Goal: Communication & Community: Answer question/provide support

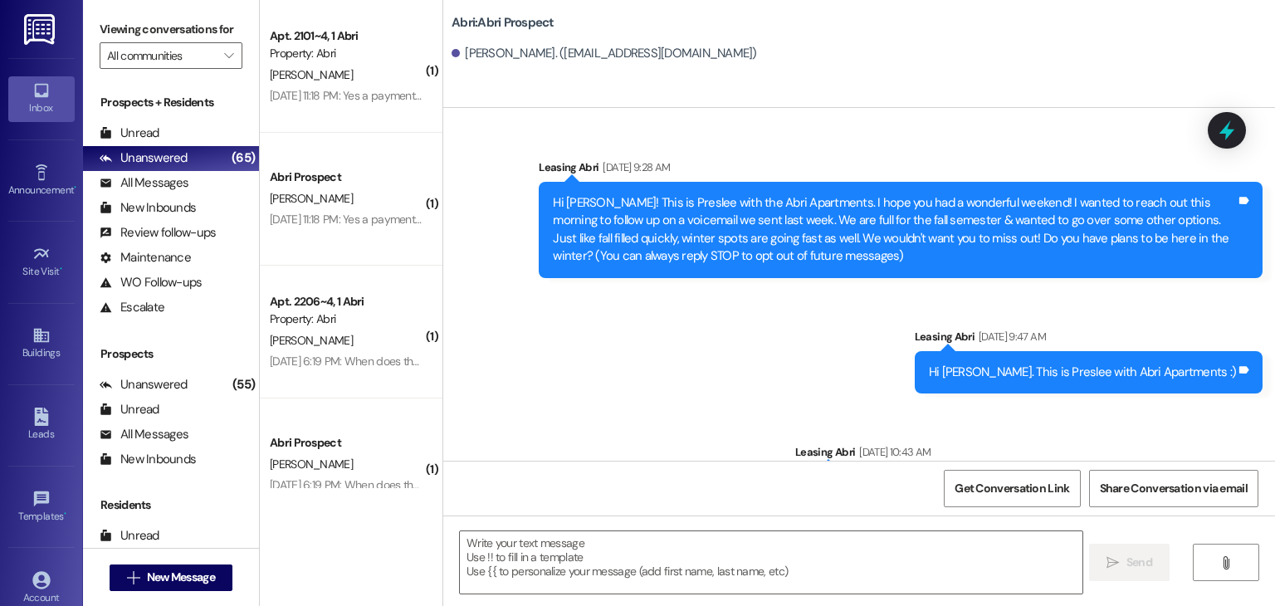
scroll to position [600, 0]
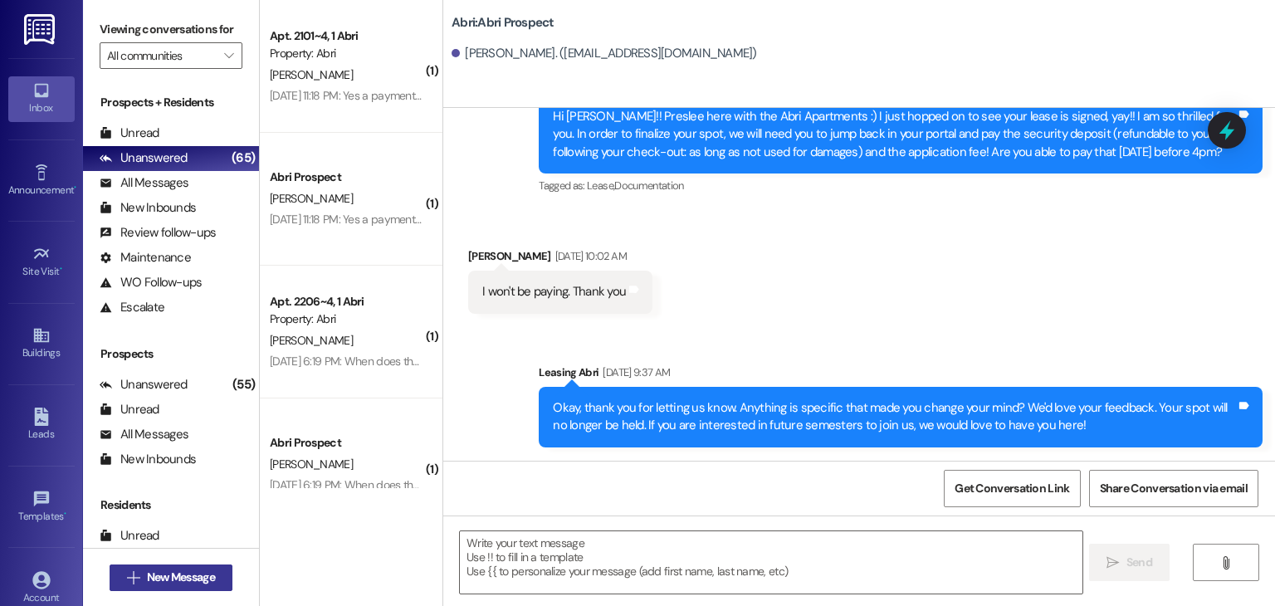
click at [184, 584] on span "New Message" at bounding box center [181, 577] width 68 height 17
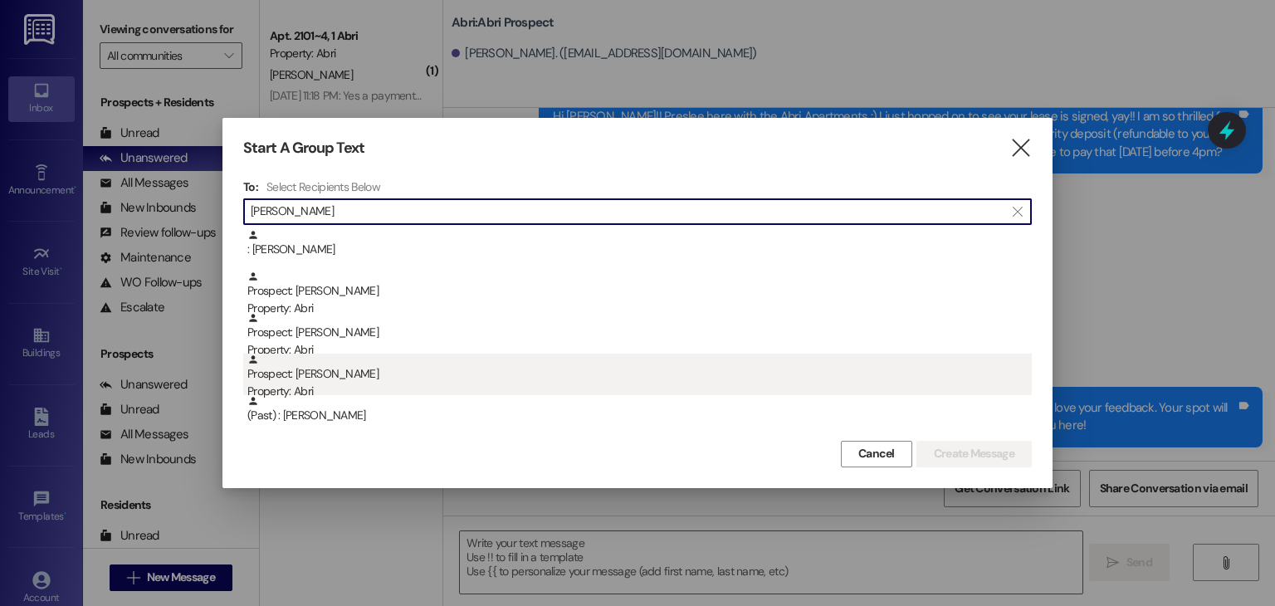
type input "[PERSON_NAME]"
click at [349, 376] on div "Prospect: [PERSON_NAME] Property: Abri" at bounding box center [639, 377] width 784 height 47
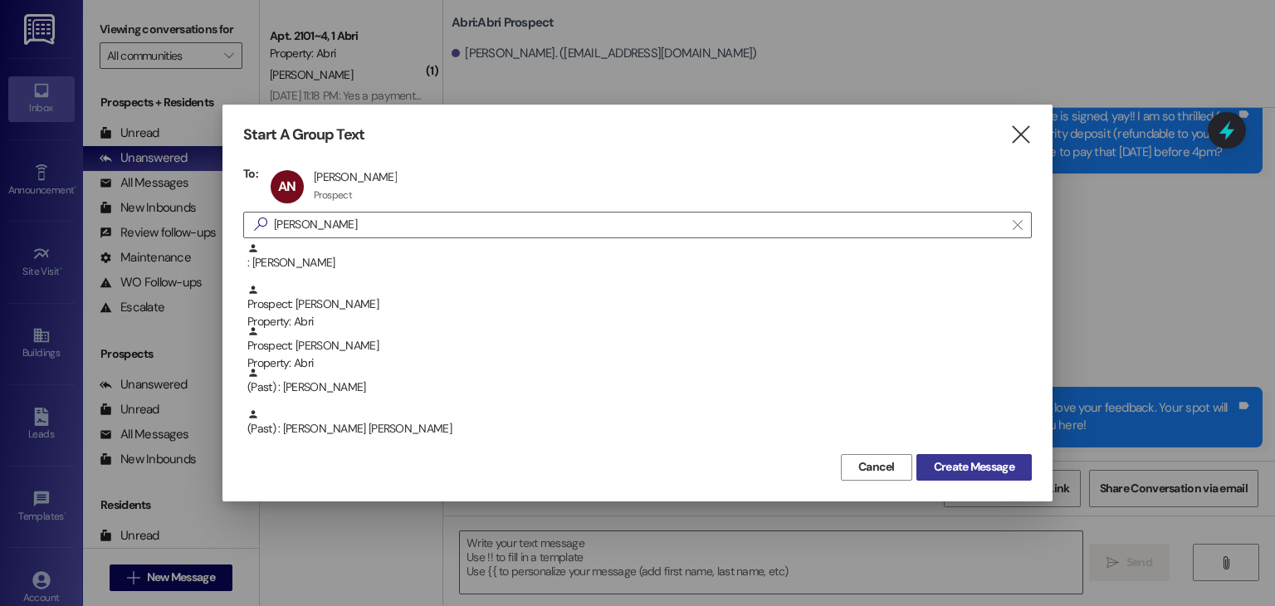
click at [974, 469] on span "Create Message" at bounding box center [974, 466] width 81 height 17
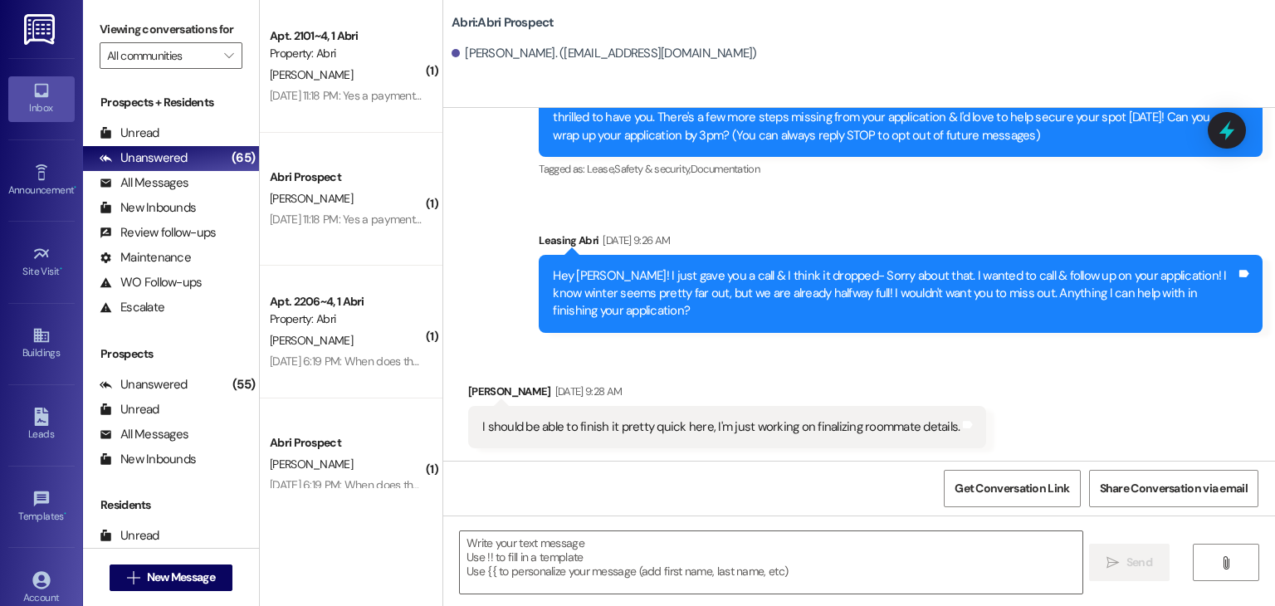
scroll to position [104, 0]
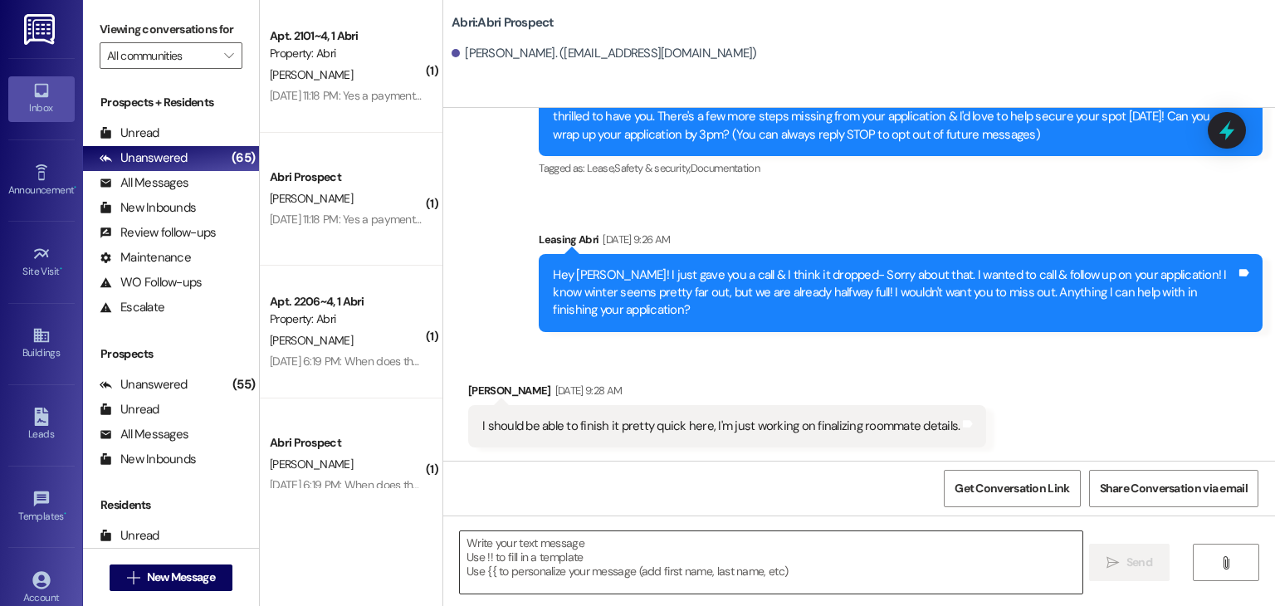
click at [629, 564] on textarea at bounding box center [771, 562] width 622 height 62
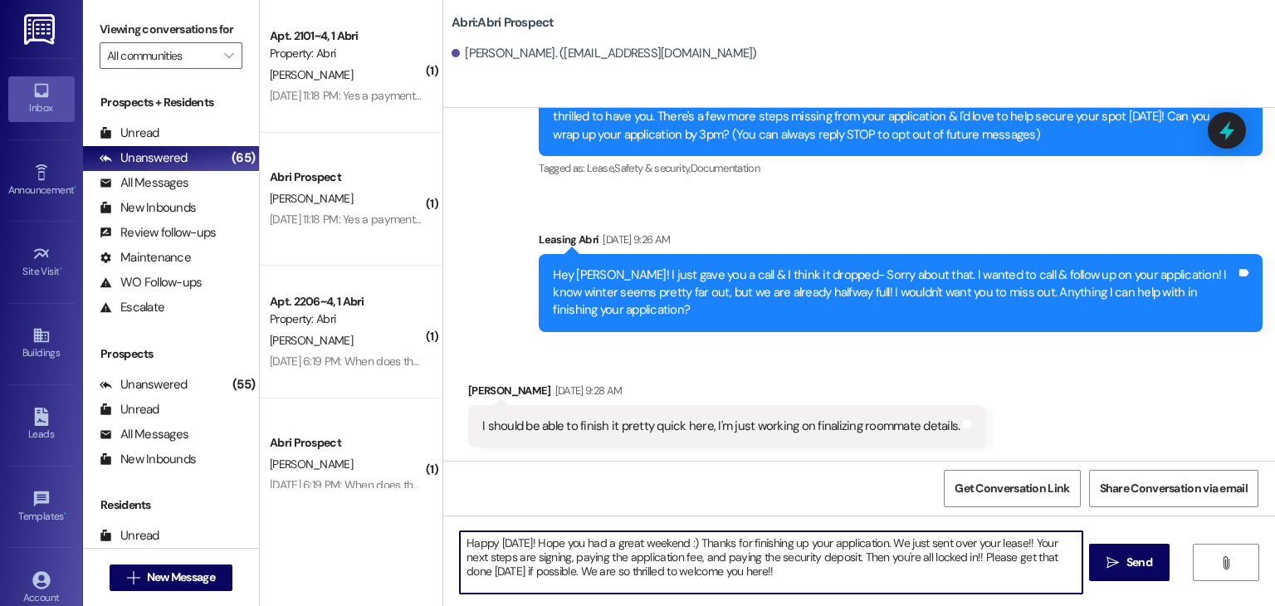
type textarea "Happy [DATE]! Hope you had a great weekend :) Thanks for finishing up your appl…"
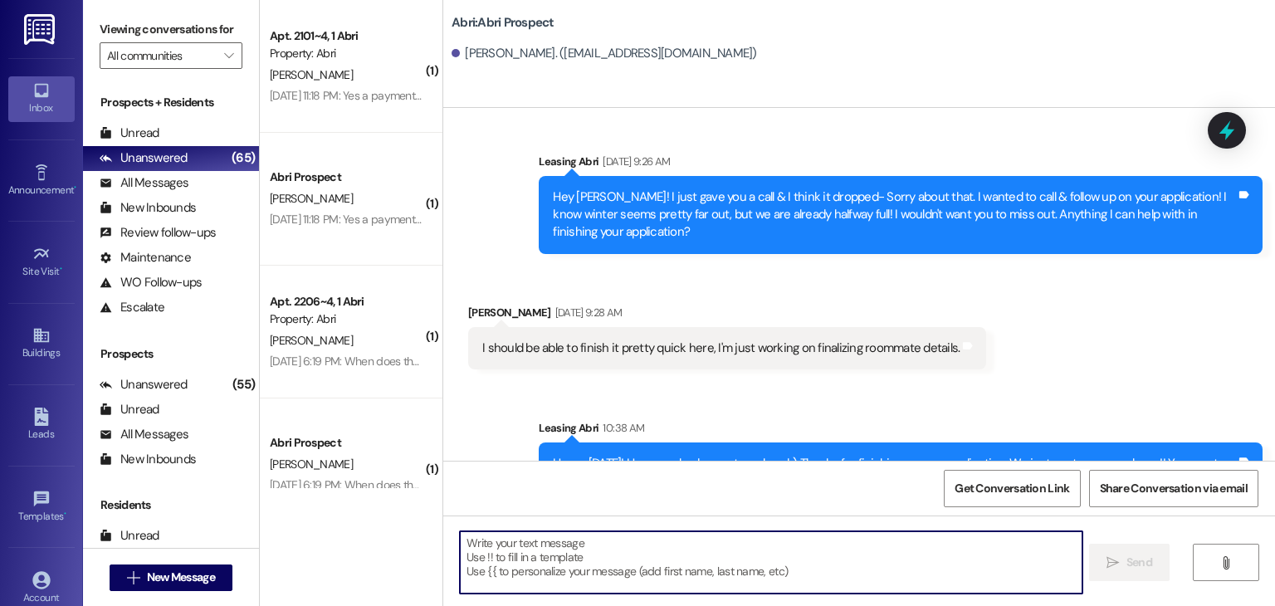
scroll to position [255, 0]
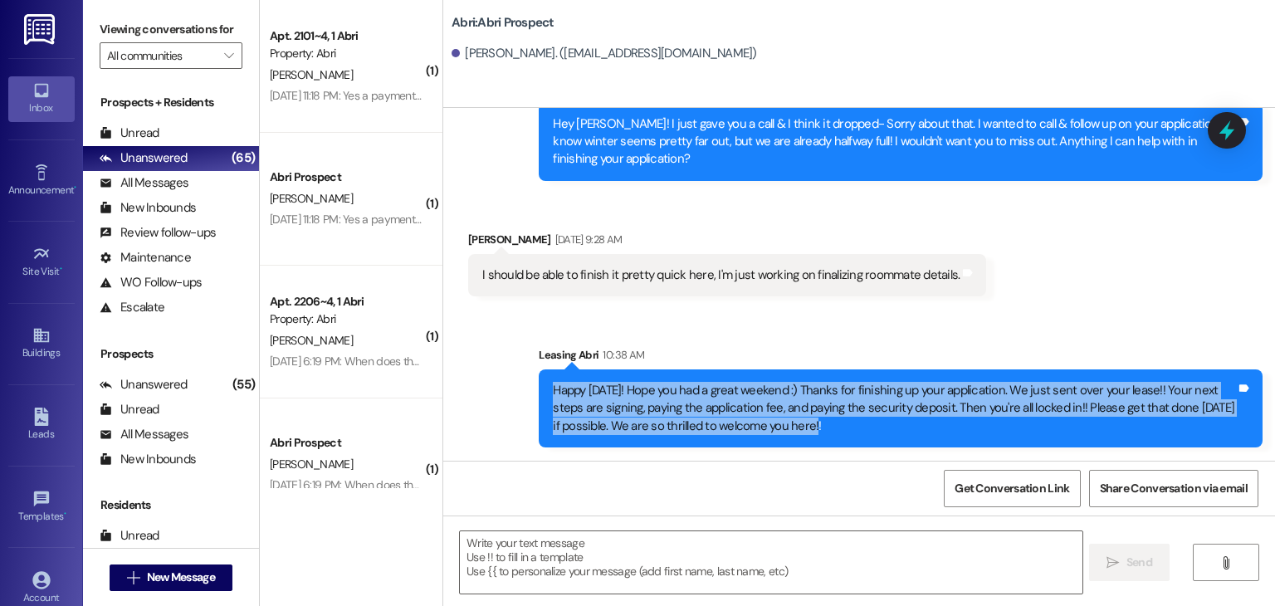
drag, startPoint x: 540, startPoint y: 388, endPoint x: 807, endPoint y: 457, distance: 276.0
click at [807, 457] on div "Sent via SMS Leasing Abri 10:38 AM Happy [DATE]! Hope you had a great weekend :…" at bounding box center [900, 397] width 749 height 126
copy div "Happy [DATE]! Hope you had a great weekend :) Thanks for finishing up your appl…"
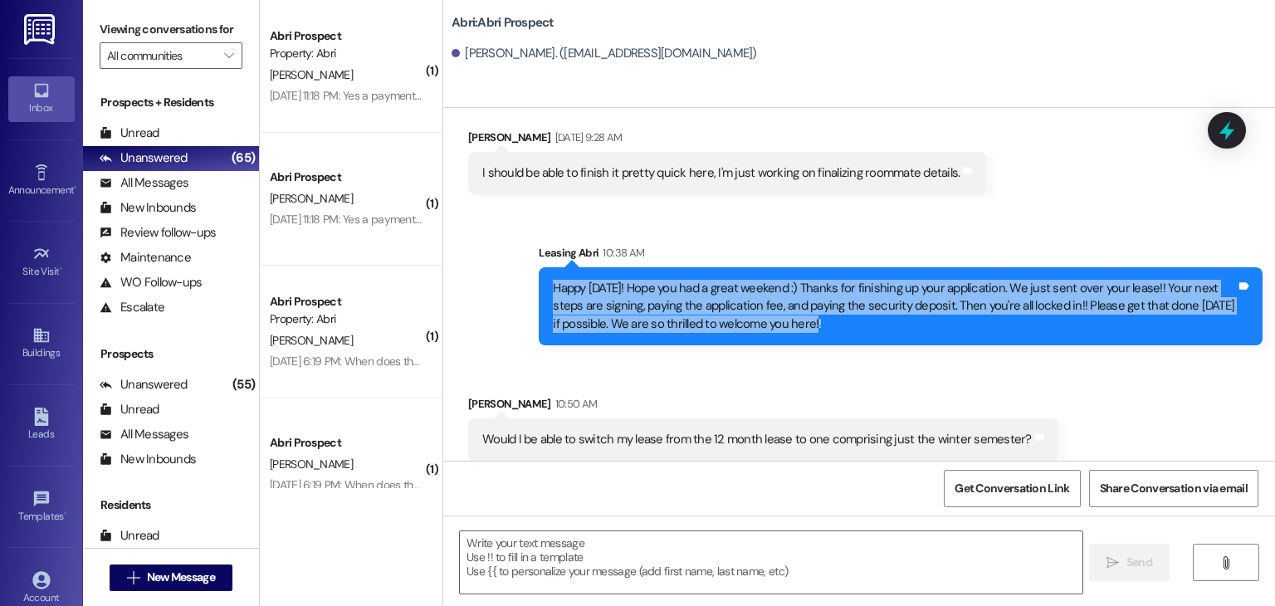
scroll to position [370, 0]
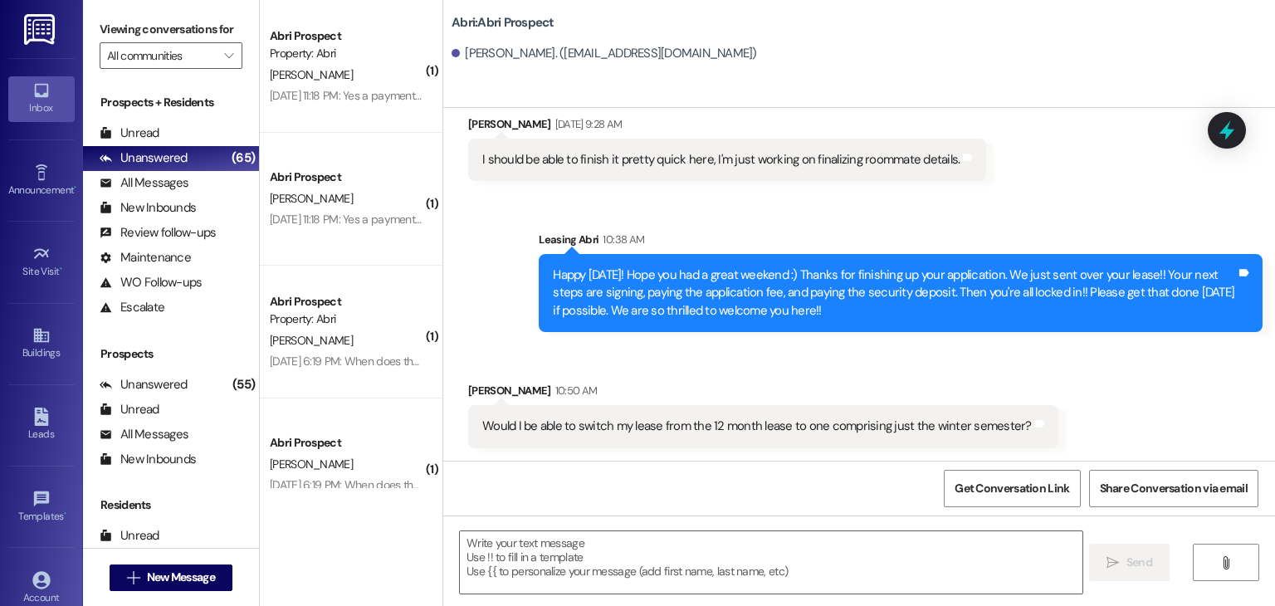
click at [793, 346] on div "Received via SMS [PERSON_NAME] 10:50 AM Would I be able to switch my lease from…" at bounding box center [859, 401] width 832 height 115
click at [651, 540] on textarea at bounding box center [771, 562] width 622 height 62
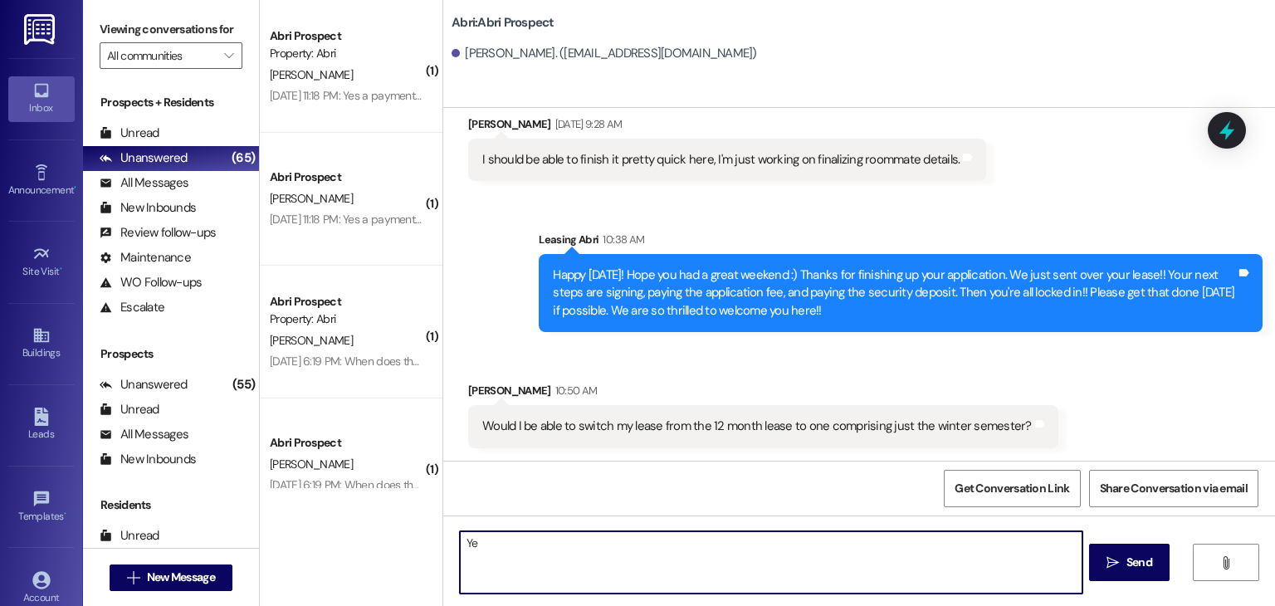
type textarea "Y"
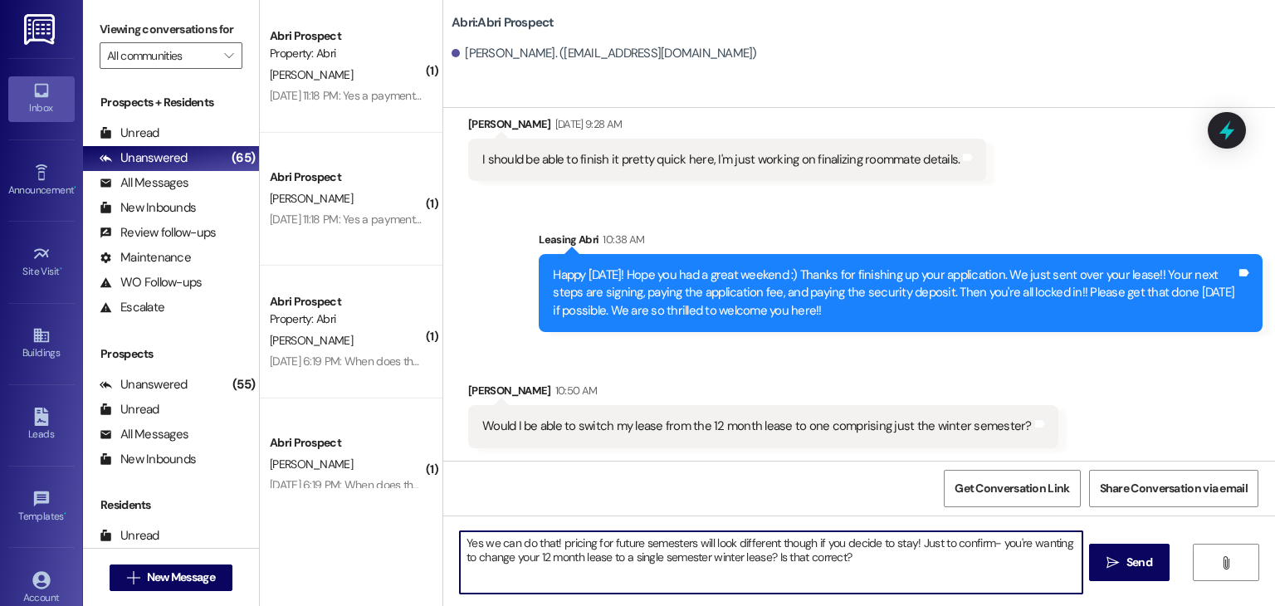
type textarea "Yes we can do that! pricing for future semesters will look different though if …"
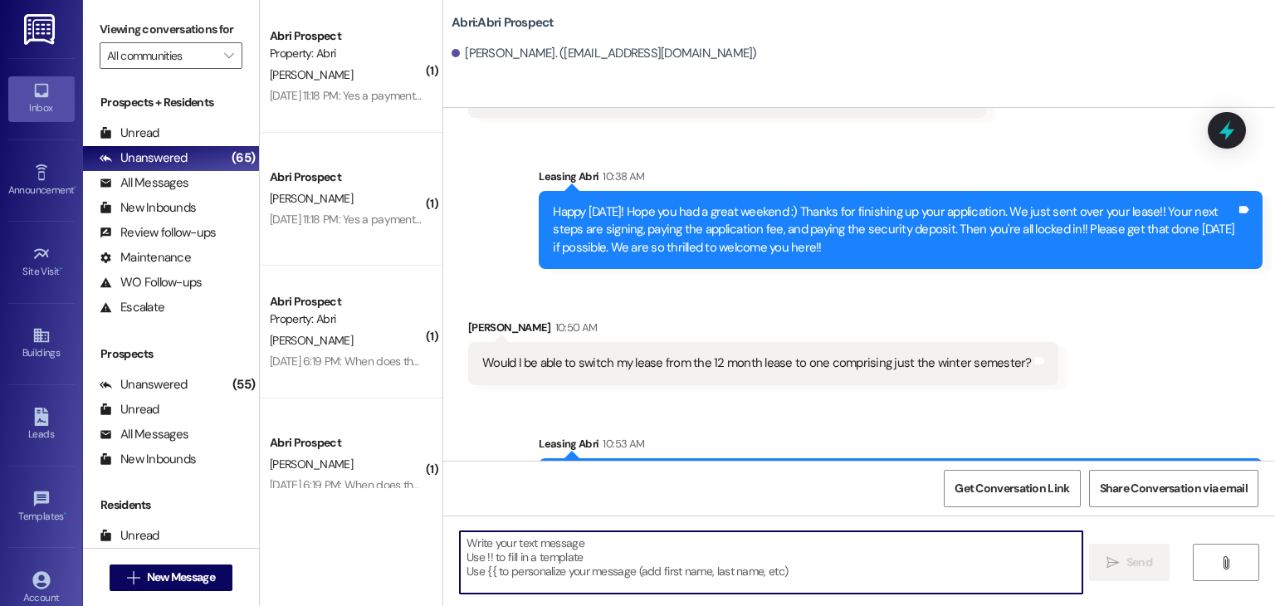
scroll to position [505, 0]
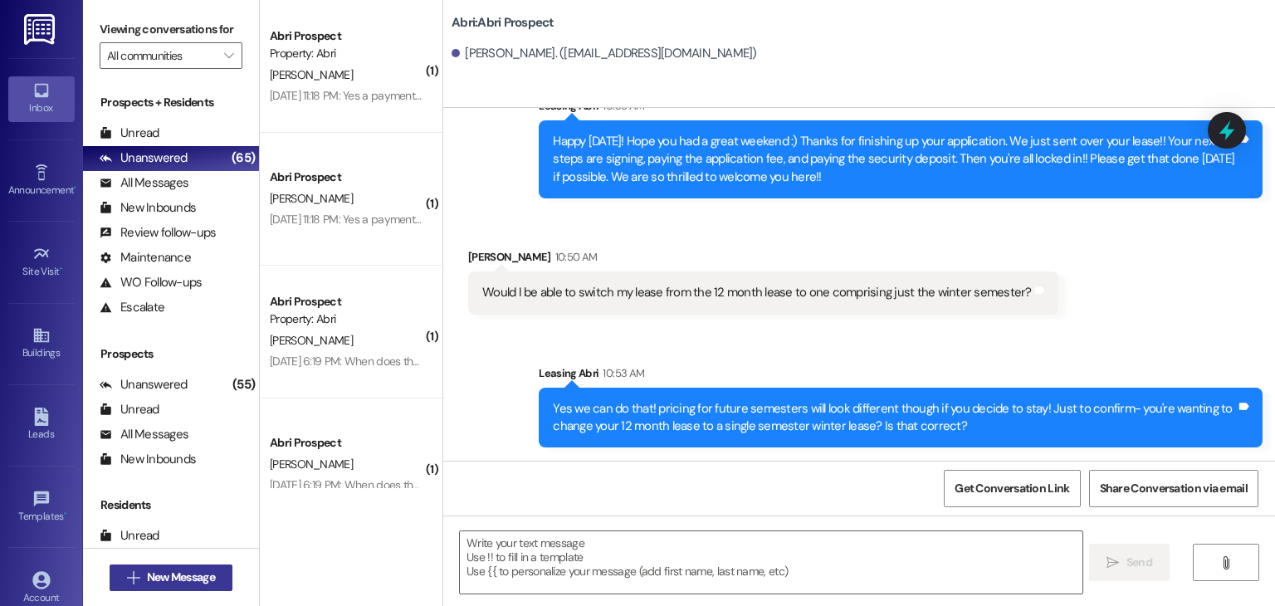
click at [173, 569] on span "New Message" at bounding box center [181, 577] width 68 height 17
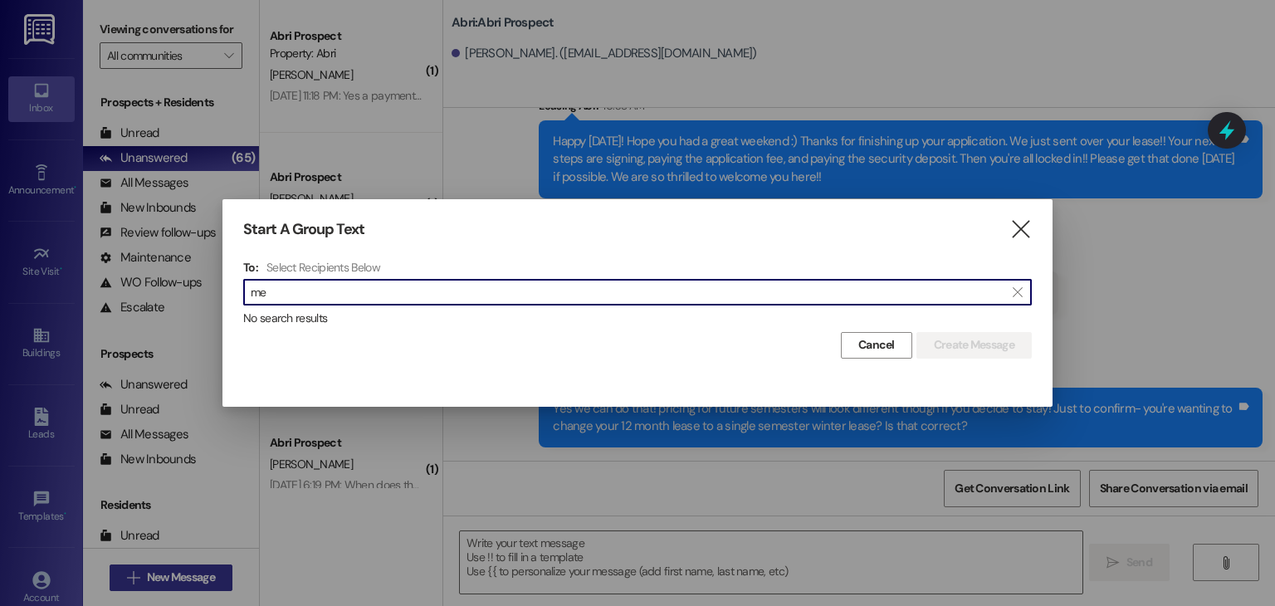
type input "m"
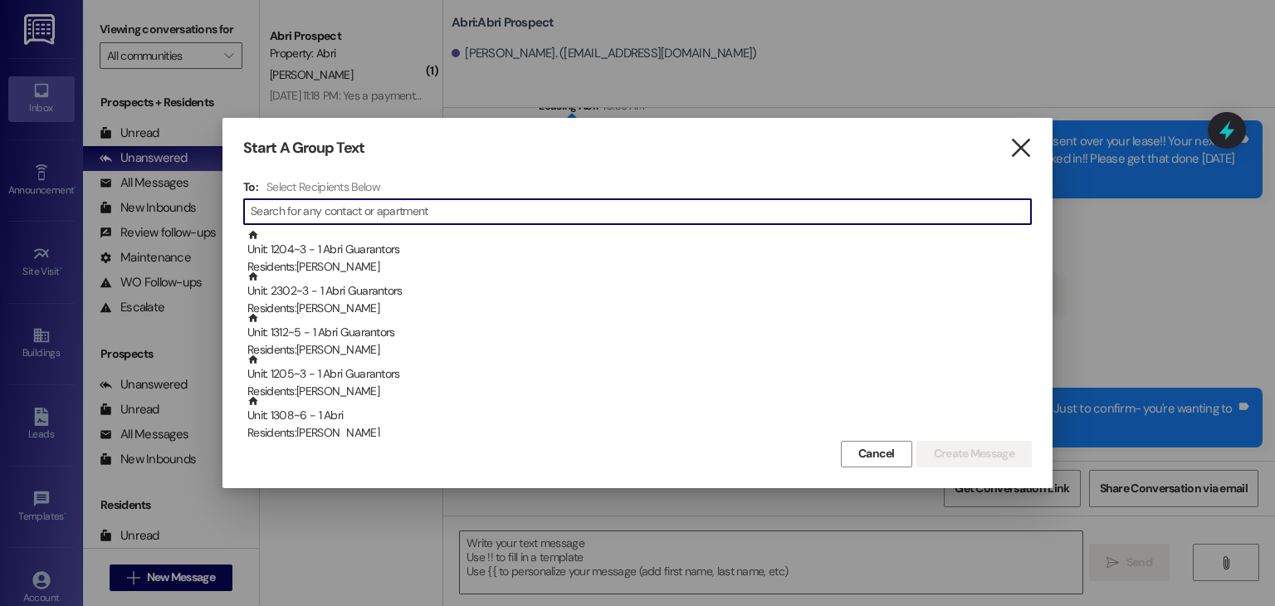
click at [1020, 150] on icon "" at bounding box center [1020, 147] width 22 height 17
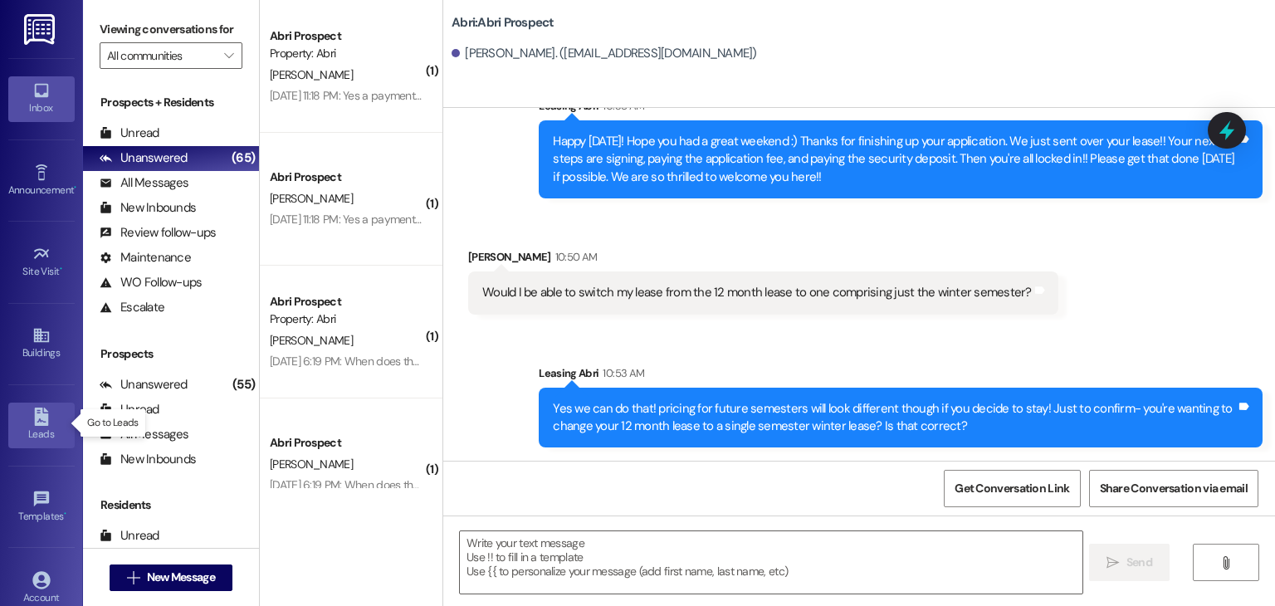
click at [17, 436] on div "Leads" at bounding box center [41, 434] width 83 height 17
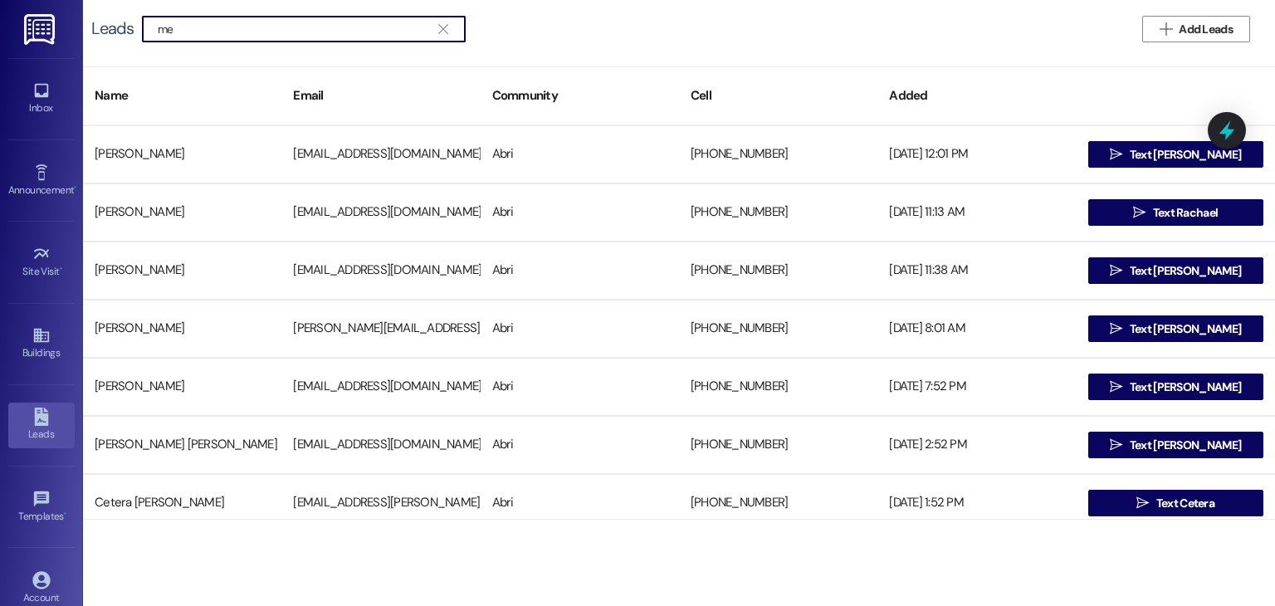
type input "m"
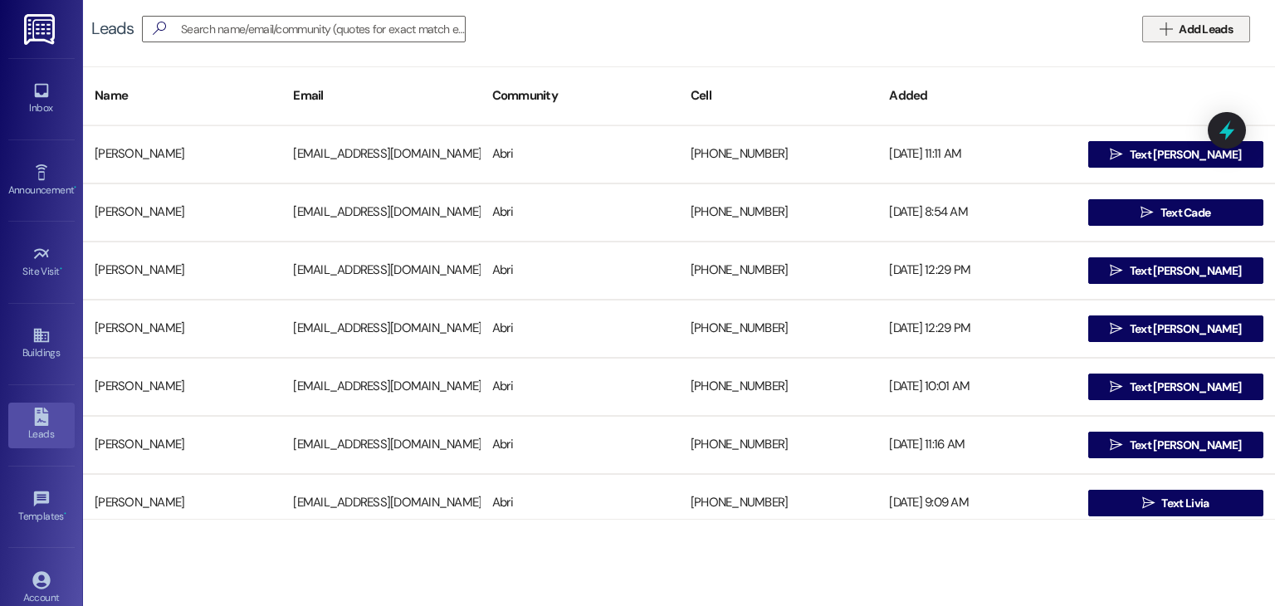
click at [1204, 37] on span "Add Leads" at bounding box center [1206, 29] width 54 height 17
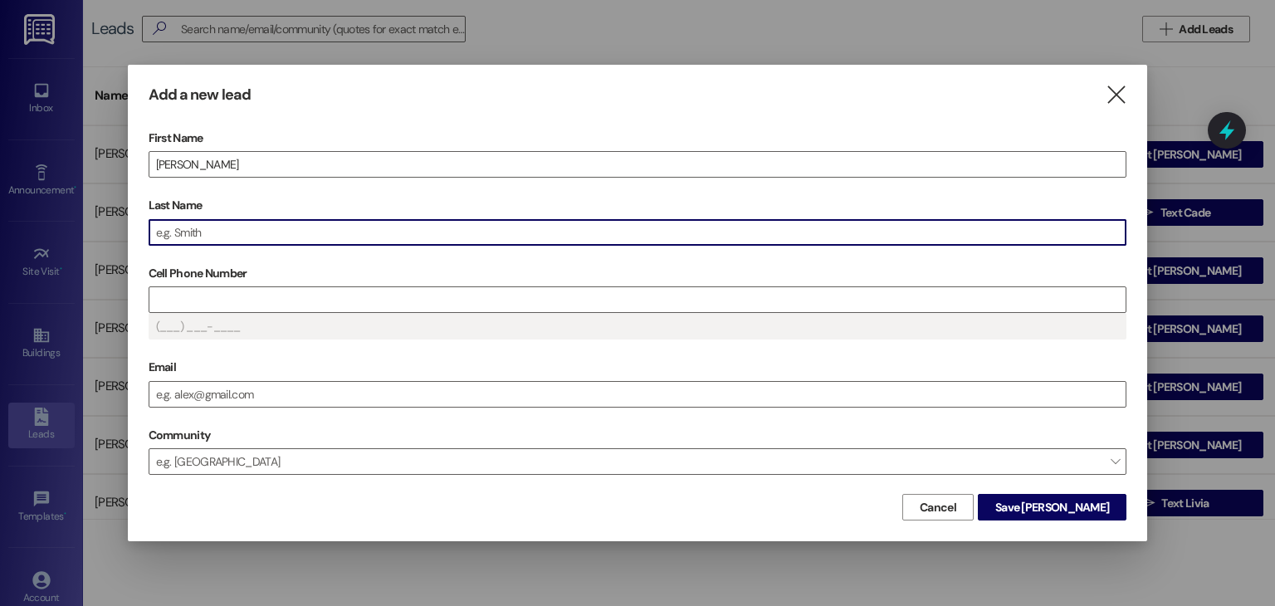
click at [299, 230] on input "Last Name" at bounding box center [637, 232] width 977 height 25
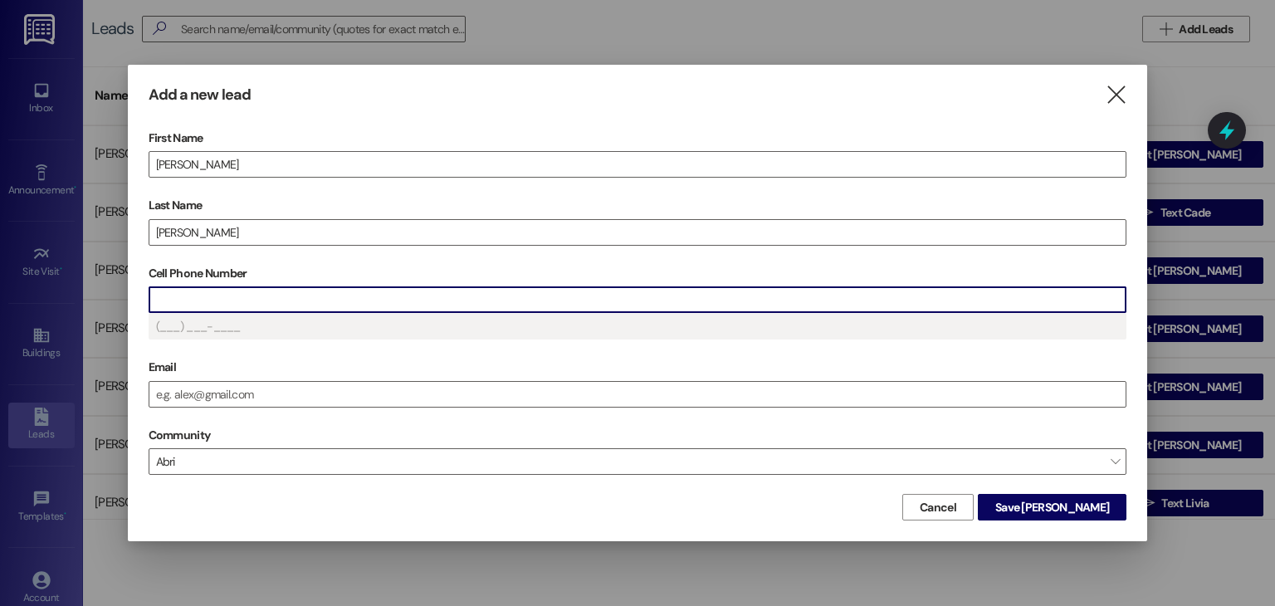
click at [210, 296] on input "Cell Phone Number" at bounding box center [637, 299] width 977 height 25
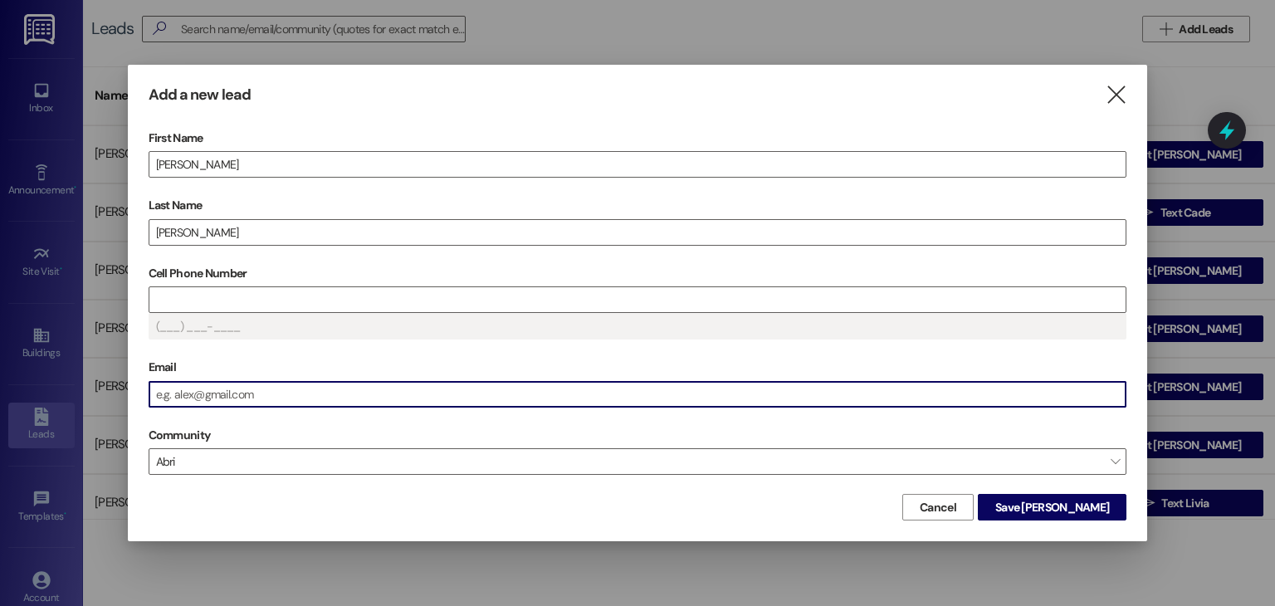
click at [167, 397] on input "Email" at bounding box center [637, 394] width 977 height 25
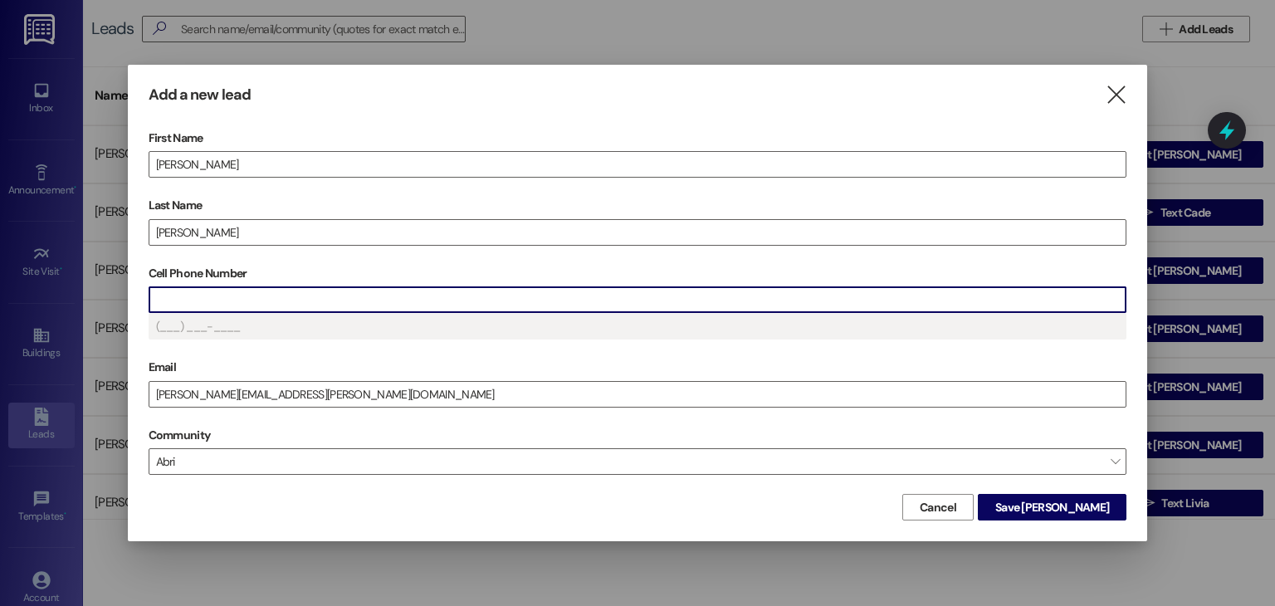
click at [188, 294] on input "Cell Phone Number" at bounding box center [637, 299] width 977 height 25
click at [1088, 511] on span "Save [PERSON_NAME]" at bounding box center [1052, 507] width 114 height 17
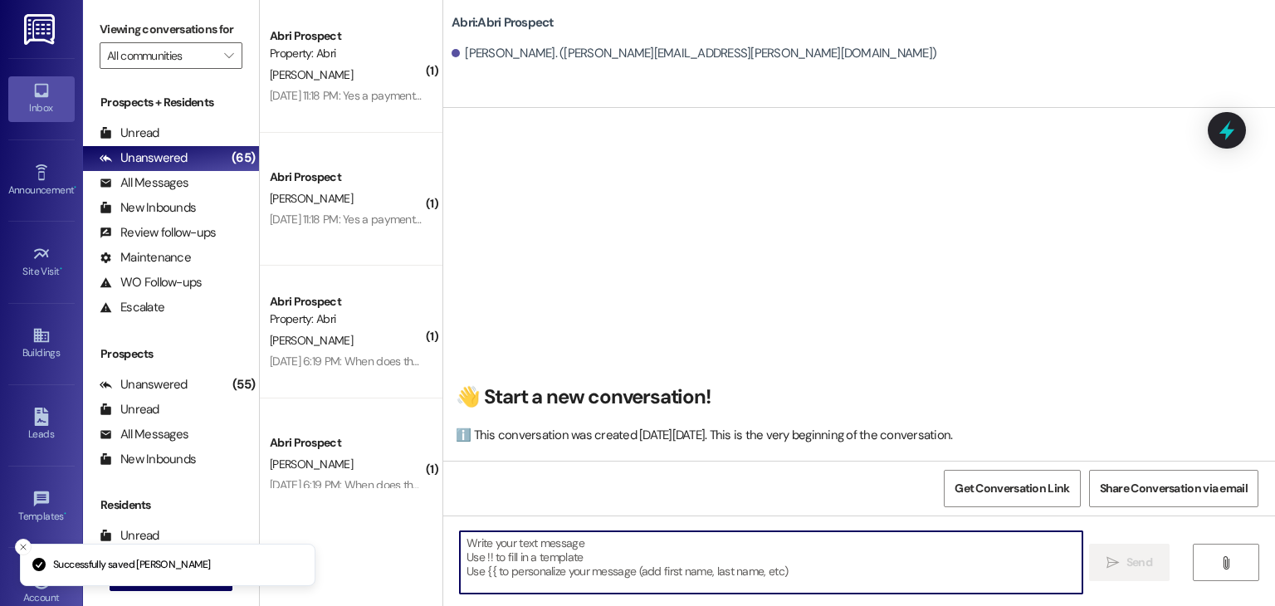
click at [590, 551] on textarea at bounding box center [771, 562] width 622 height 62
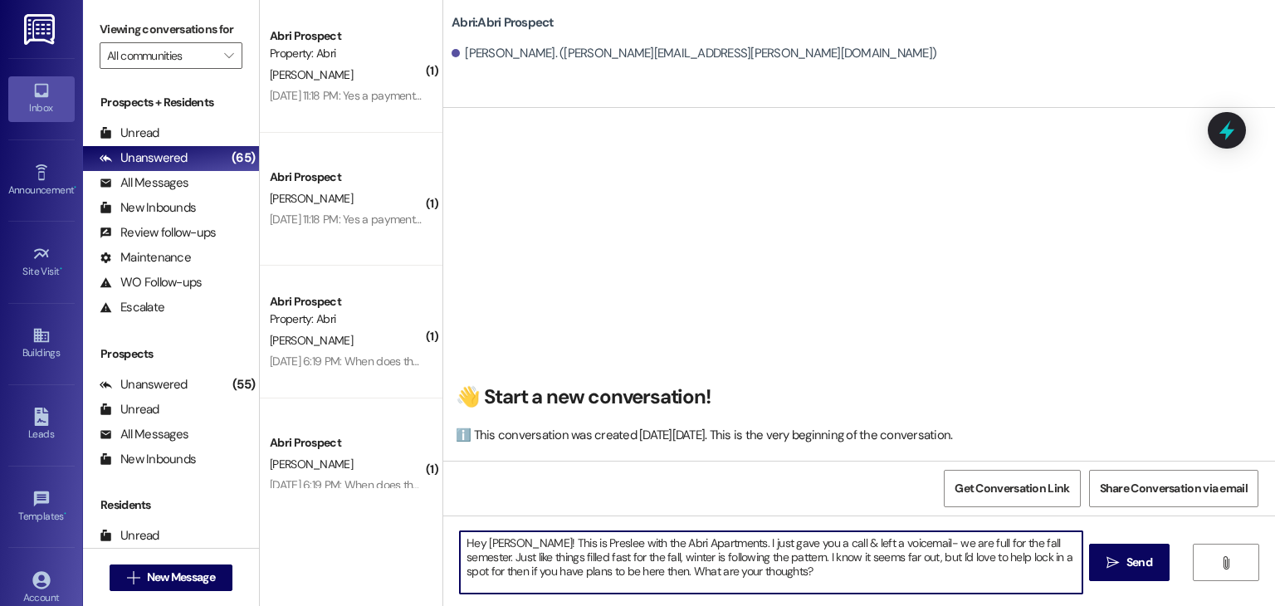
click at [769, 557] on textarea "Hey [PERSON_NAME]! This is Preslee with the Abri Apartments. I just gave you a …" at bounding box center [771, 562] width 622 height 62
click at [771, 574] on textarea "Hey [PERSON_NAME]! This is Preslee with the Abri Apartments. I just gave you a …" at bounding box center [771, 562] width 622 height 62
click at [637, 574] on textarea "Hey [PERSON_NAME]! This is Preslee with the Abri Apartments. I just gave you a …" at bounding box center [771, 562] width 622 height 62
type textarea "Hey [PERSON_NAME]! This is Preslee with the Abri Apartments. I just gave you a …"
click at [852, 560] on textarea "Hey [PERSON_NAME]! This is Preslee with the Abri Apartments. I just gave you a …" at bounding box center [771, 562] width 622 height 62
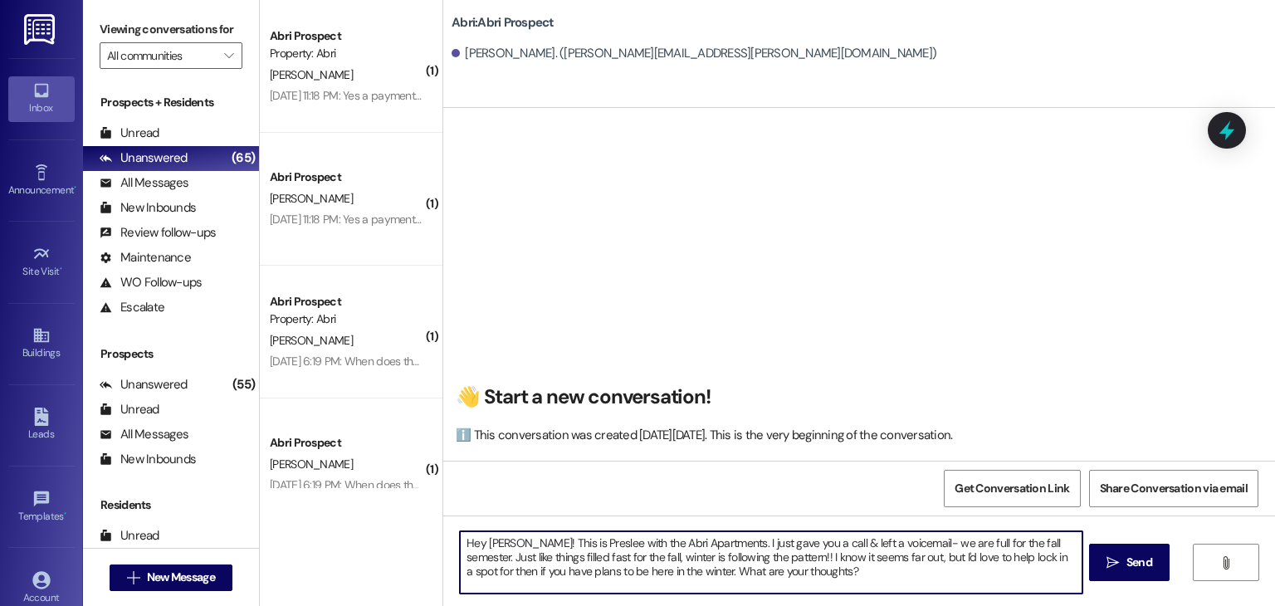
click at [817, 579] on textarea "Hey [PERSON_NAME]! This is Preslee with the Abri Apartments. I just gave you a …" at bounding box center [771, 562] width 622 height 62
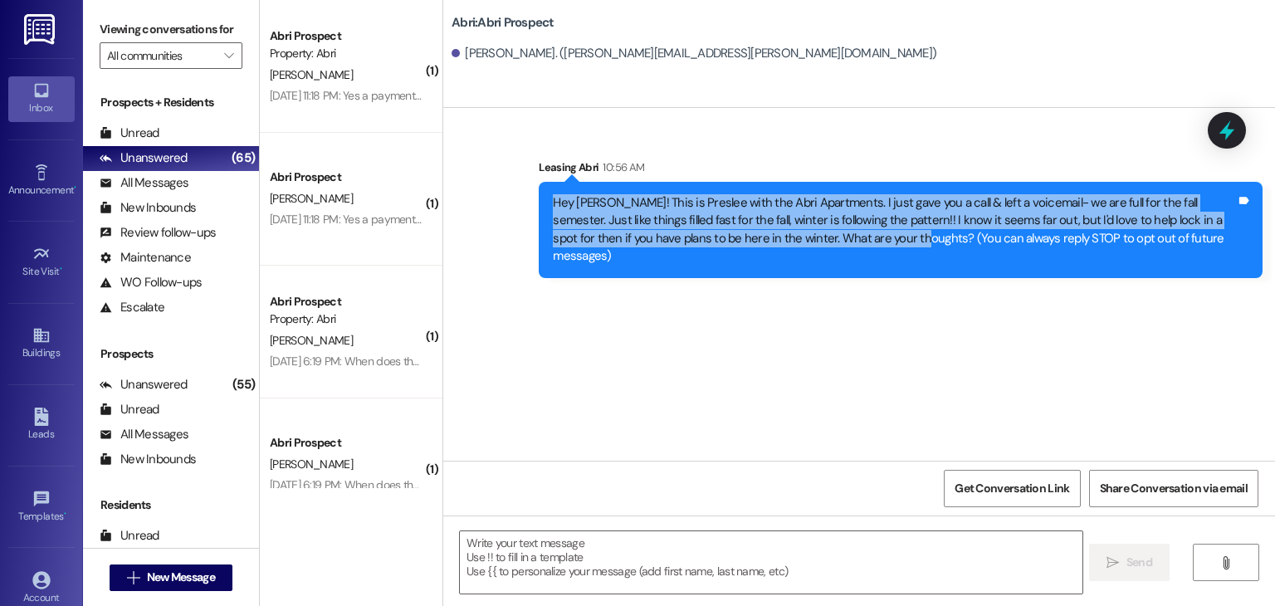
drag, startPoint x: 540, startPoint y: 203, endPoint x: 827, endPoint y: 256, distance: 292.1
click at [827, 256] on div "Hey [PERSON_NAME]! This is Preslee with the Abri Apartments. I just gave you a …" at bounding box center [901, 230] width 724 height 96
copy div "Hey [PERSON_NAME]! This is Preslee with the Abri Apartments. I just gave you a …"
click at [815, 303] on div "Sent via SMS Leasing Abri 10:56 AM Hey [PERSON_NAME]! This is Preslee with the …" at bounding box center [859, 284] width 832 height 353
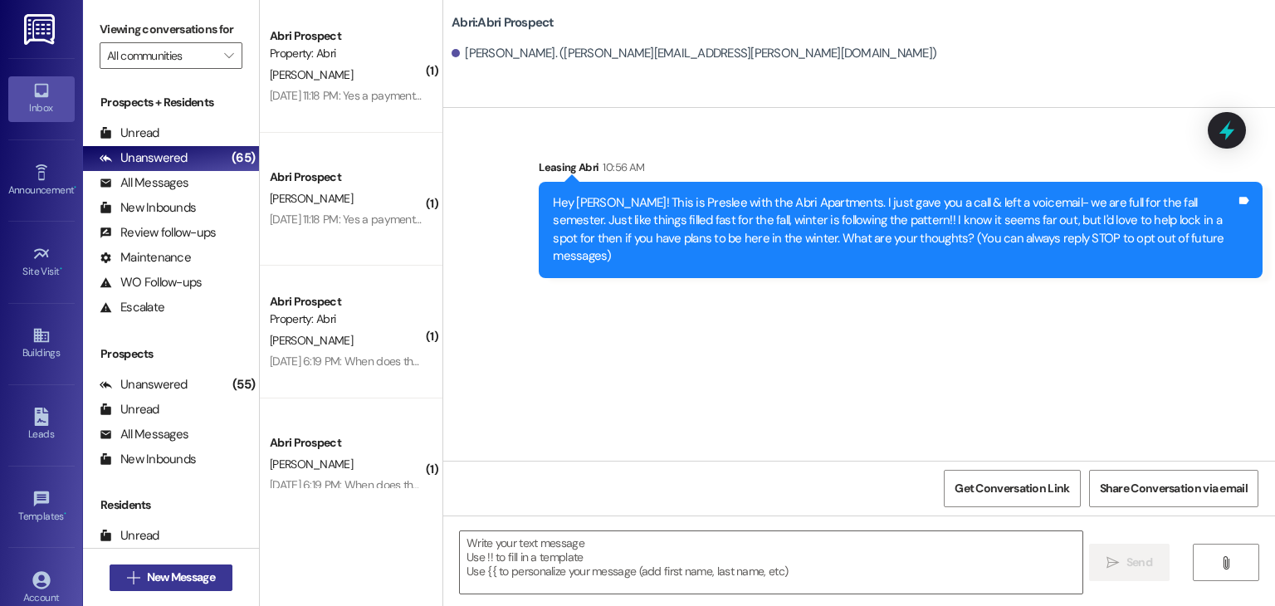
click at [175, 573] on span "New Message" at bounding box center [181, 577] width 68 height 17
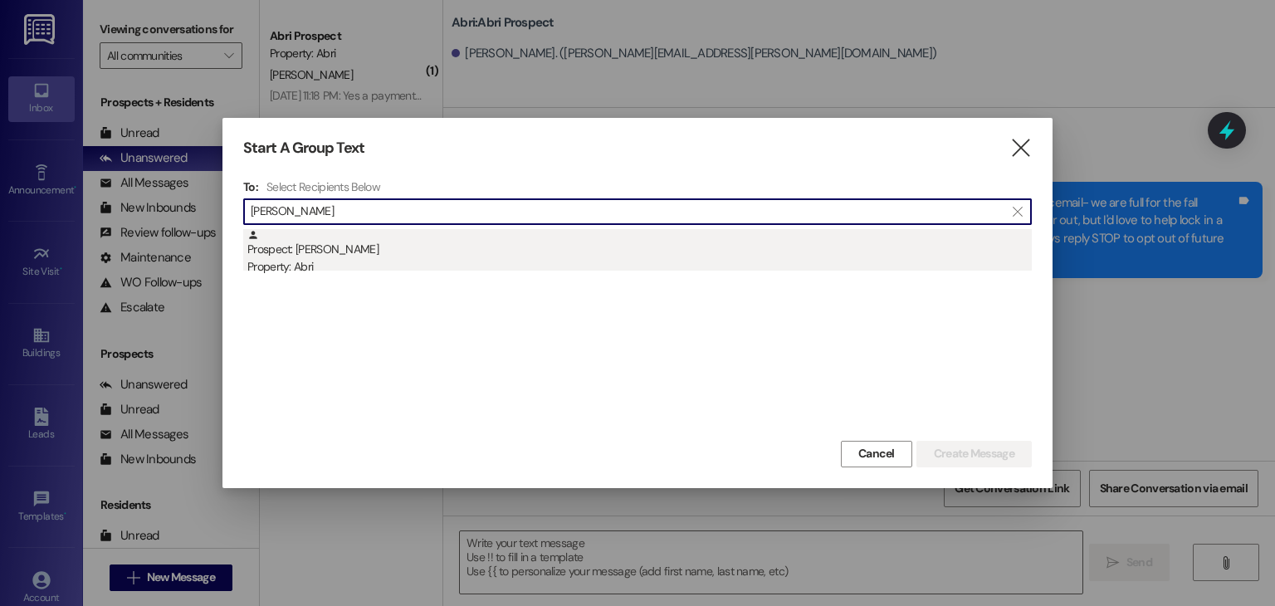
type input "[PERSON_NAME]"
click at [379, 247] on div "Prospect: [PERSON_NAME] Property: Abri" at bounding box center [639, 252] width 784 height 47
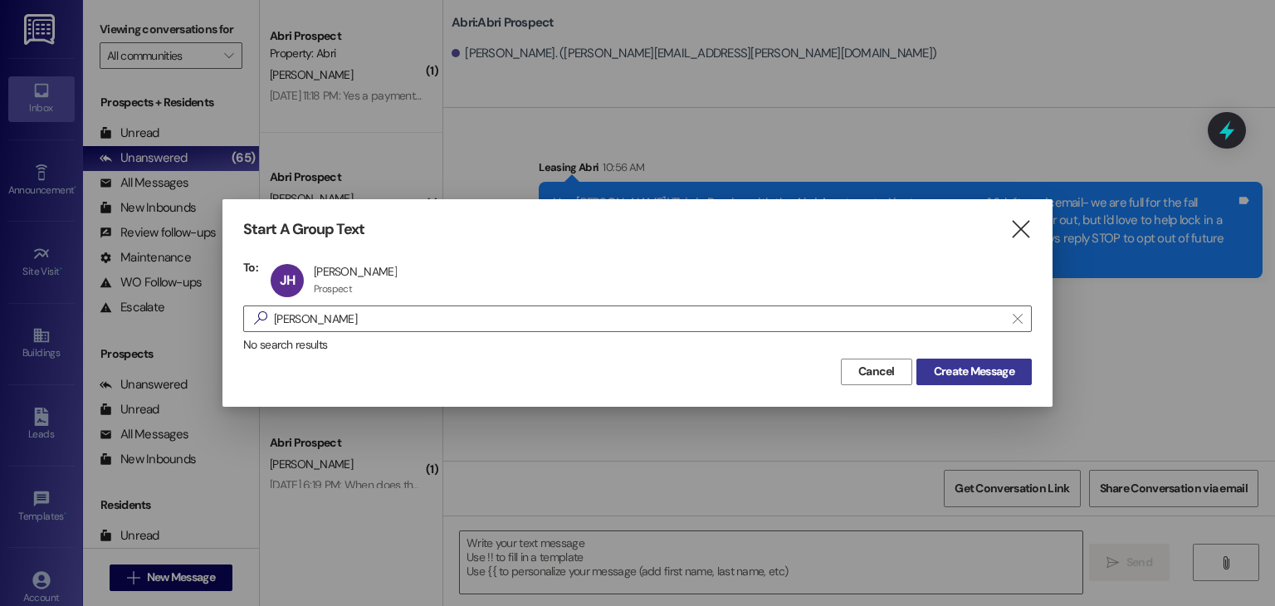
click at [955, 359] on button "Create Message" at bounding box center [973, 372] width 115 height 27
click at [955, 369] on span "Create Message" at bounding box center [974, 371] width 81 height 17
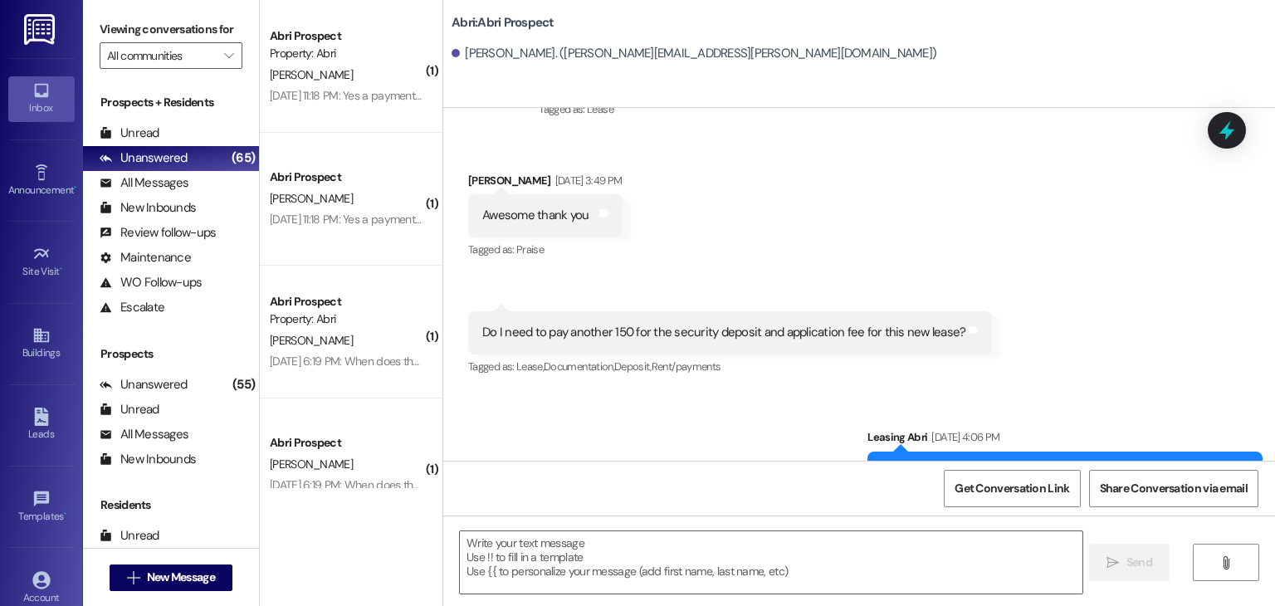
scroll to position [2562, 0]
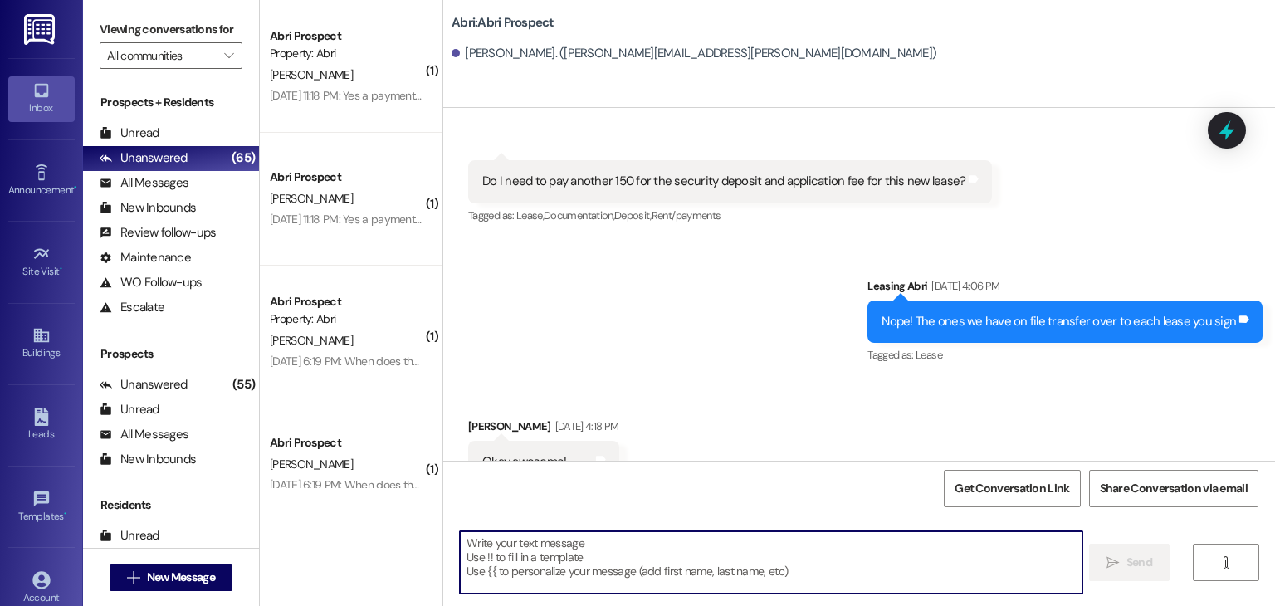
click at [603, 536] on textarea at bounding box center [771, 562] width 622 height 62
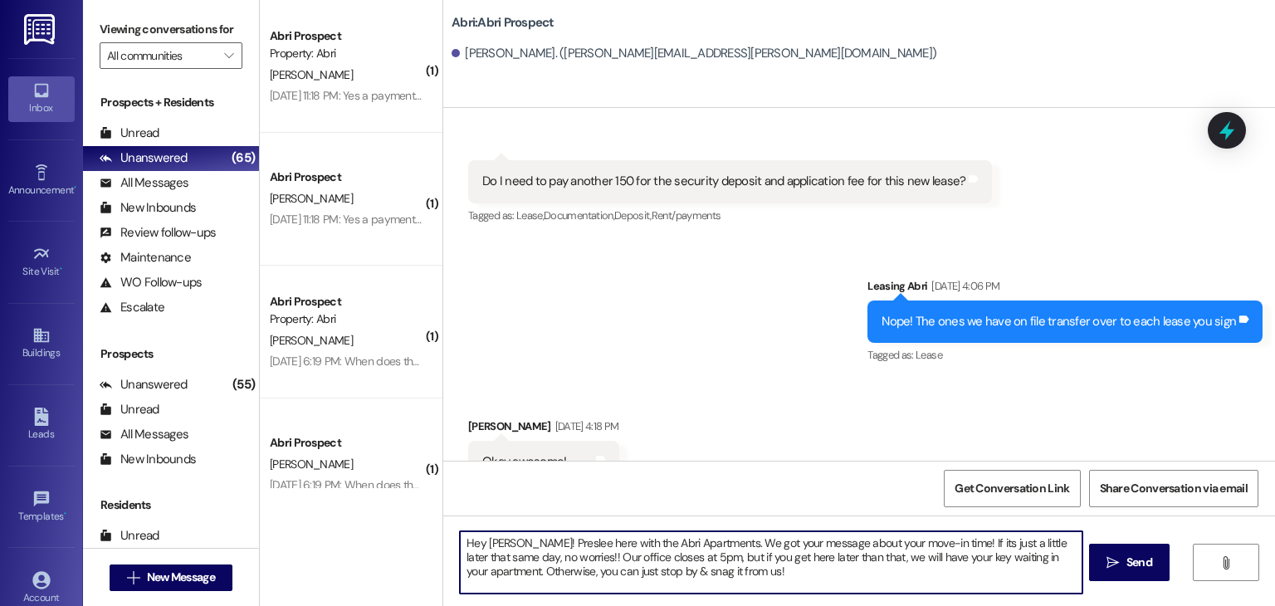
type textarea "Hey [PERSON_NAME]! Preslee here with the Abri Apartments. We got your message a…"
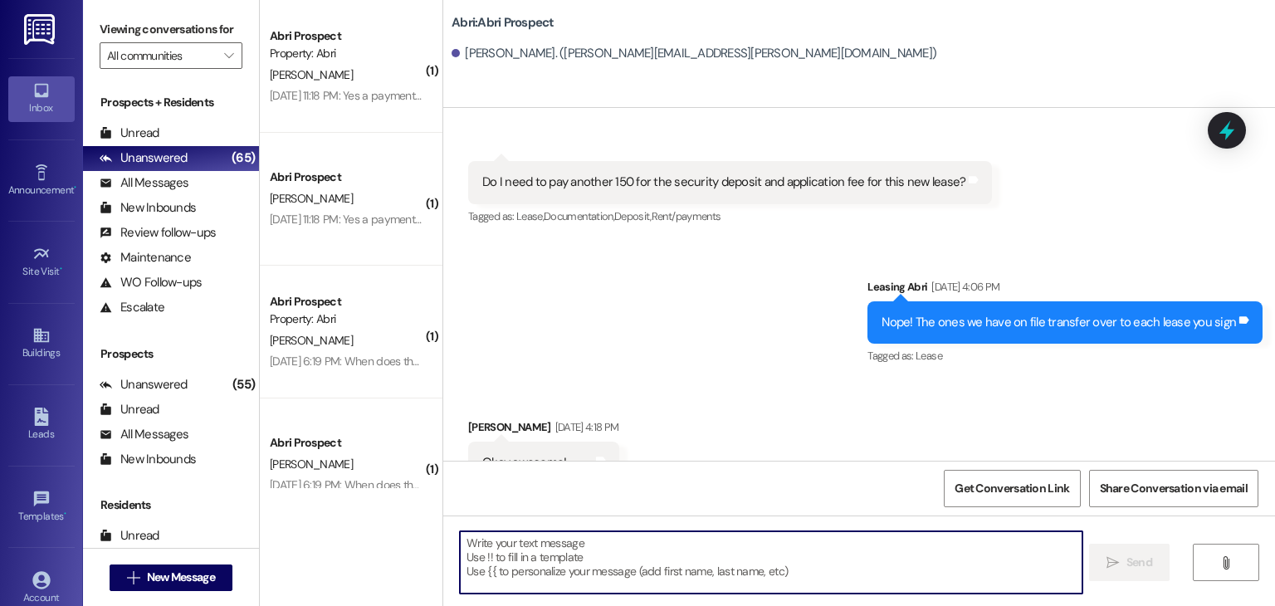
scroll to position [2713, 0]
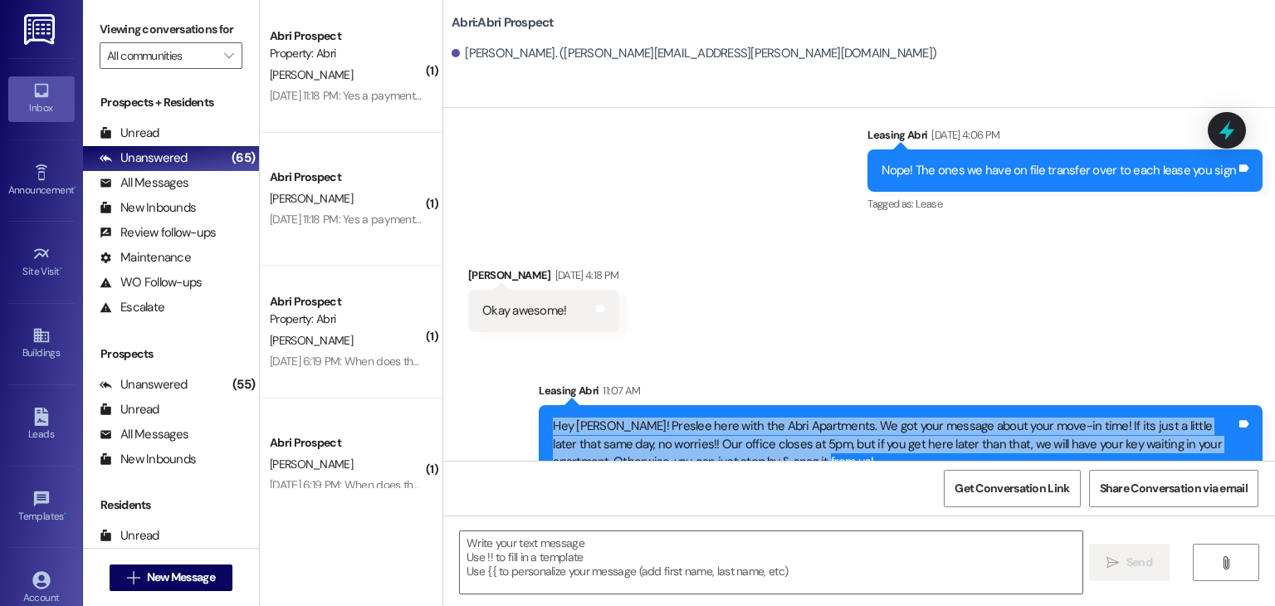
drag, startPoint x: 538, startPoint y: 392, endPoint x: 840, endPoint y: 446, distance: 306.9
click at [840, 446] on div "Hey [PERSON_NAME]! Preslee here with the Abri Apartments. We got your message a…" at bounding box center [901, 444] width 724 height 78
copy div "Hey [PERSON_NAME]! Preslee here with the Abri Apartments. We got your message a…"
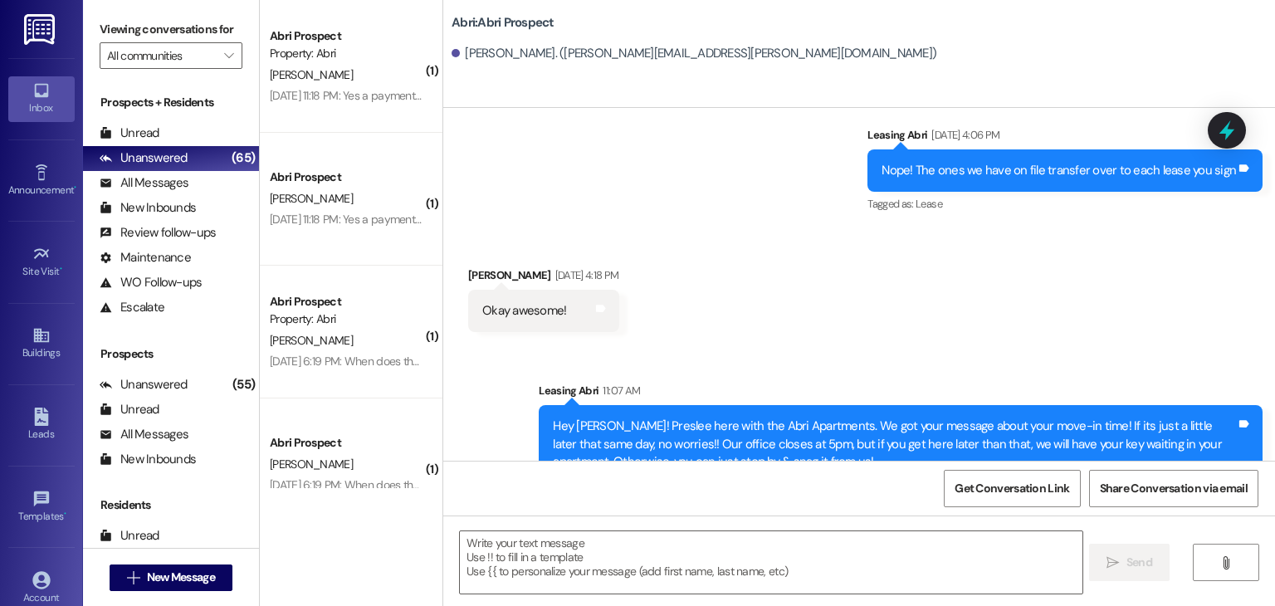
click at [814, 182] on div "Sent via SMS Leasing Abri [DATE] 4:06 PM Nope! The ones we have on file transfe…" at bounding box center [859, 159] width 832 height 140
click at [206, 180] on div "All Messages (undefined)" at bounding box center [171, 183] width 176 height 25
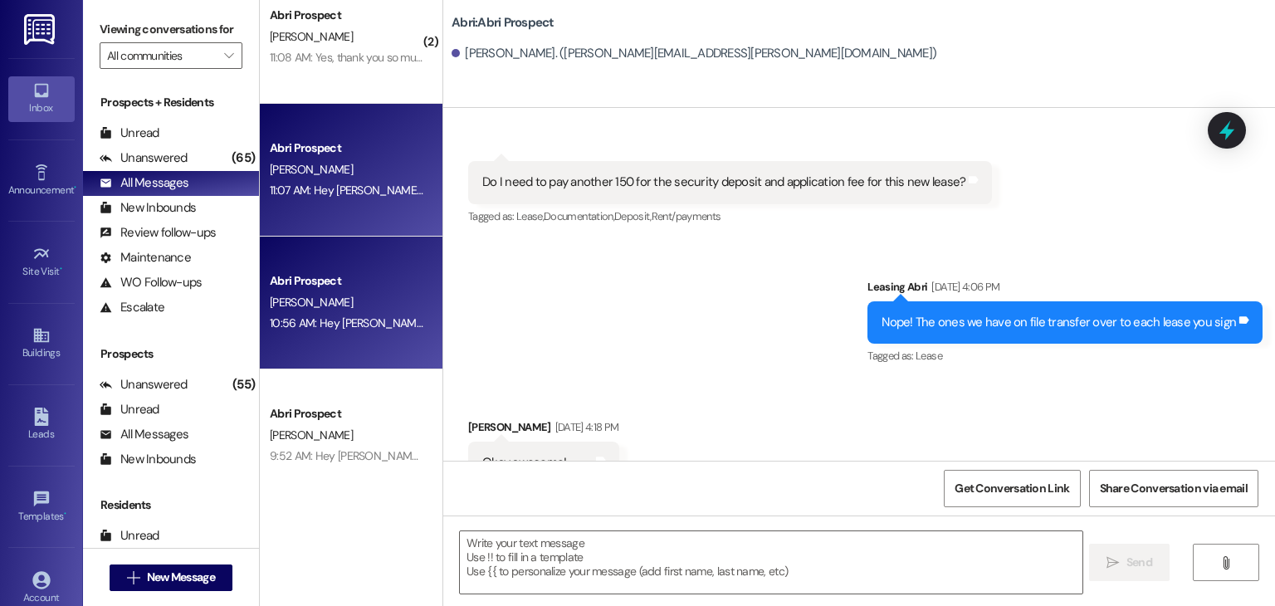
scroll to position [0, 0]
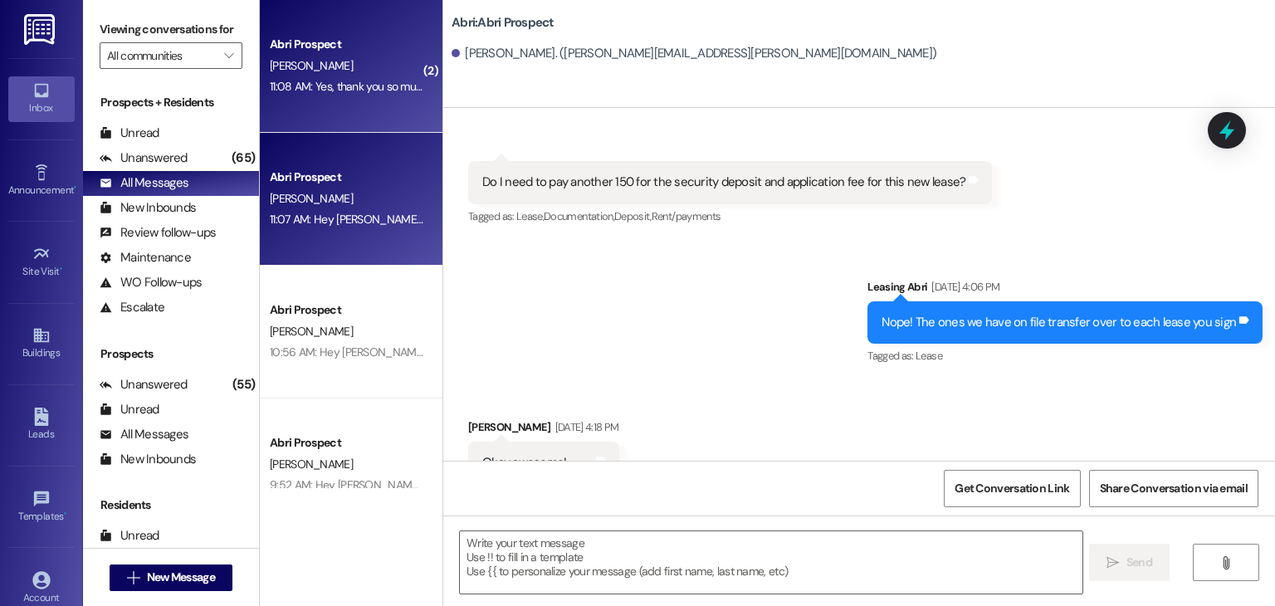
click at [311, 96] on div "11:08 AM: Yes, thank you so much! 11:08 AM: Yes, thank you so much!" at bounding box center [346, 86] width 157 height 21
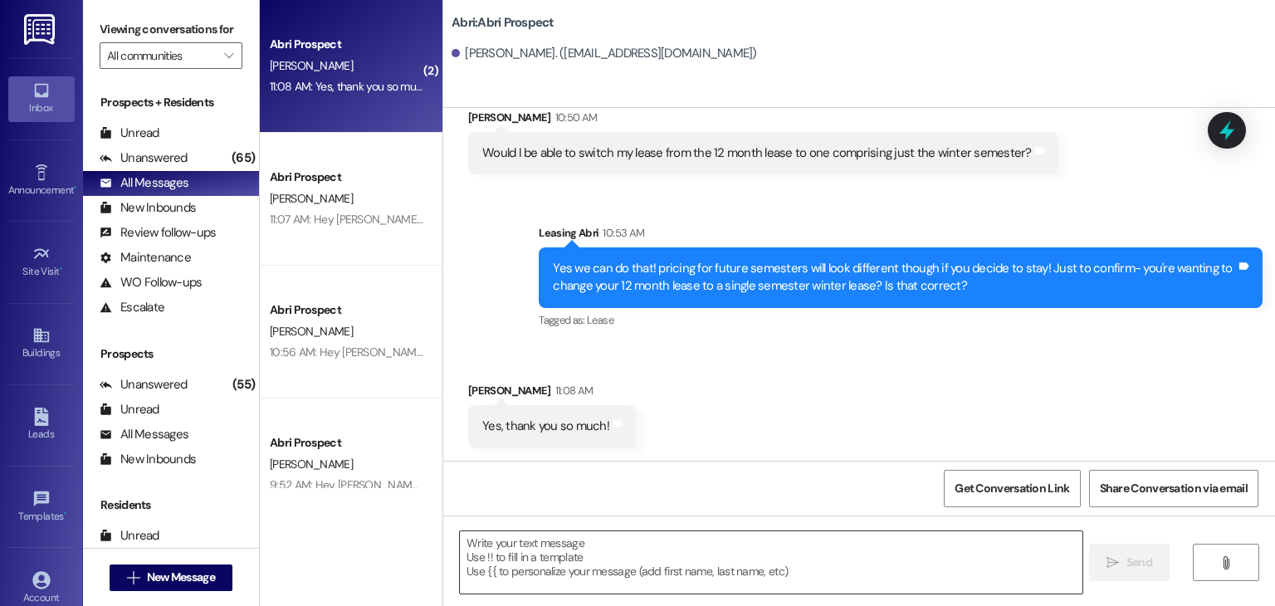
click at [615, 554] on textarea at bounding box center [771, 562] width 622 height 62
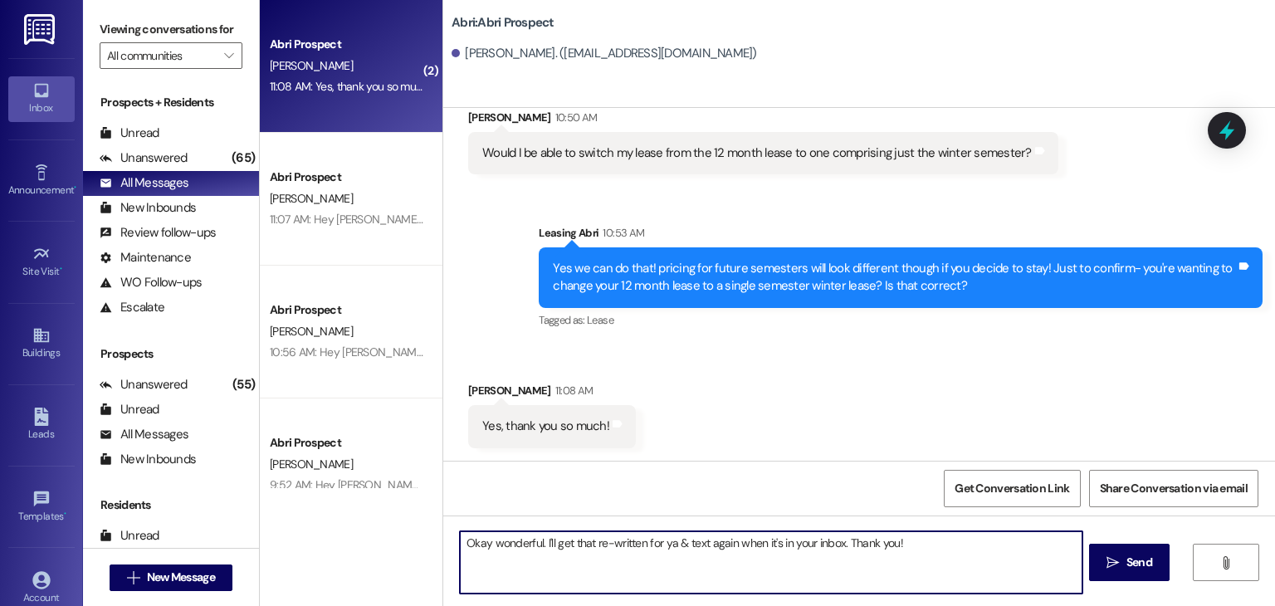
type textarea "Okay wonderful. I'll get that re-written for ya & text again when it's in your …"
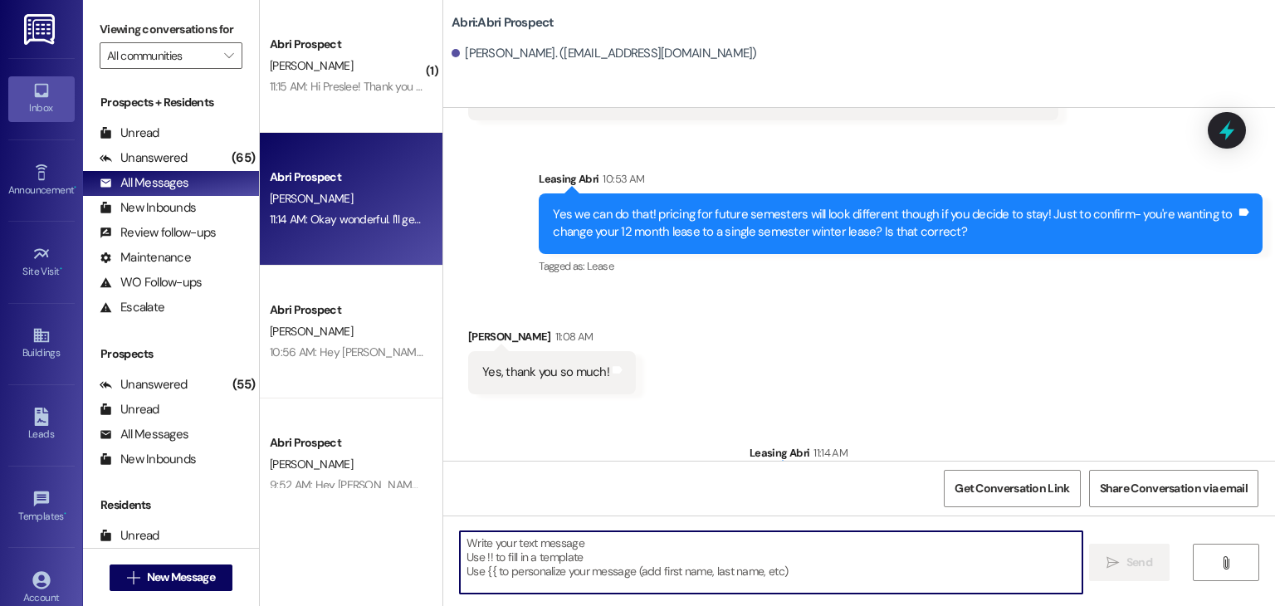
scroll to position [784, 0]
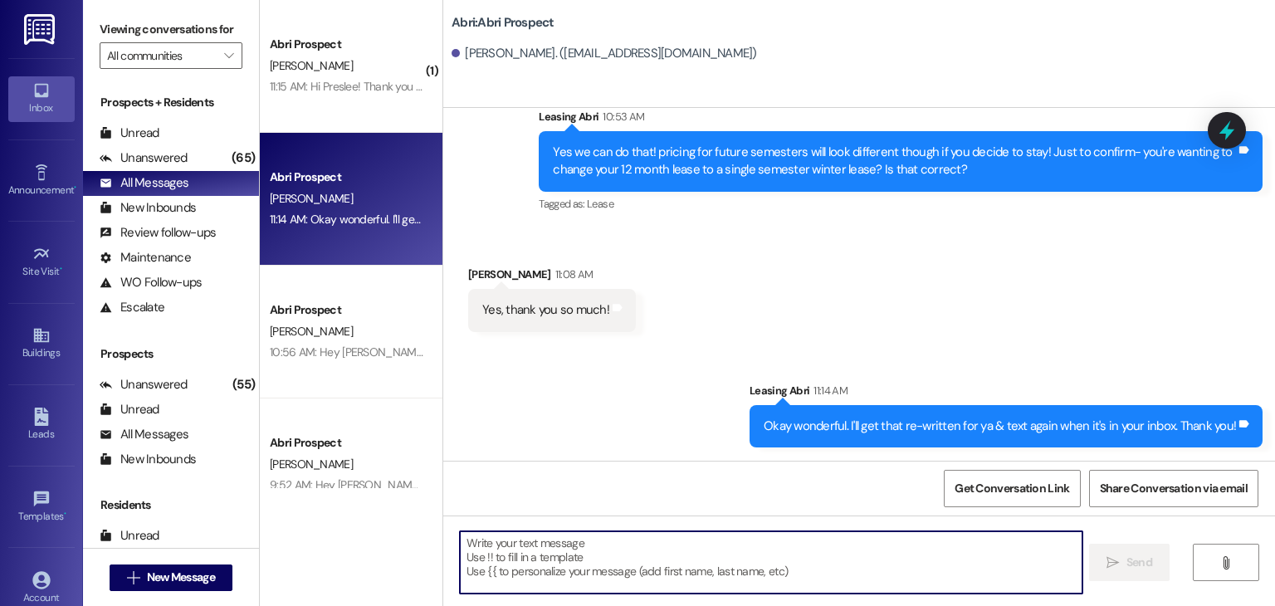
click at [681, 558] on textarea at bounding box center [771, 562] width 622 height 62
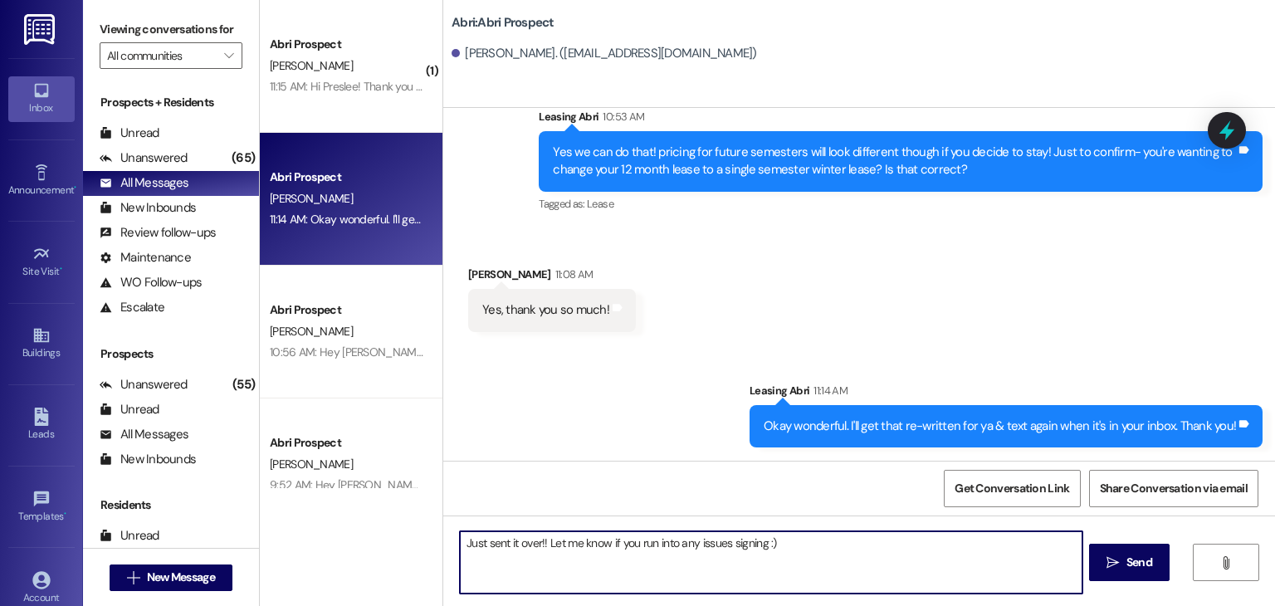
type textarea "Just sent it over!! Let me know if you run into any issues signing :)"
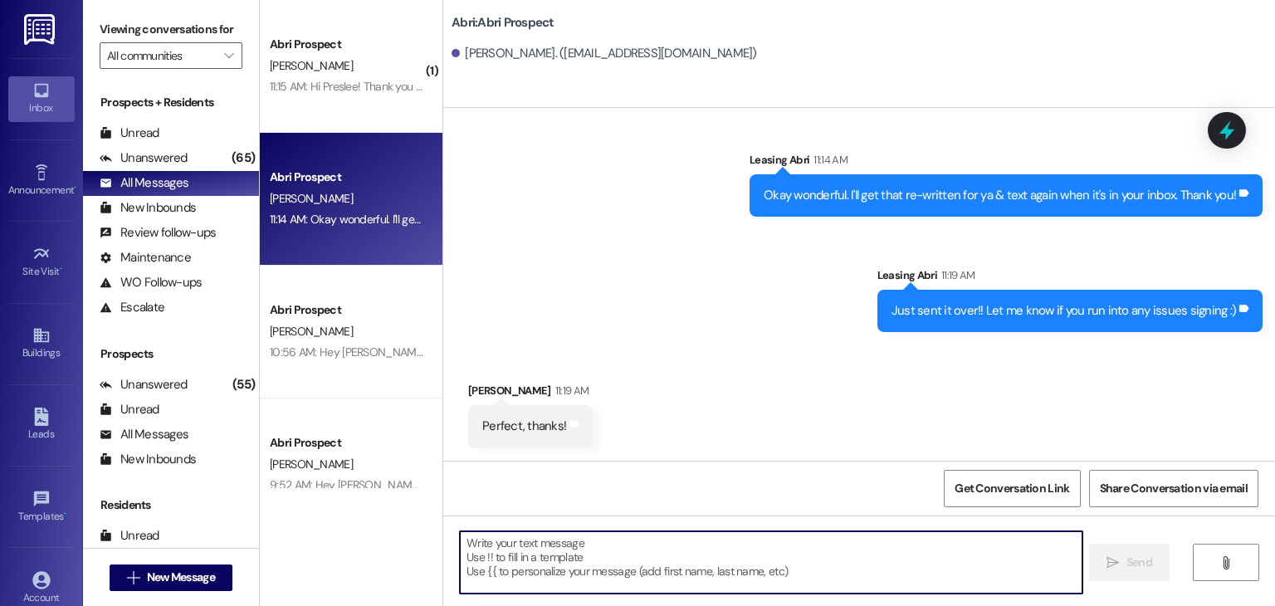
scroll to position [1016, 0]
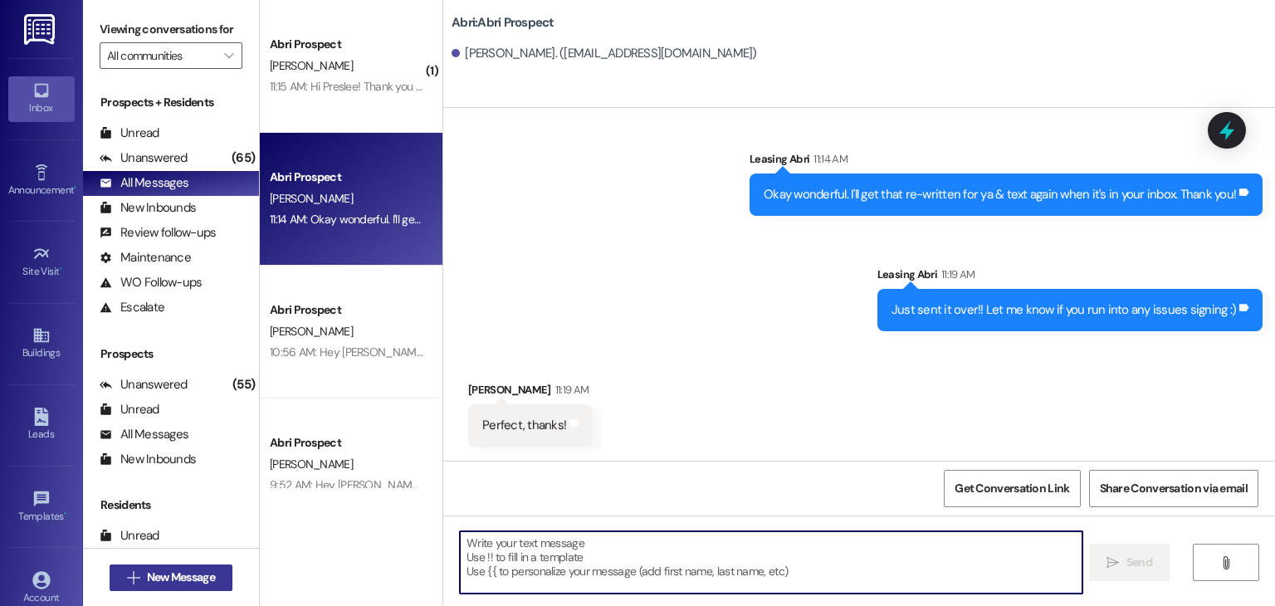
click at [169, 586] on button " New Message" at bounding box center [171, 577] width 123 height 27
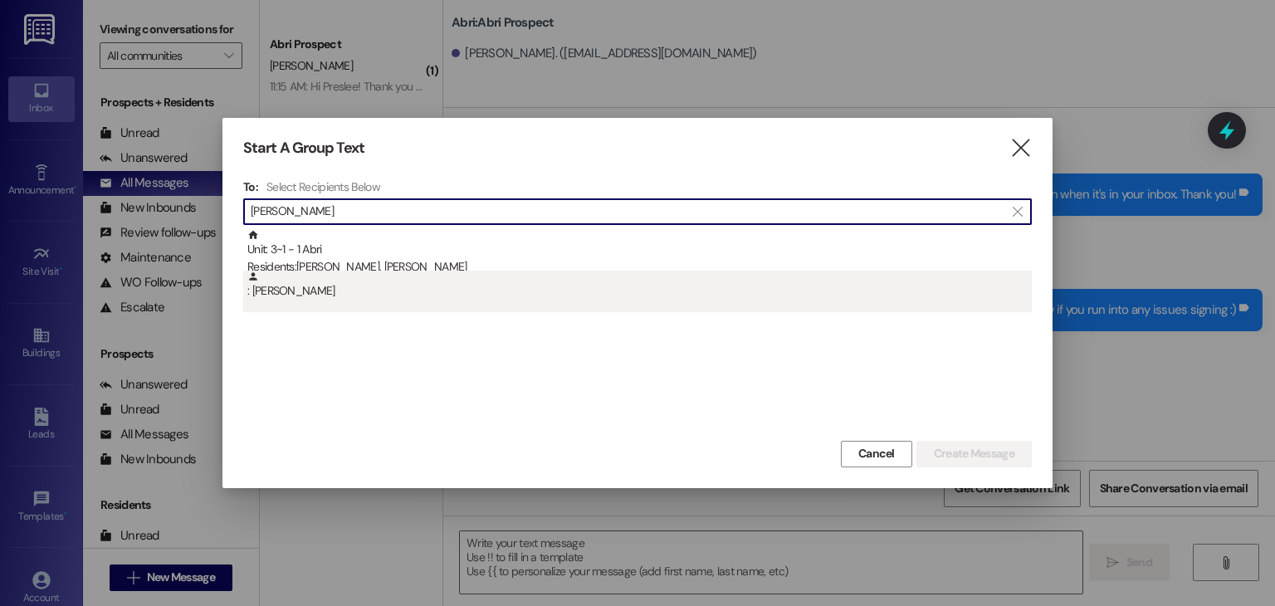
type input "[PERSON_NAME]"
click at [369, 293] on div ": [PERSON_NAME]" at bounding box center [639, 285] width 784 height 29
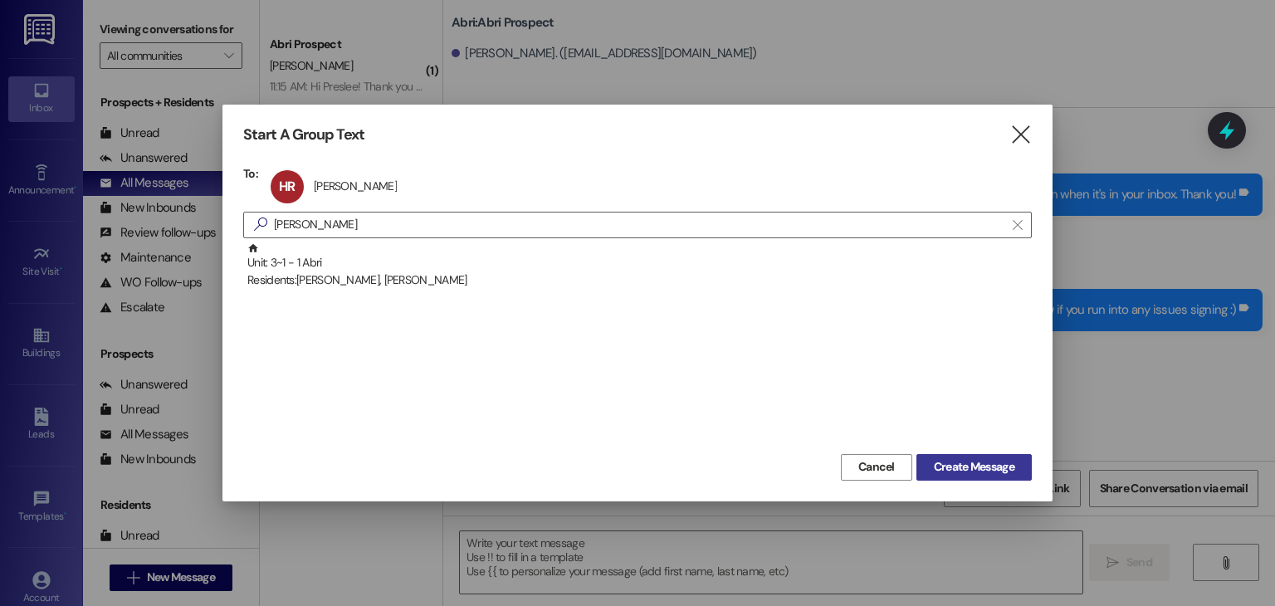
click at [949, 465] on span "Create Message" at bounding box center [974, 466] width 81 height 17
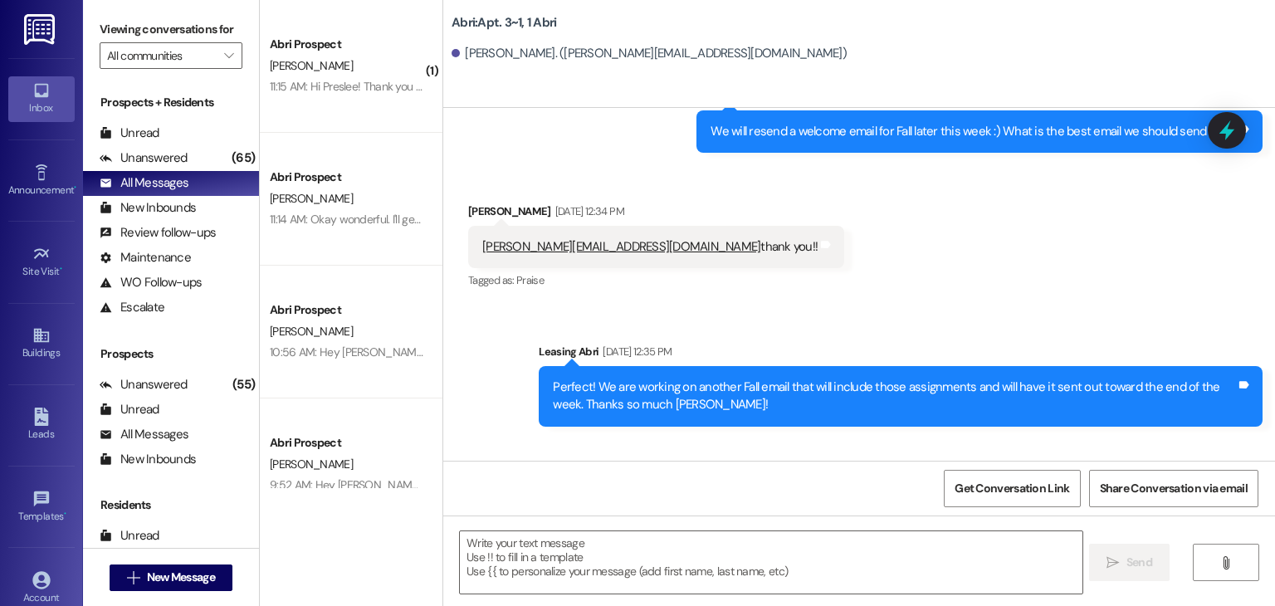
scroll to position [19796, 0]
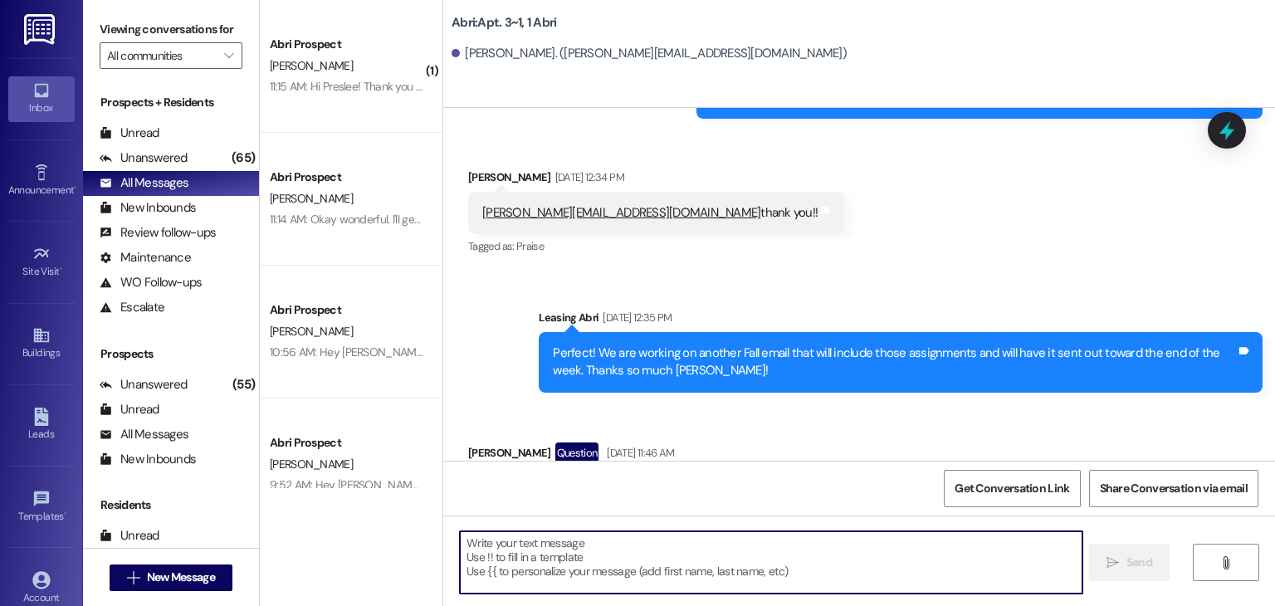
click at [703, 531] on textarea at bounding box center [771, 562] width 622 height 62
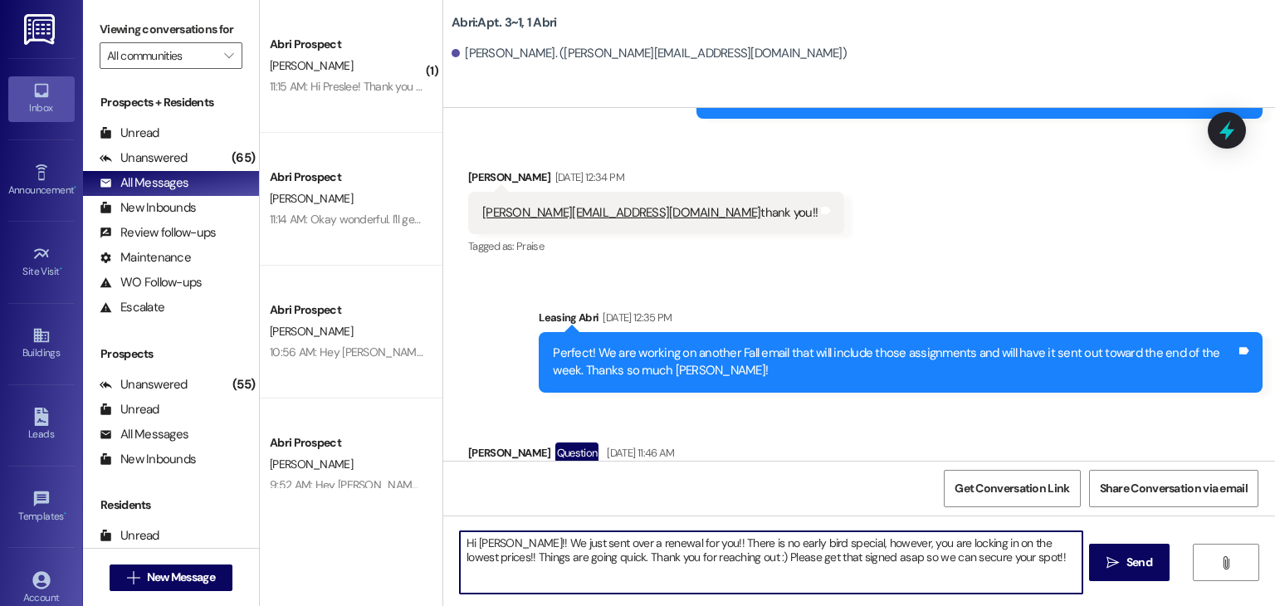
type textarea "Hi [PERSON_NAME]!! We just sent over a renewal for you!! There is no early bird…"
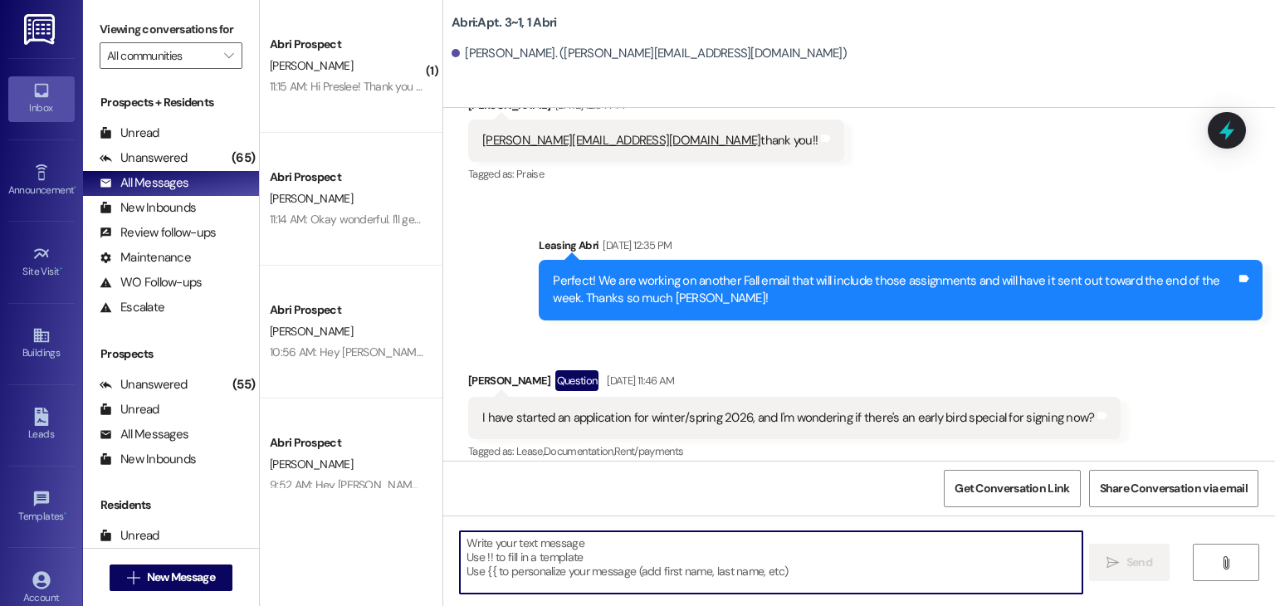
scroll to position [19930, 0]
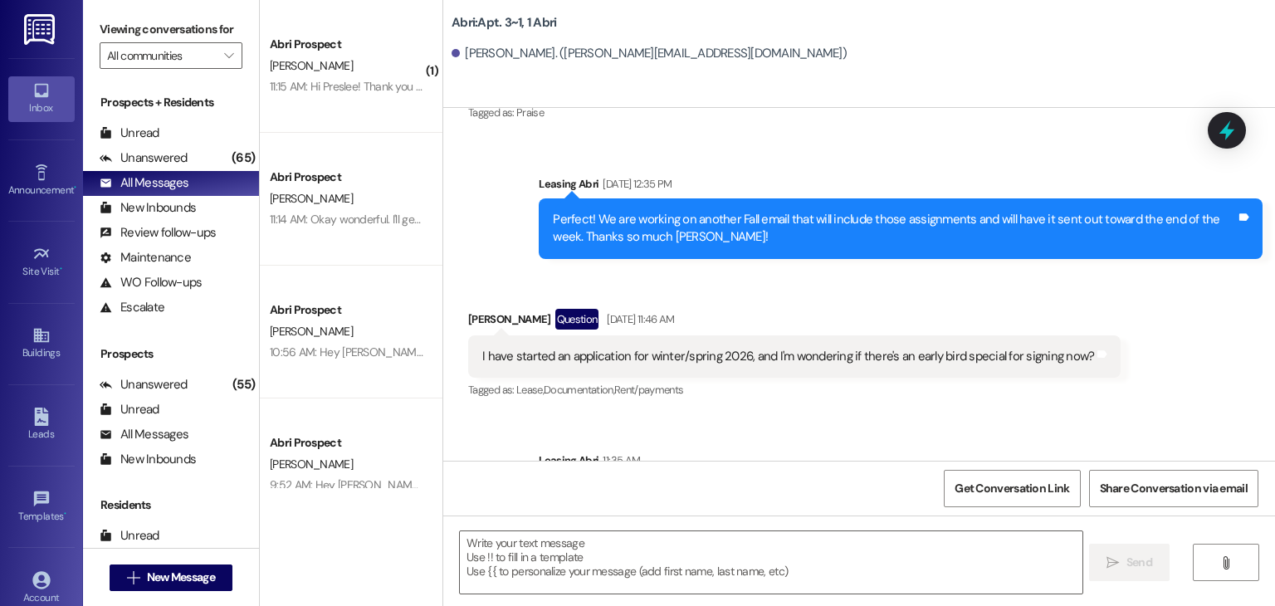
drag, startPoint x: 537, startPoint y: 413, endPoint x: 1092, endPoint y: 436, distance: 555.8
click at [1092, 475] on div "Hi [PERSON_NAME]!! We just sent over a renewal for you!! There is no early bird…" at bounding box center [901, 505] width 724 height 61
copy div "Hi [PERSON_NAME]!! We just sent over a renewal for you!! There is no early bird…"
click at [1092, 475] on div "Hi [PERSON_NAME]!! We just sent over a renewal for you!! There is no early bird…" at bounding box center [901, 505] width 724 height 61
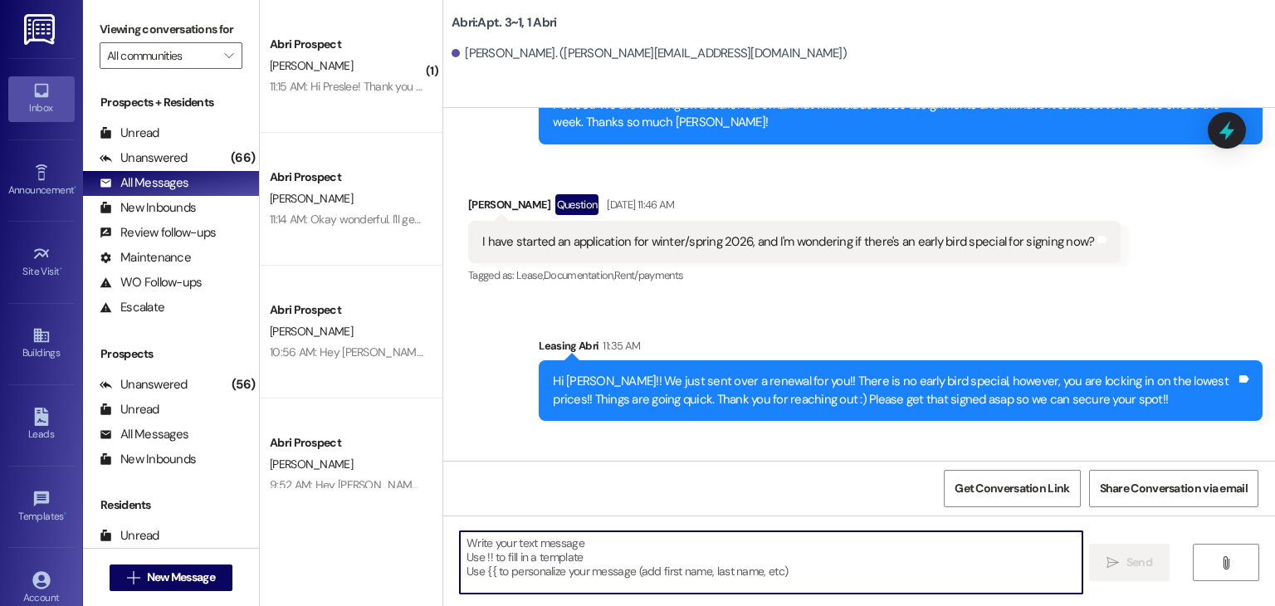
click at [540, 551] on textarea at bounding box center [771, 562] width 622 height 62
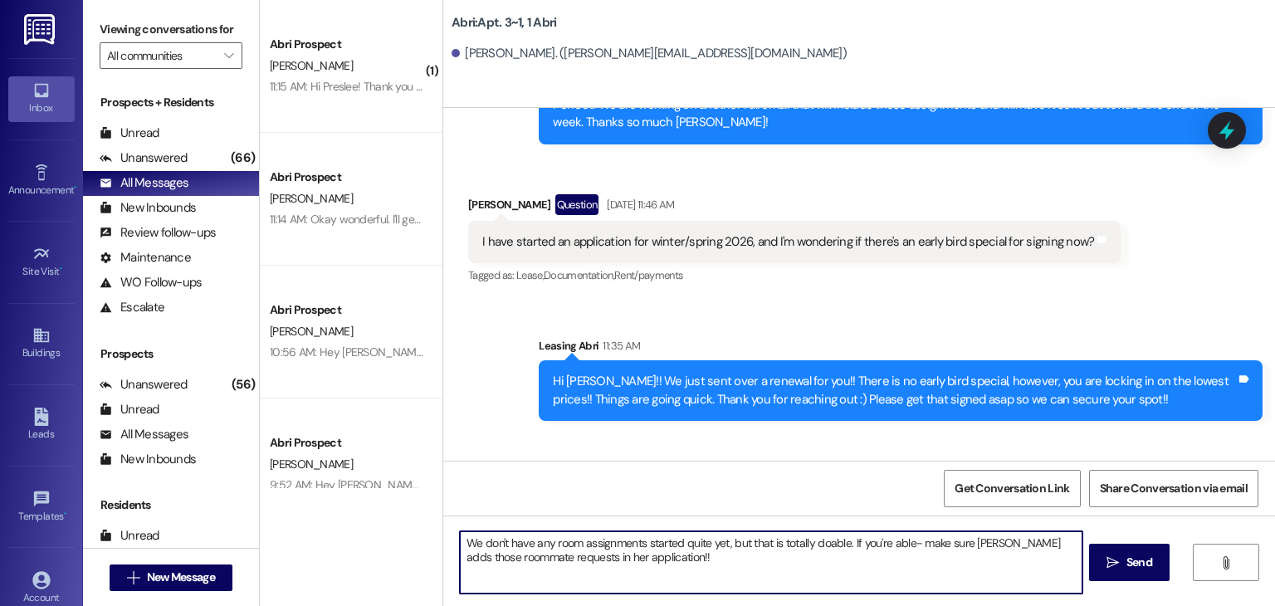
type textarea "We don't have any room assignments started quite yet, but that is totally doabl…"
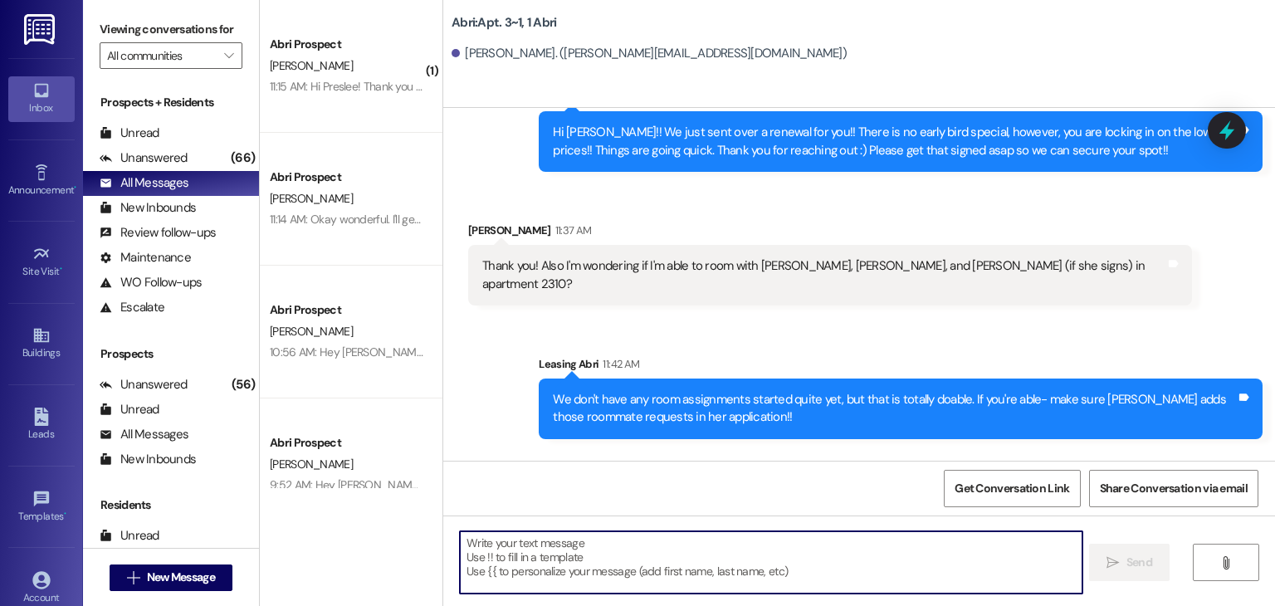
scroll to position [20294, 0]
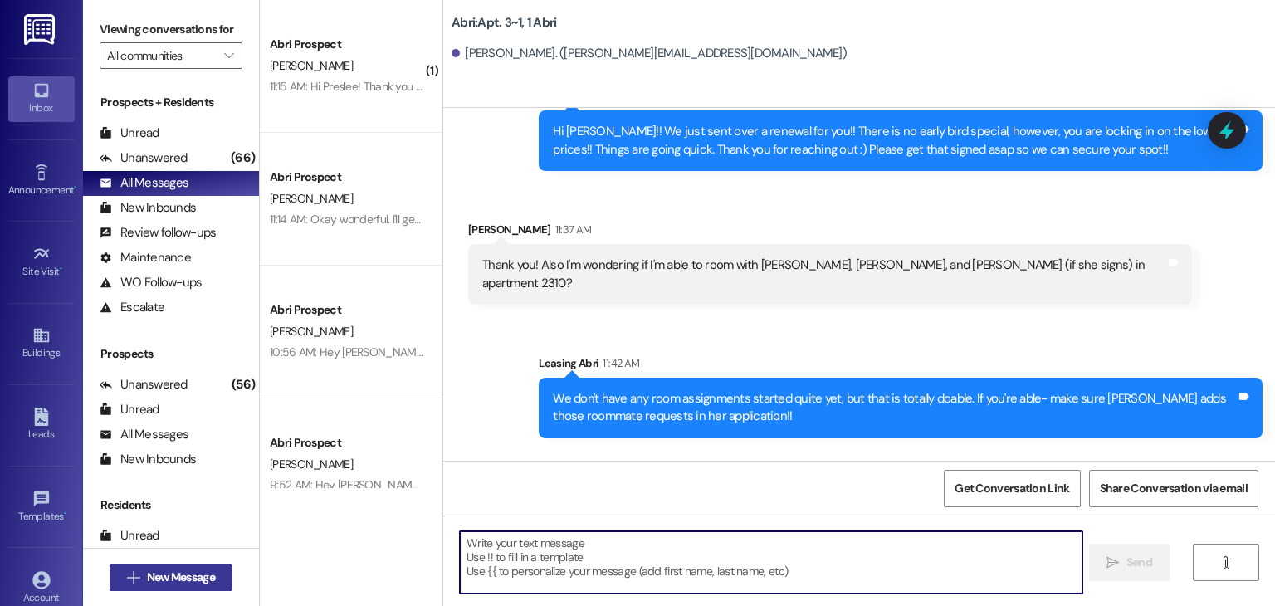
click at [185, 576] on span "New Message" at bounding box center [181, 577] width 68 height 17
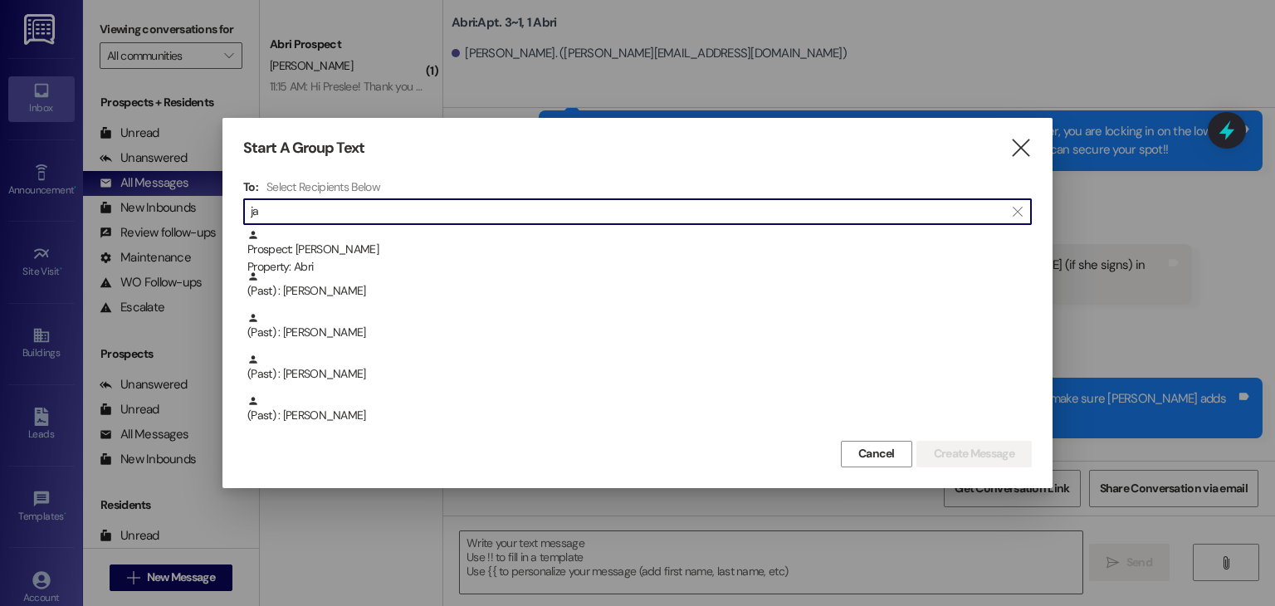
type input "j"
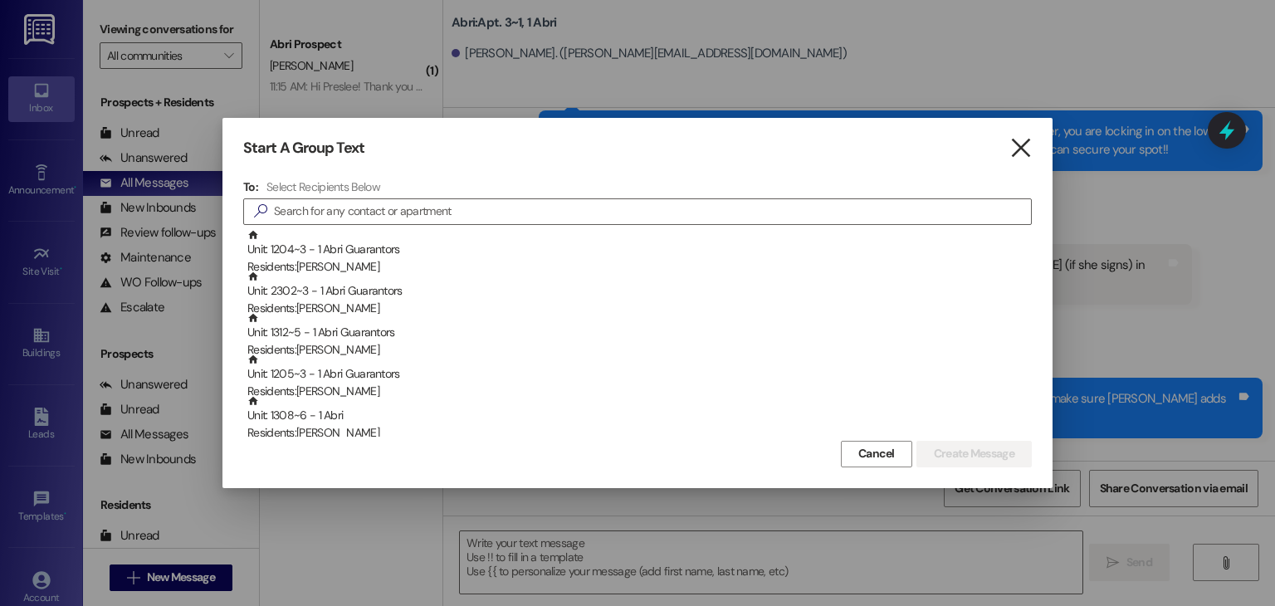
click at [1031, 153] on icon "" at bounding box center [1020, 147] width 22 height 17
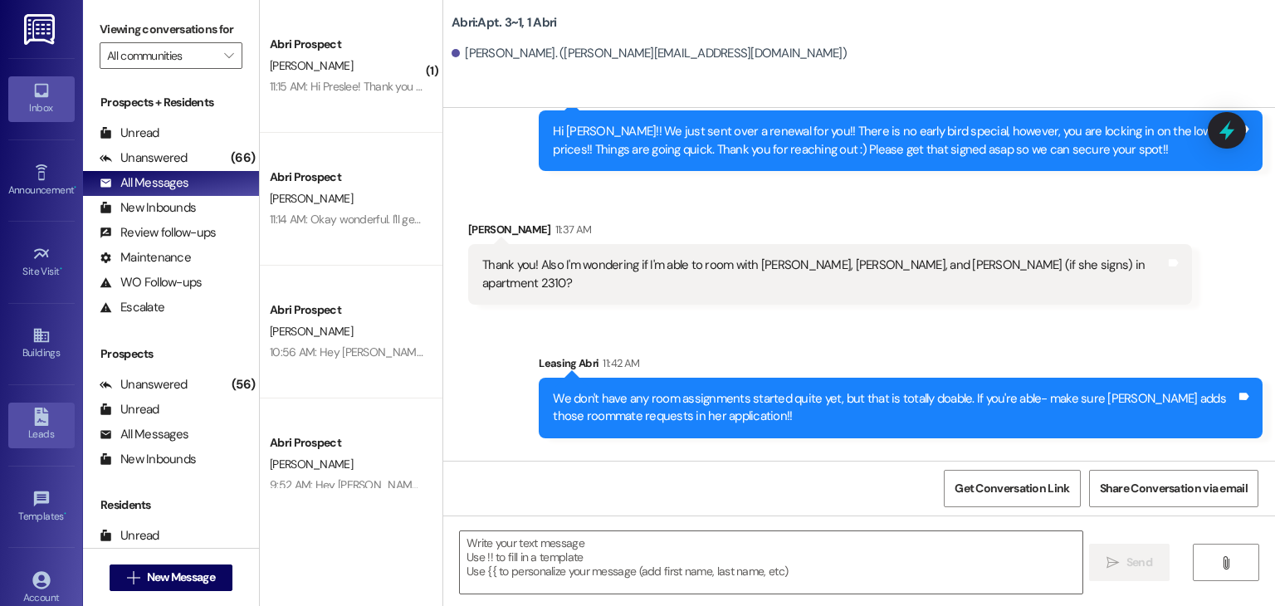
click at [47, 428] on div "Leads" at bounding box center [41, 434] width 83 height 17
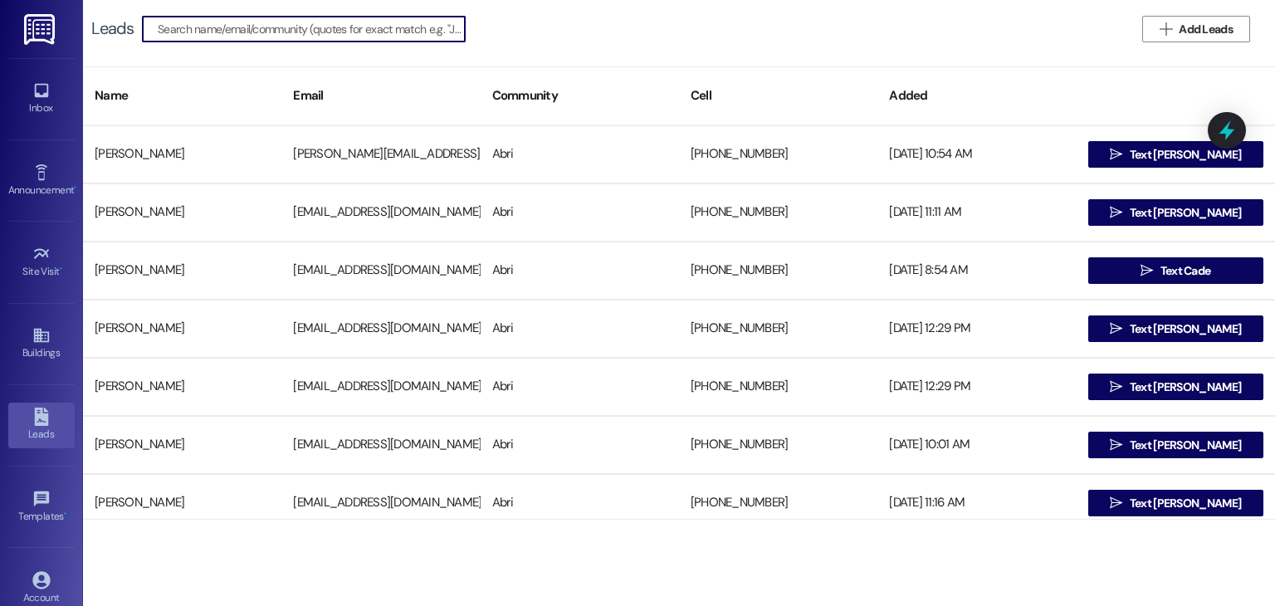
click at [1204, 9] on div "Leads   Add Leads" at bounding box center [679, 29] width 1192 height 58
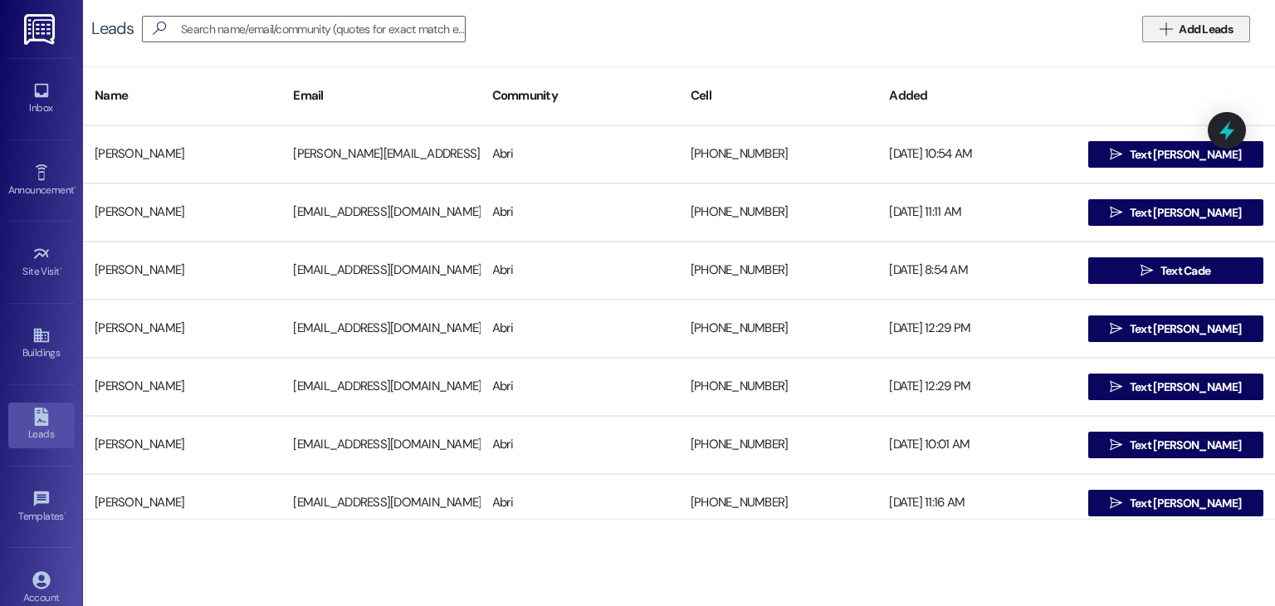
click at [1199, 28] on span "Add Leads" at bounding box center [1206, 29] width 54 height 17
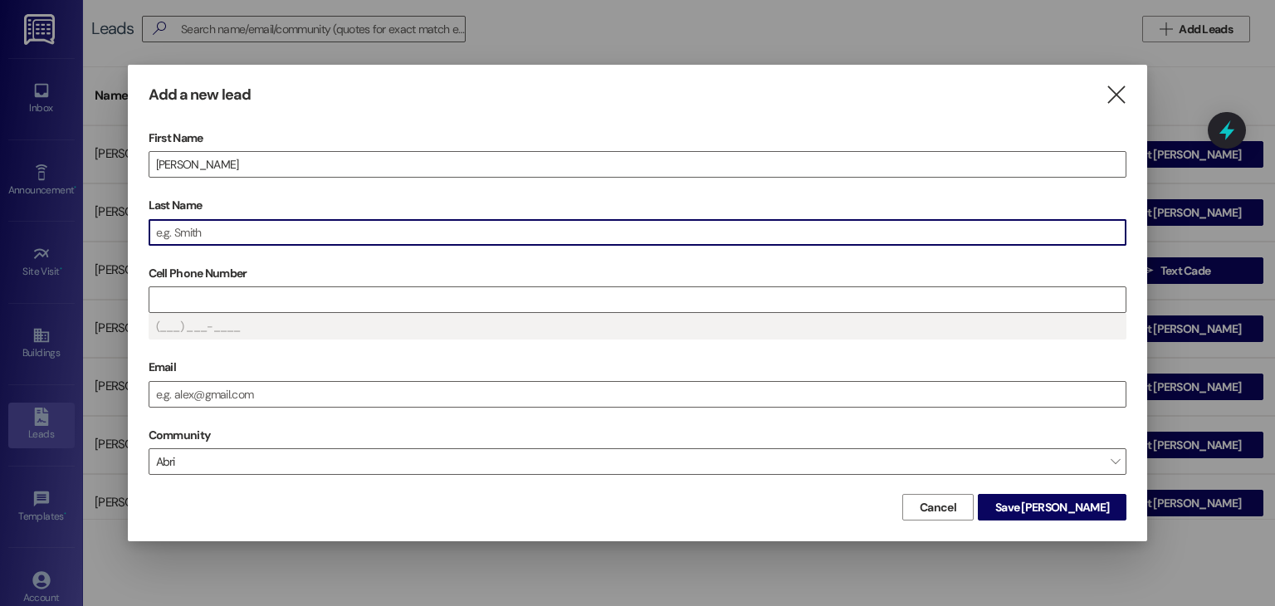
click at [784, 237] on input "Last Name" at bounding box center [637, 232] width 977 height 25
click at [196, 283] on label "Cell Phone Number" at bounding box center [638, 274] width 979 height 26
click at [196, 287] on input "Cell Phone Number" at bounding box center [637, 299] width 977 height 25
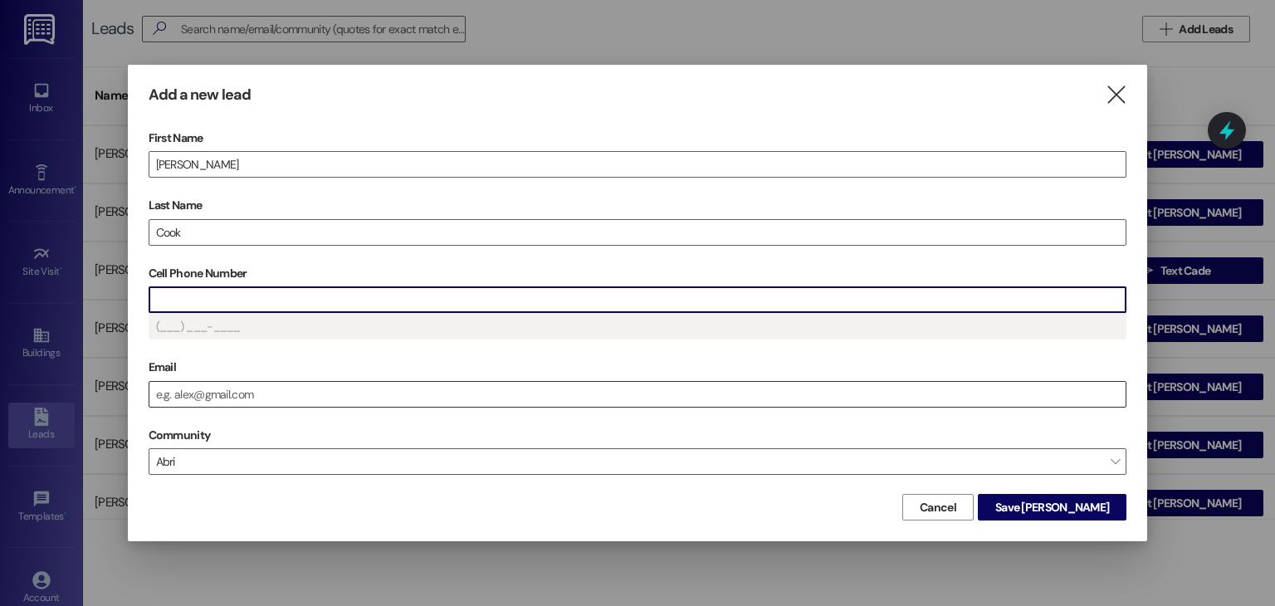
click at [191, 386] on input "Email" at bounding box center [637, 394] width 977 height 25
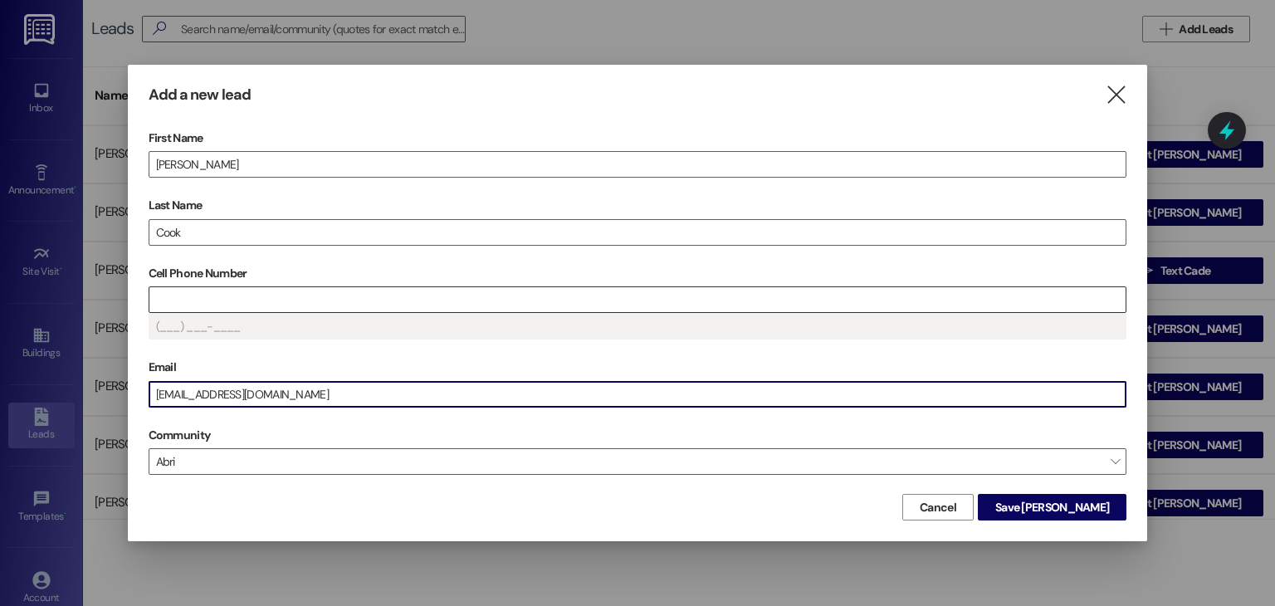
click at [195, 300] on input "Cell Phone Number" at bounding box center [637, 299] width 977 height 25
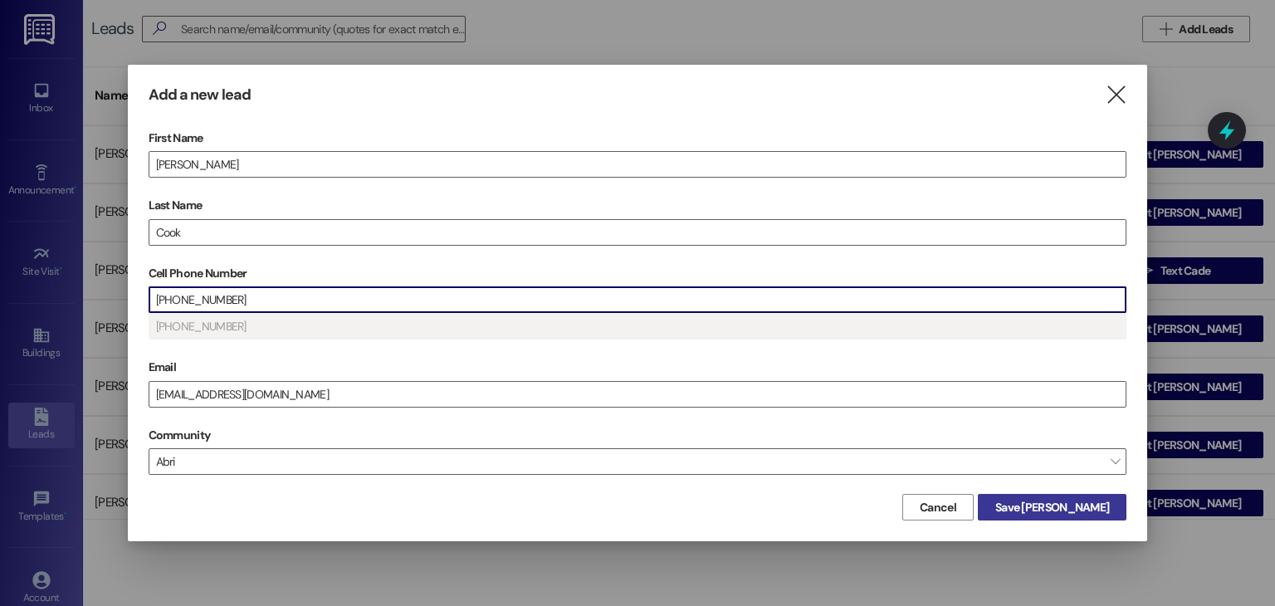
click at [1079, 506] on span "Save [PERSON_NAME]" at bounding box center [1052, 507] width 114 height 17
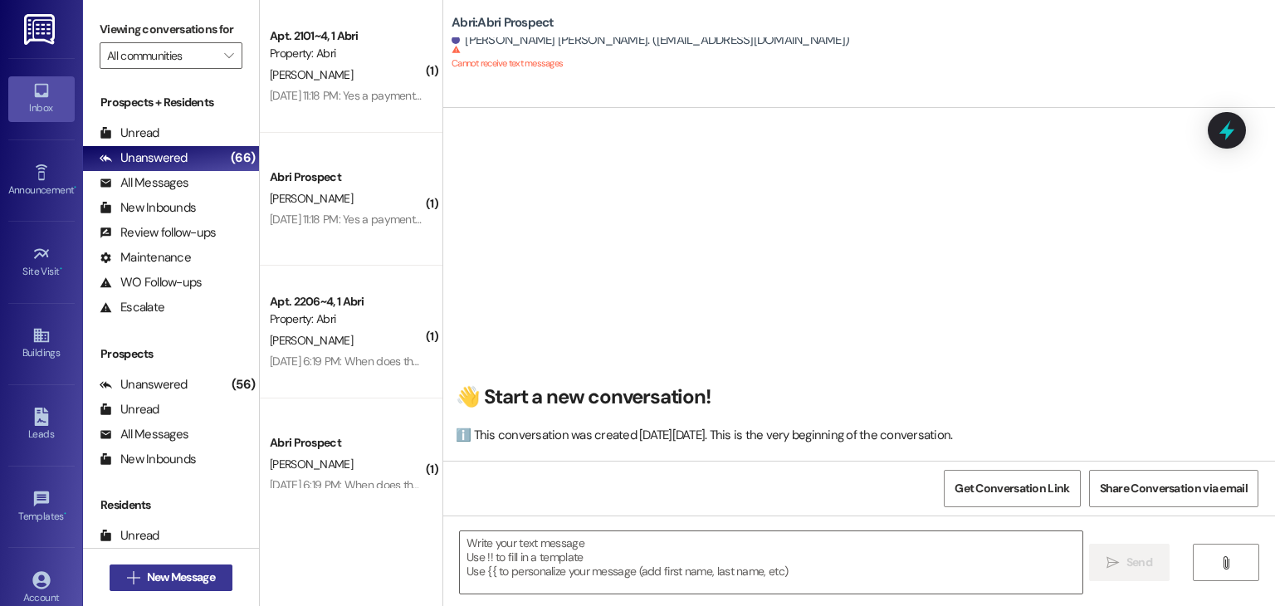
click at [186, 572] on span "New Message" at bounding box center [181, 577] width 68 height 17
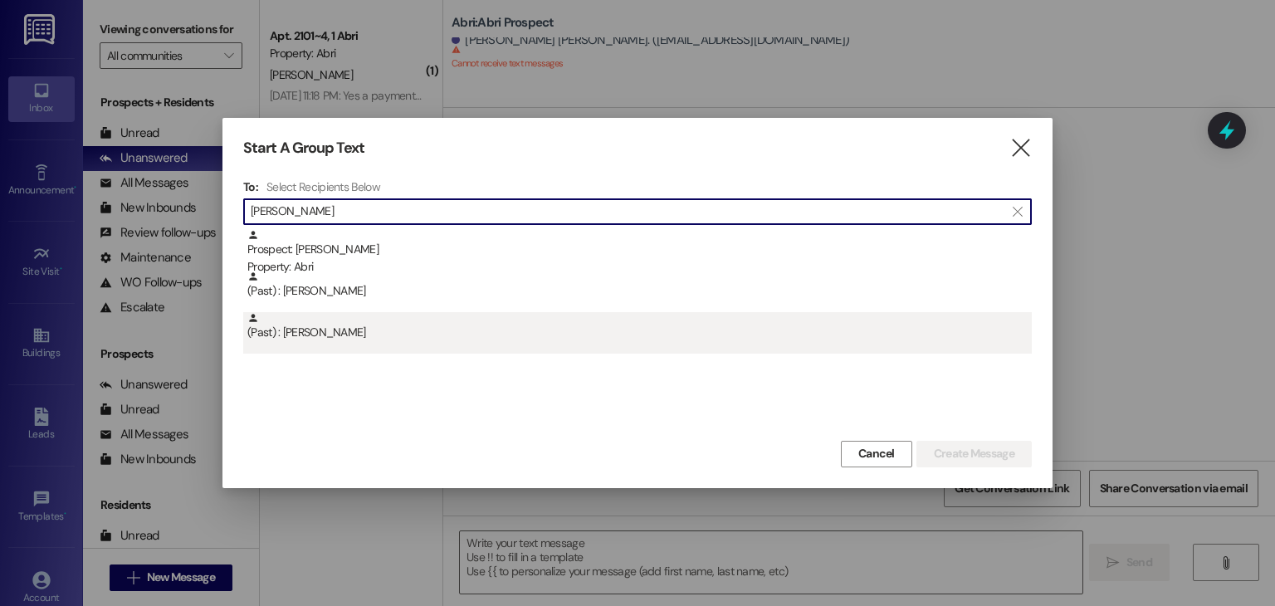
type input "[PERSON_NAME]"
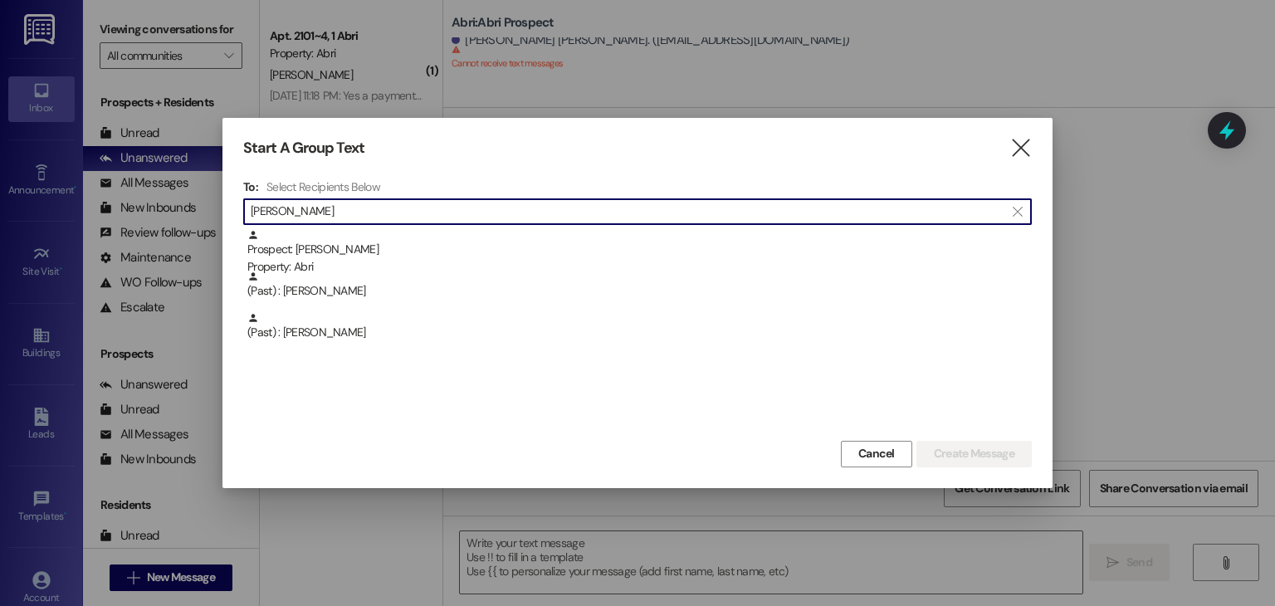
click at [424, 338] on div "(Past) : [PERSON_NAME]" at bounding box center [639, 326] width 784 height 29
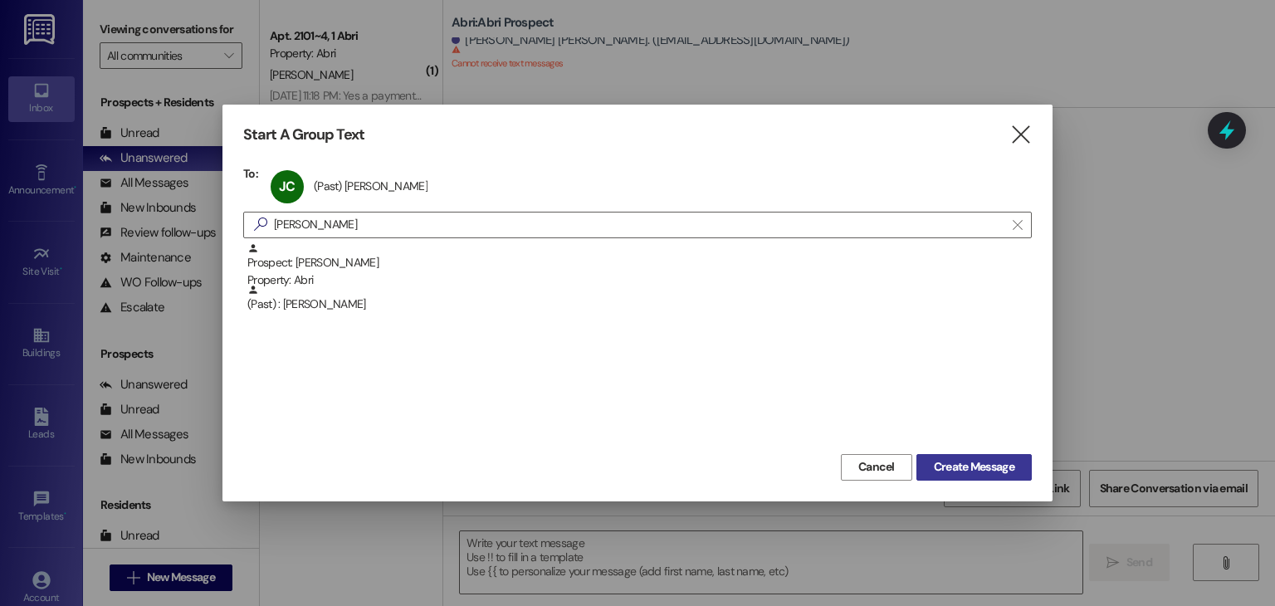
click at [934, 462] on span "Create Message" at bounding box center [974, 466] width 81 height 17
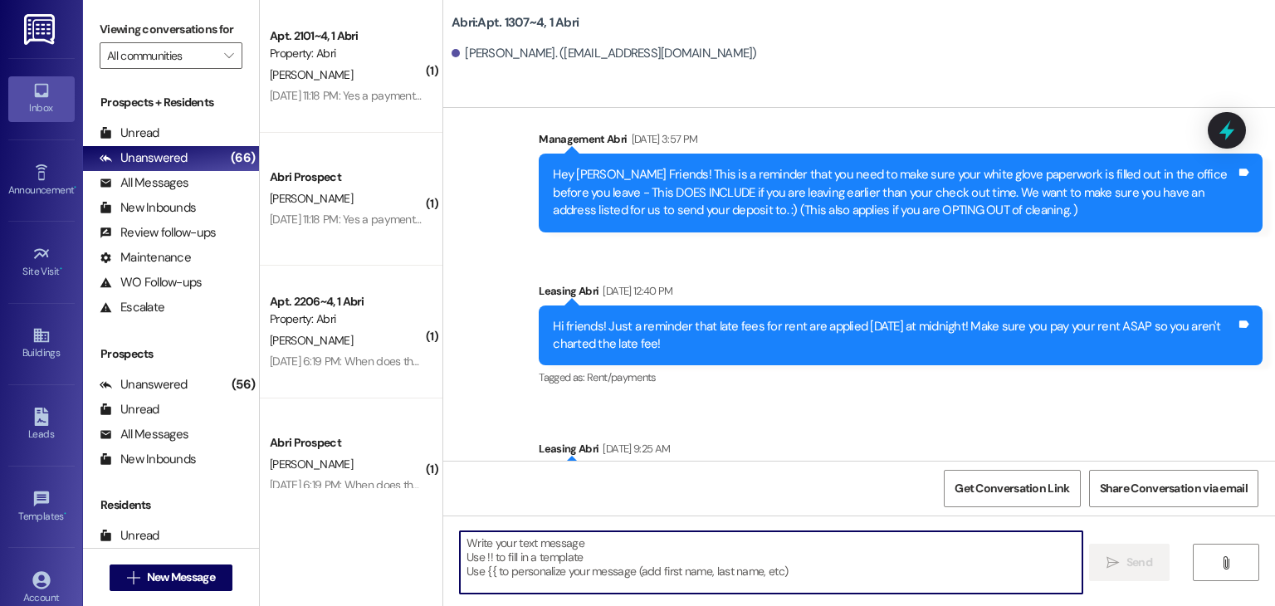
click at [664, 555] on textarea at bounding box center [771, 562] width 622 height 62
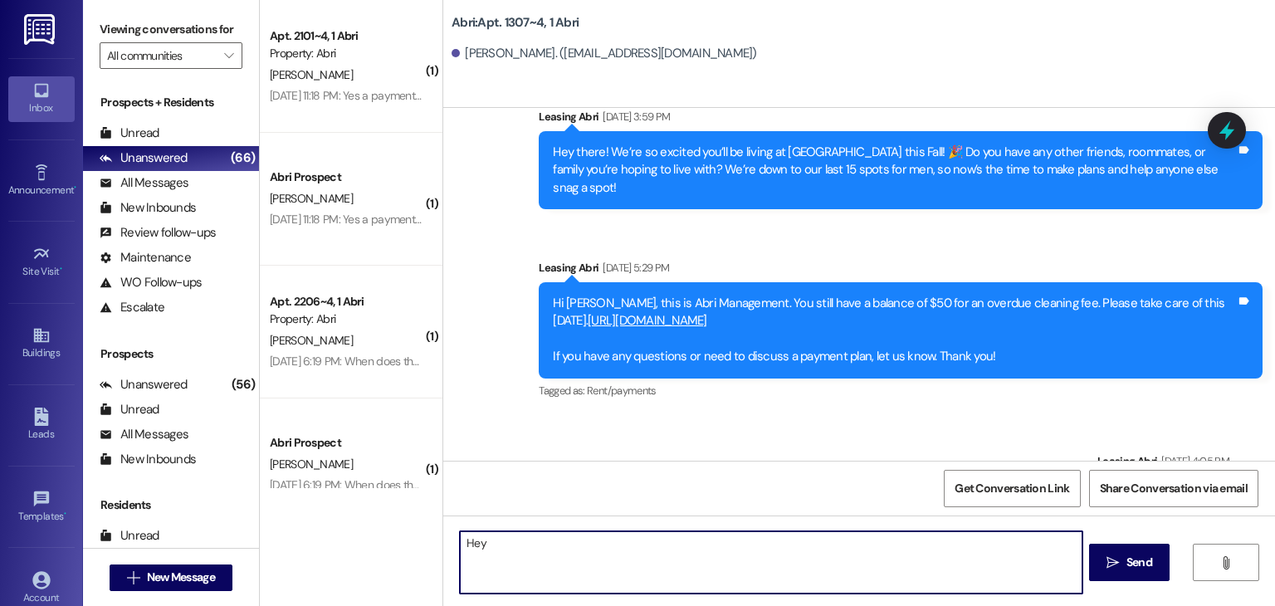
scroll to position [24782, 0]
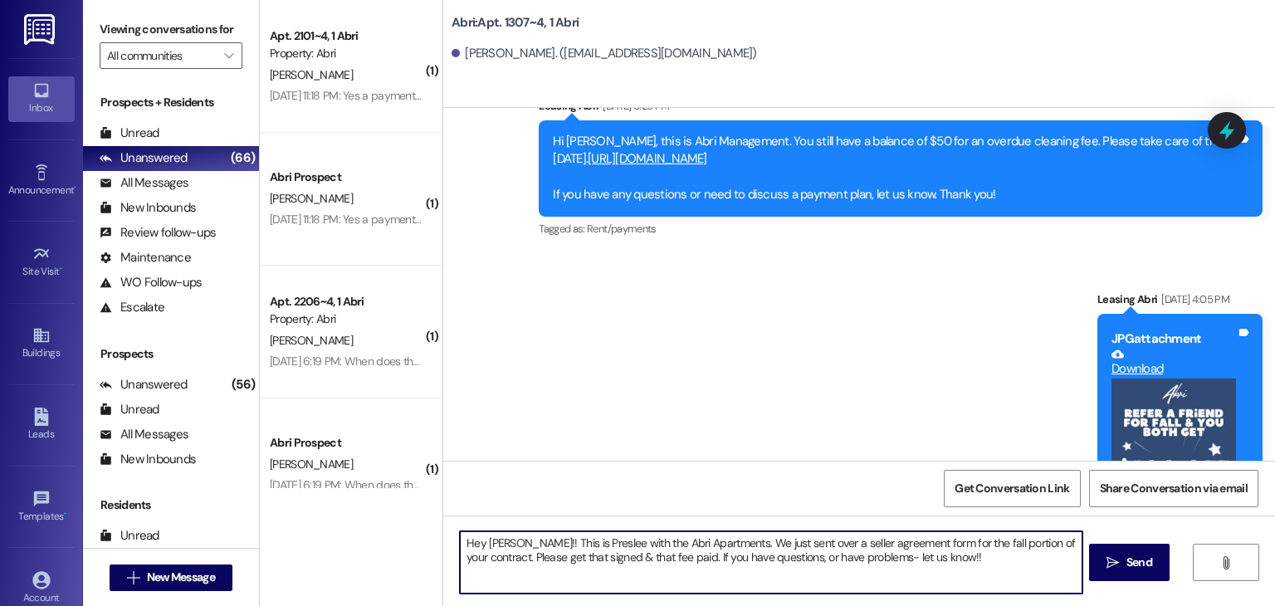
type textarea "Hey [PERSON_NAME]!! This is Preslee with the Abri Apartments. We just sent over…"
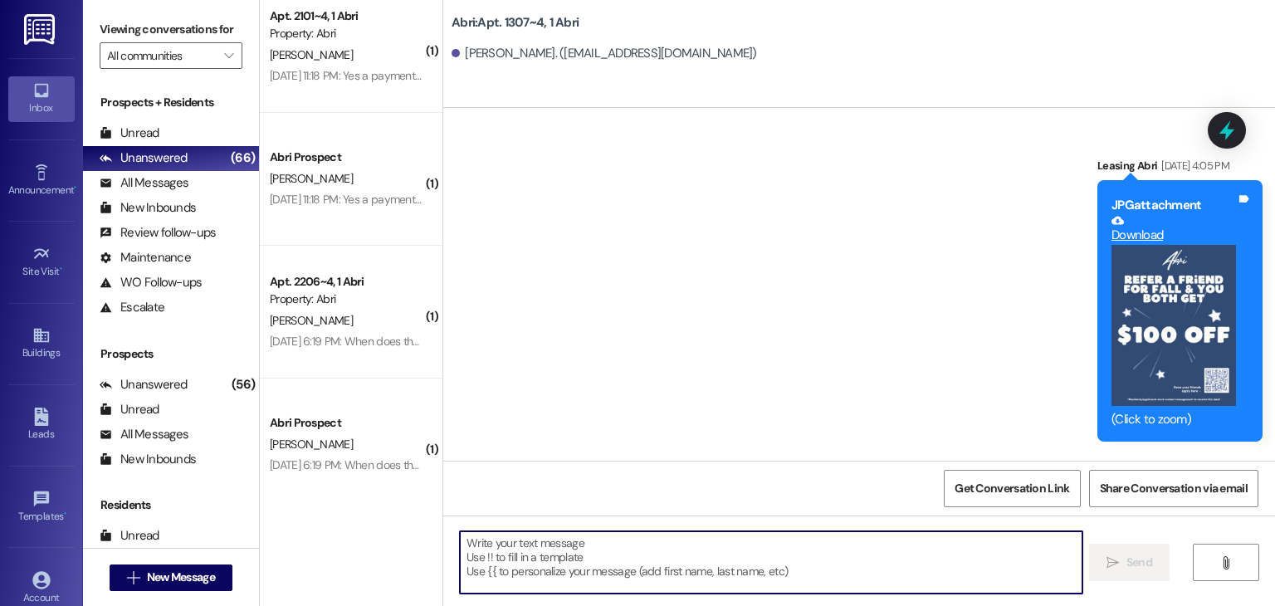
scroll to position [0, 0]
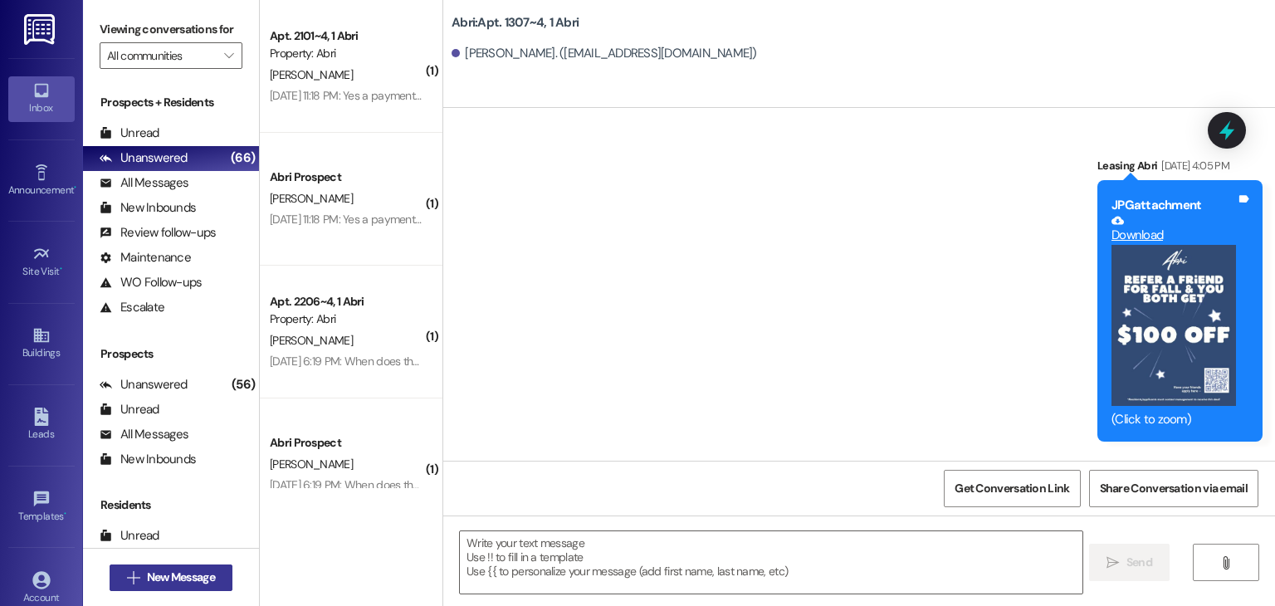
click at [210, 582] on span "New Message" at bounding box center [181, 577] width 68 height 17
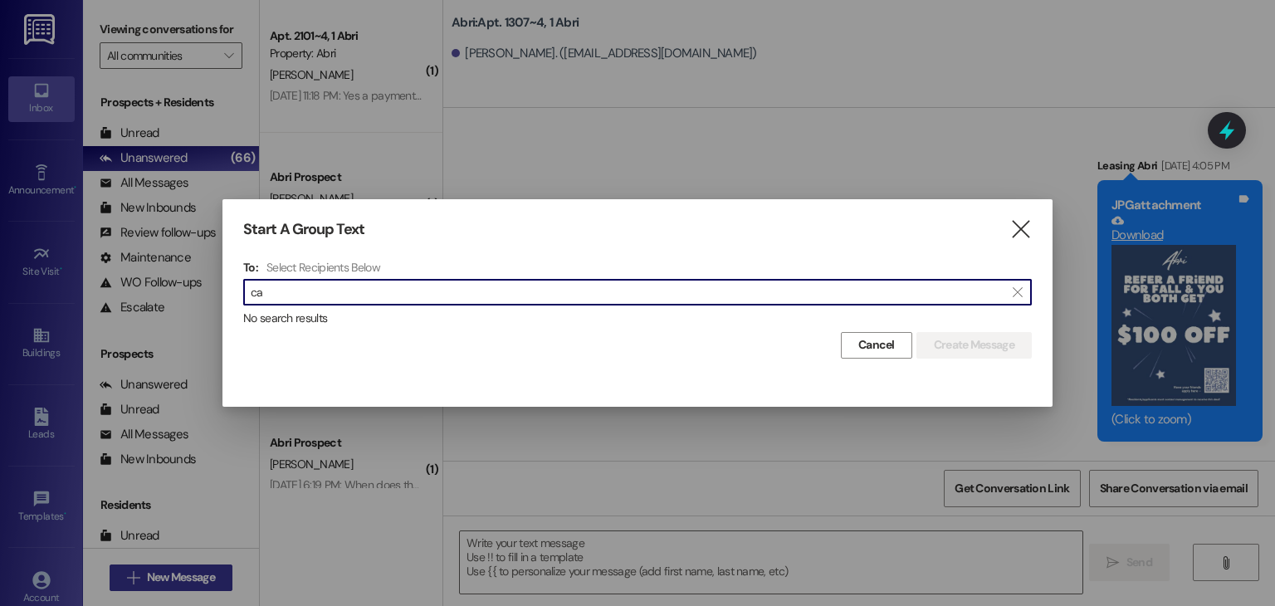
type input "c"
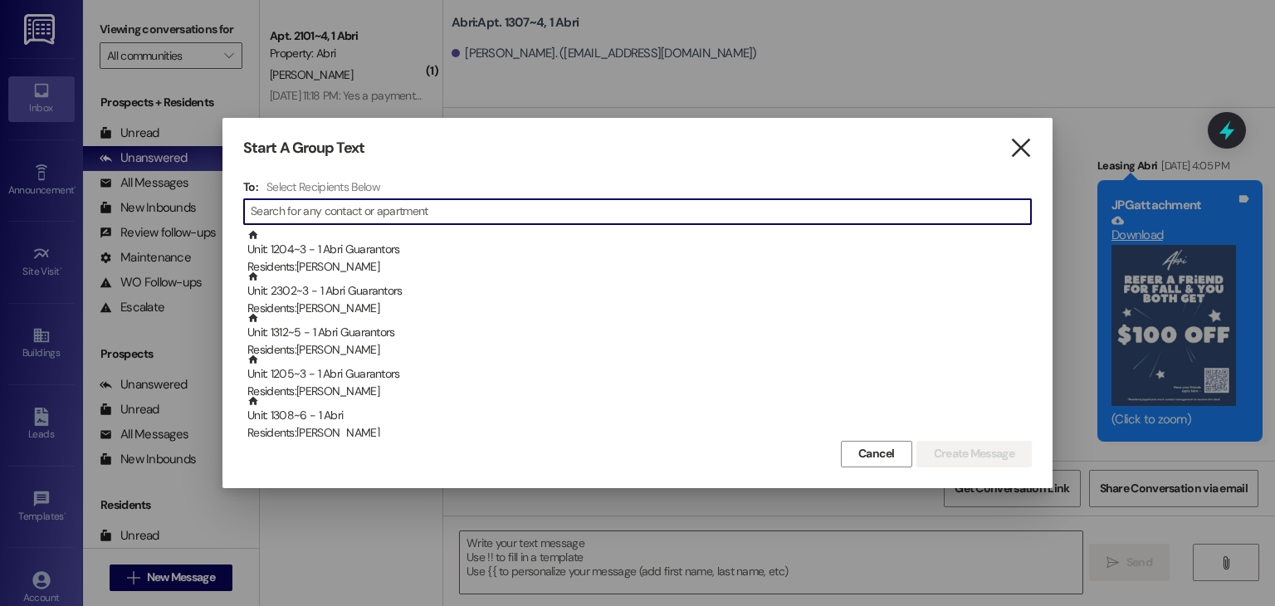
click at [1012, 157] on icon "" at bounding box center [1020, 147] width 22 height 17
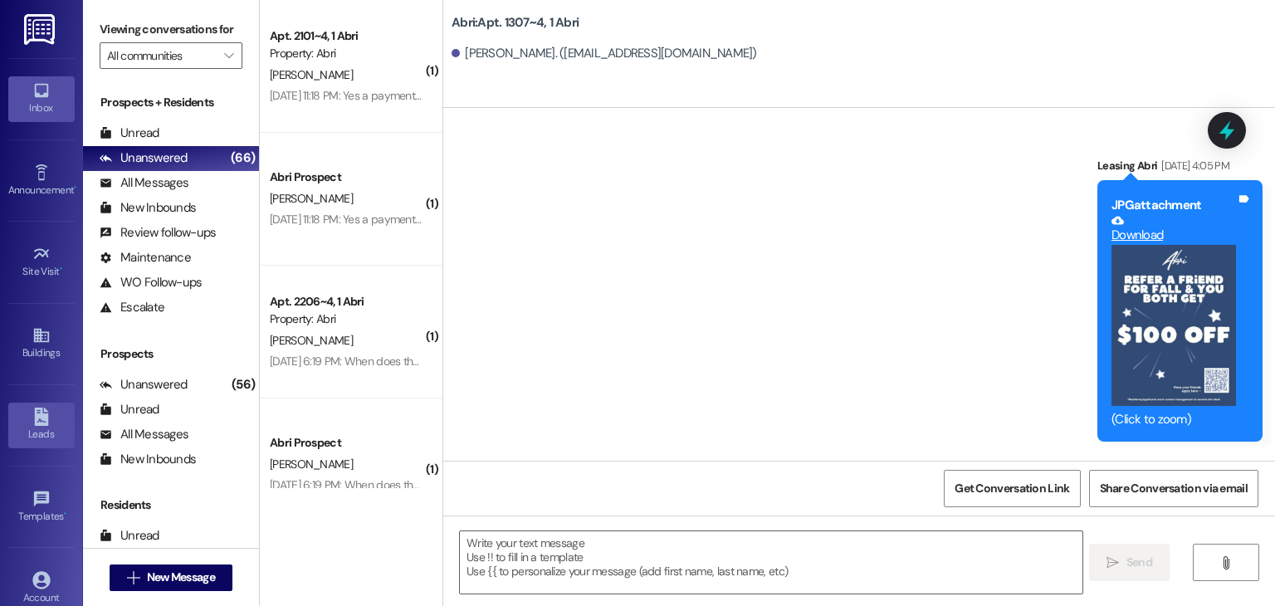
click at [53, 432] on div "Leads" at bounding box center [41, 434] width 83 height 17
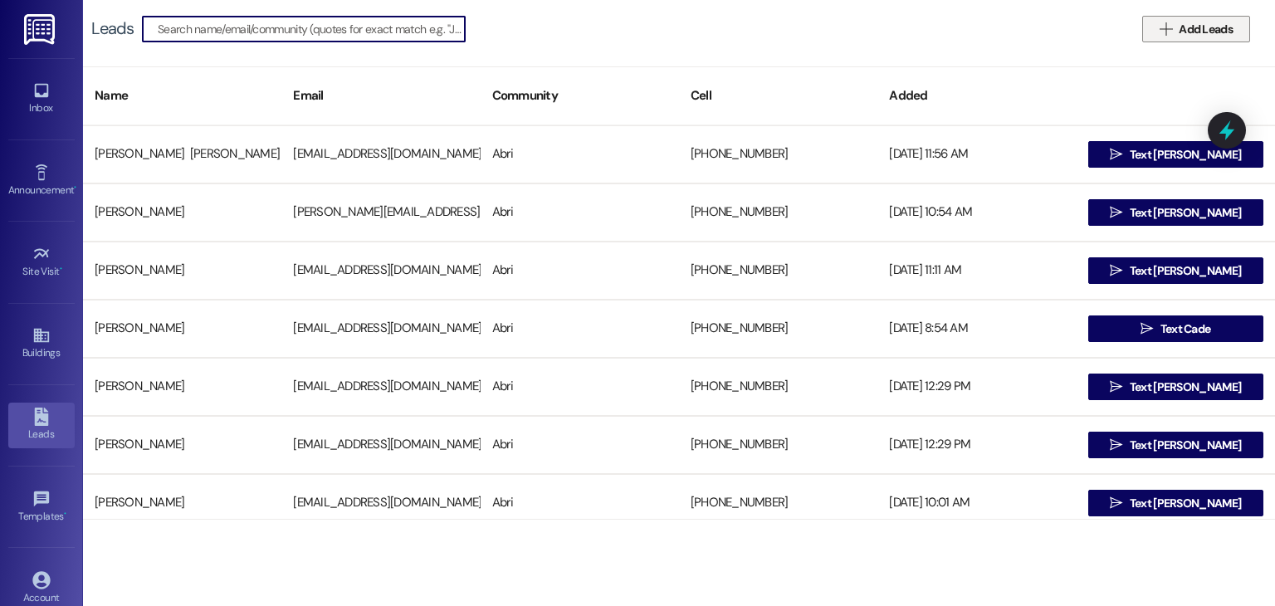
click at [1165, 30] on icon "" at bounding box center [1166, 28] width 12 height 13
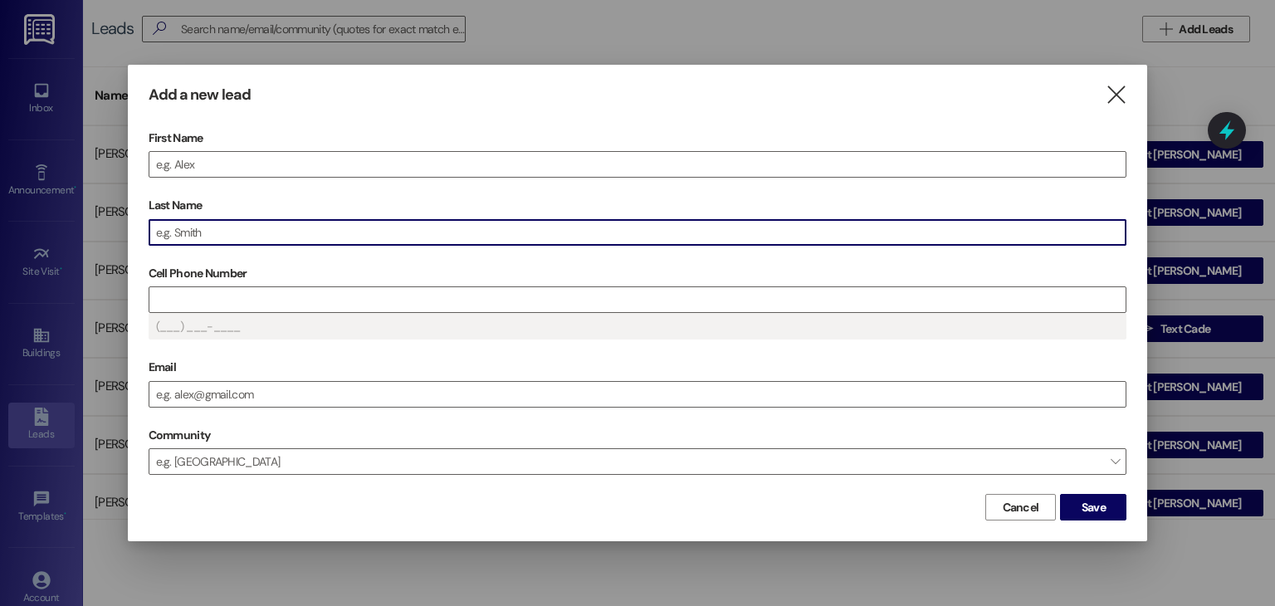
click at [361, 233] on input "Last Name" at bounding box center [637, 232] width 977 height 25
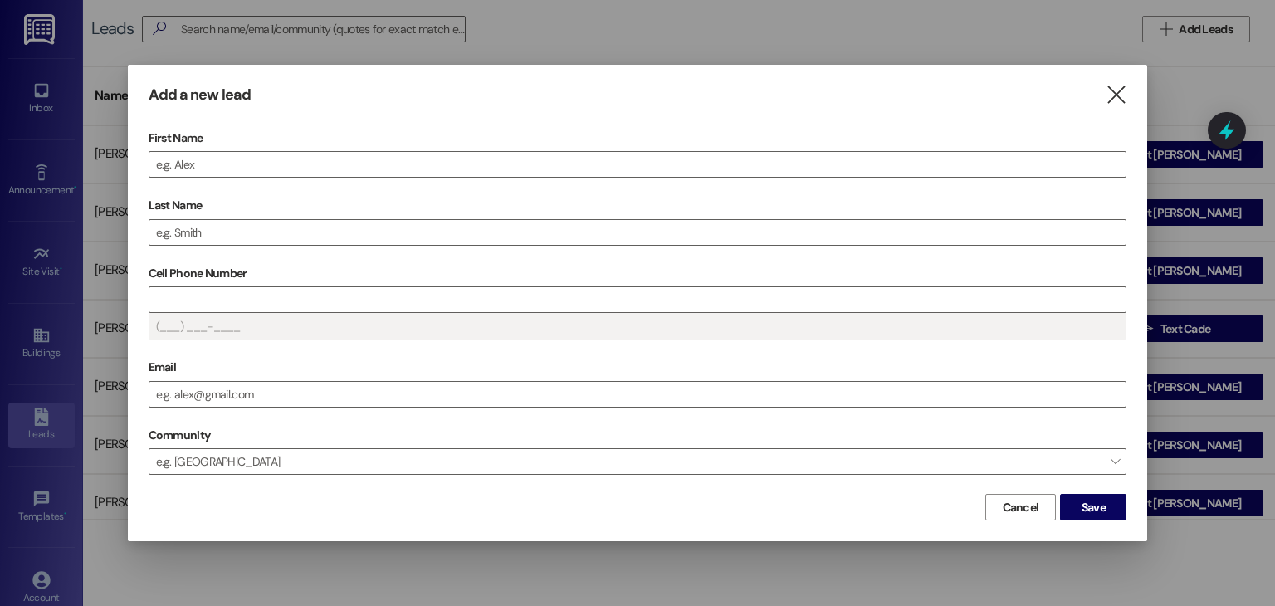
click at [328, 140] on label "First Name" at bounding box center [638, 138] width 979 height 26
click at [328, 152] on input "First Name" at bounding box center [637, 164] width 977 height 25
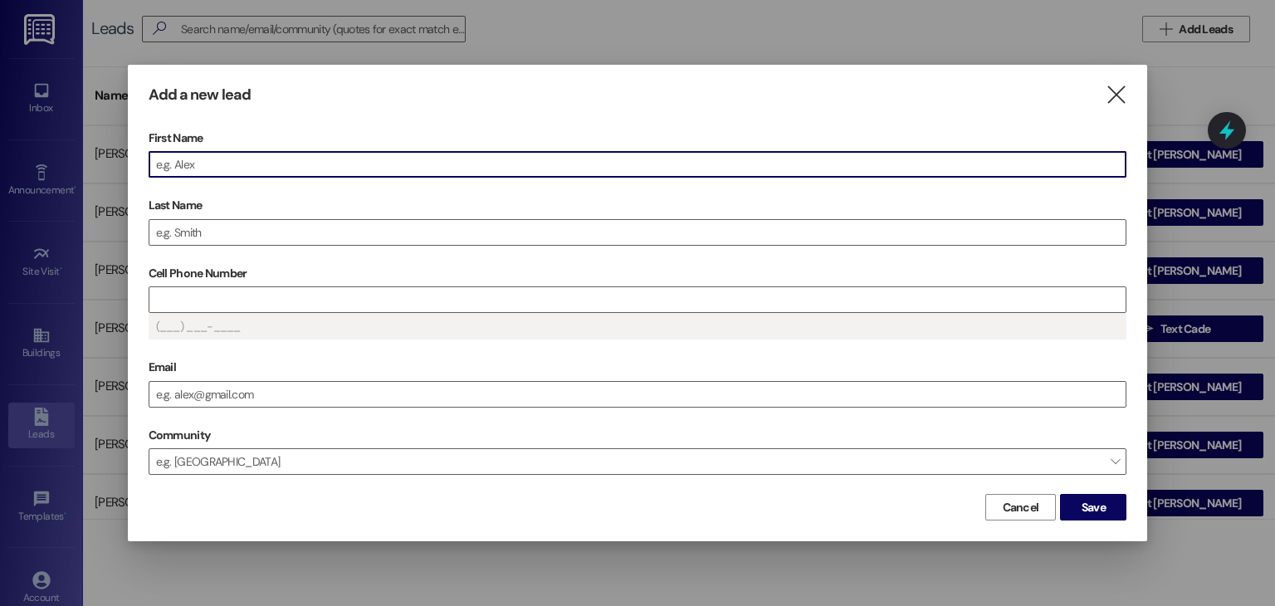
click at [280, 169] on input "First Name" at bounding box center [637, 164] width 977 height 25
click at [286, 231] on input "Last Name" at bounding box center [637, 232] width 977 height 25
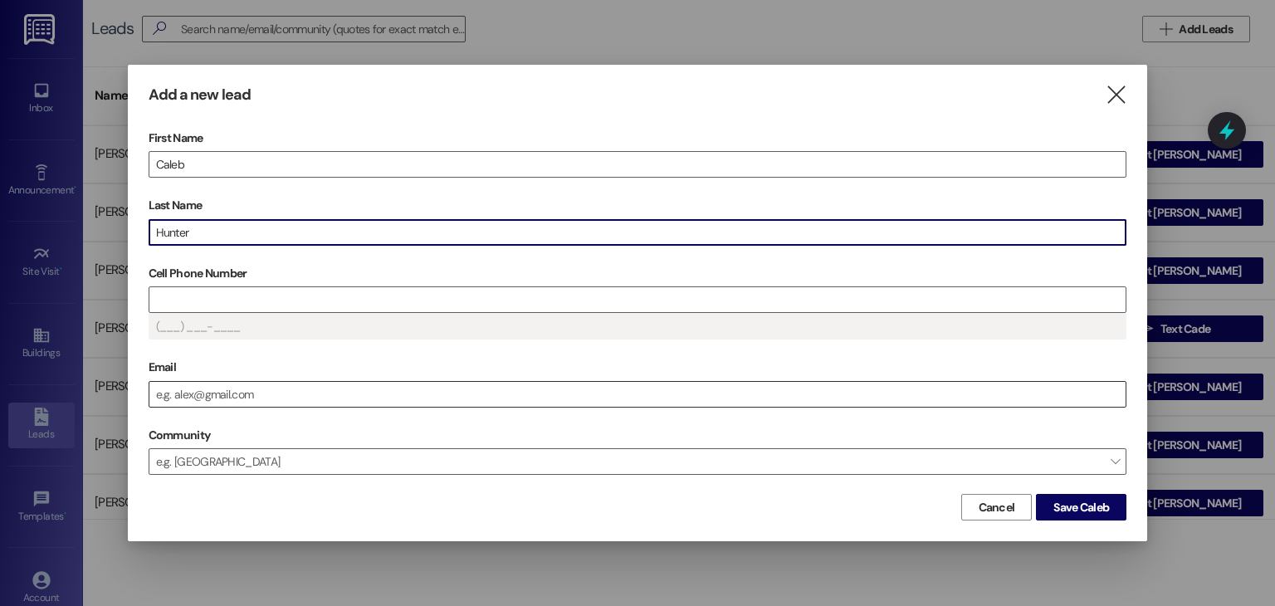
click at [237, 399] on input "Email" at bounding box center [637, 394] width 977 height 25
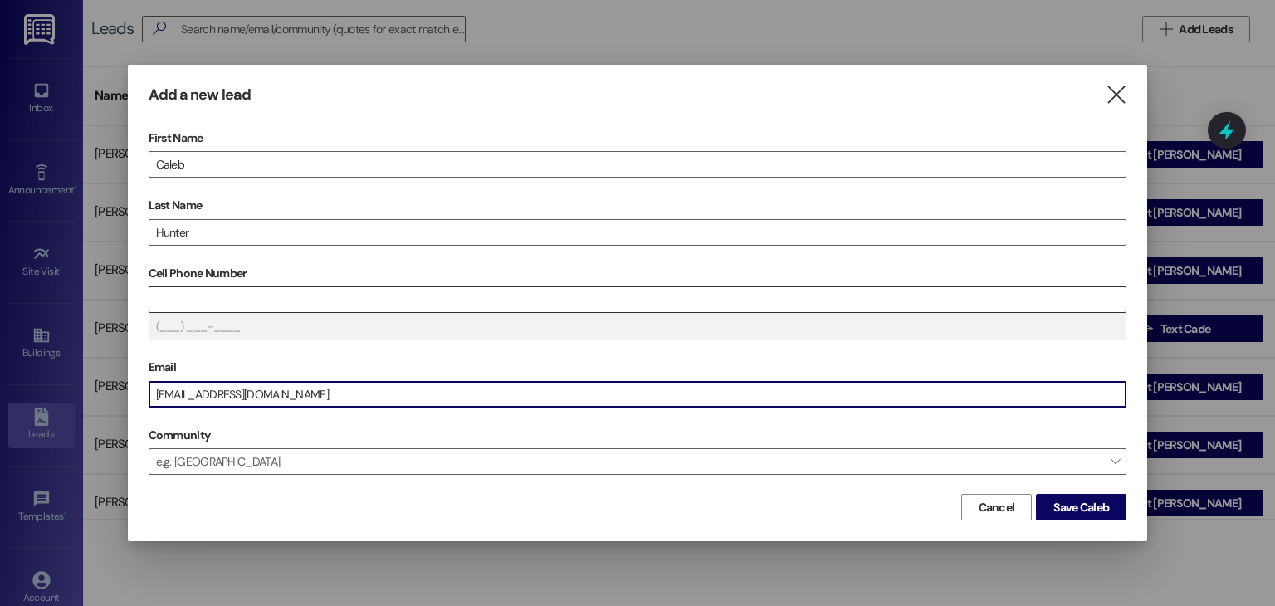
click at [195, 289] on input "Cell Phone Number" at bounding box center [637, 299] width 977 height 25
click at [279, 299] on input "Cell Phone Number" at bounding box center [637, 299] width 977 height 25
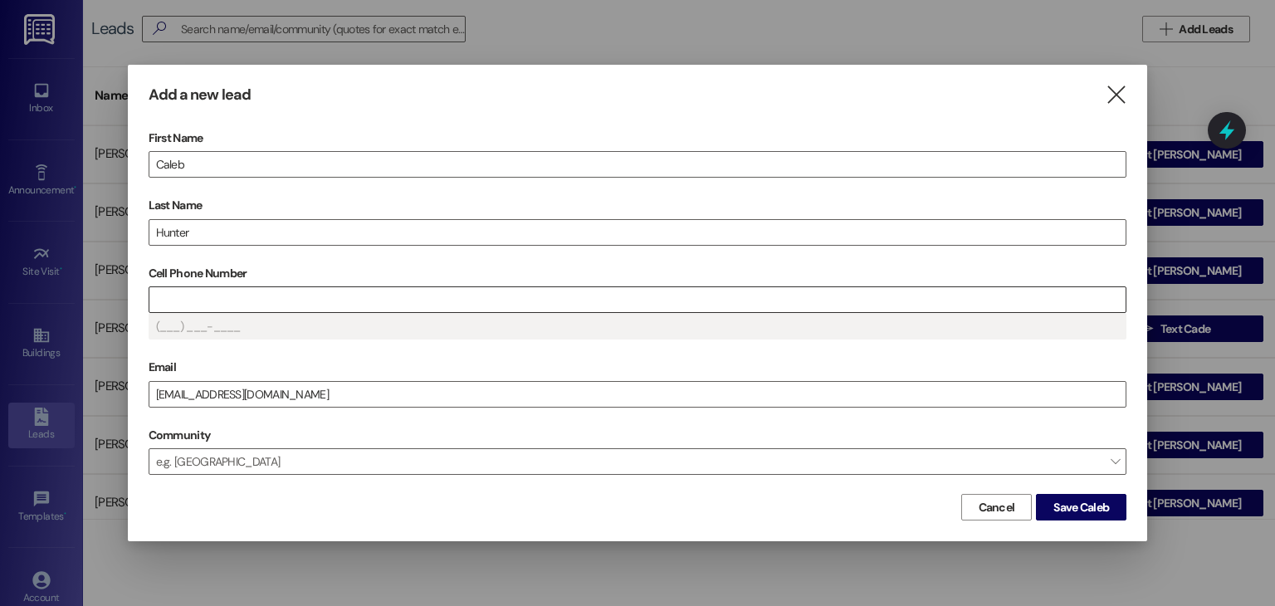
click at [173, 309] on input "Cell Phone Number" at bounding box center [637, 299] width 977 height 25
click at [1073, 507] on span "Save Caleb" at bounding box center [1081, 507] width 56 height 17
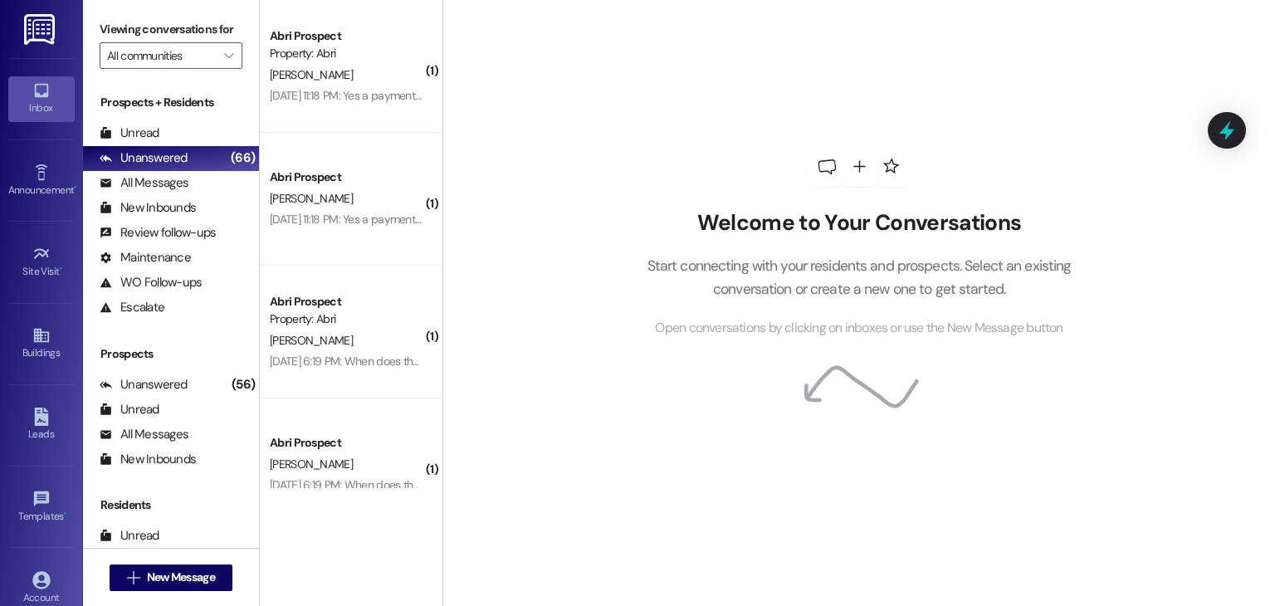
click at [637, 554] on div "Welcome to Your Conversations Start connecting with your residents and prospect…" at bounding box center [858, 303] width 833 height 606
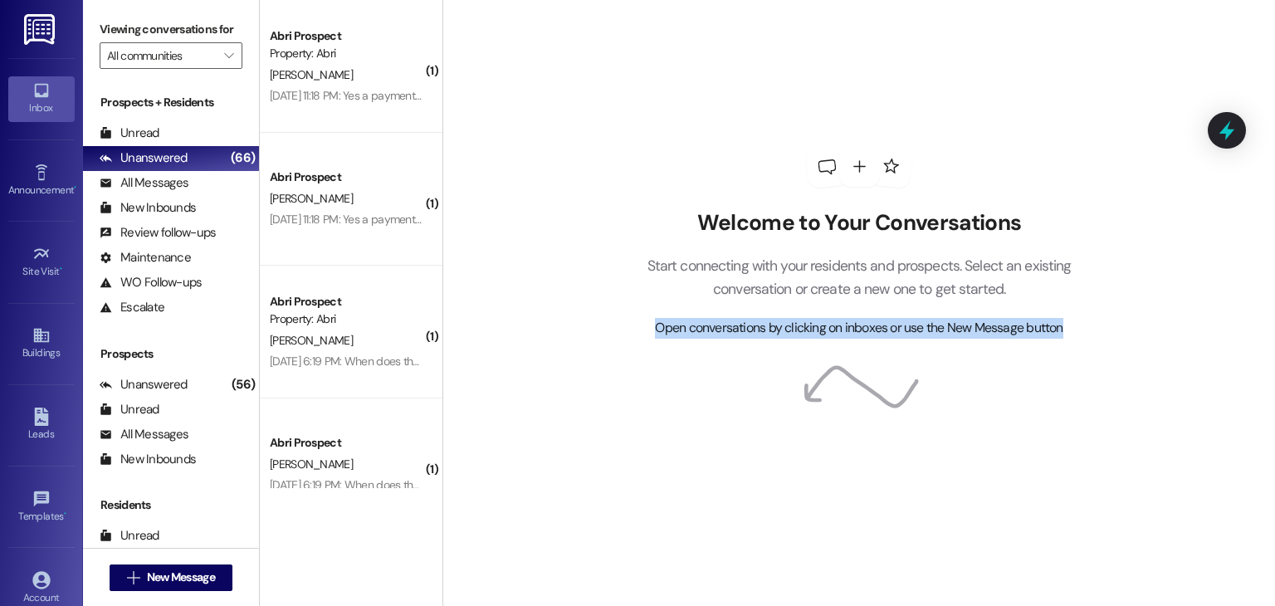
click at [637, 554] on div "Welcome to Your Conversations Start connecting with your residents and prospect…" at bounding box center [858, 303] width 833 height 606
click at [653, 95] on div "Welcome to Your Conversations Start connecting with your residents and prospect…" at bounding box center [859, 242] width 498 height 485
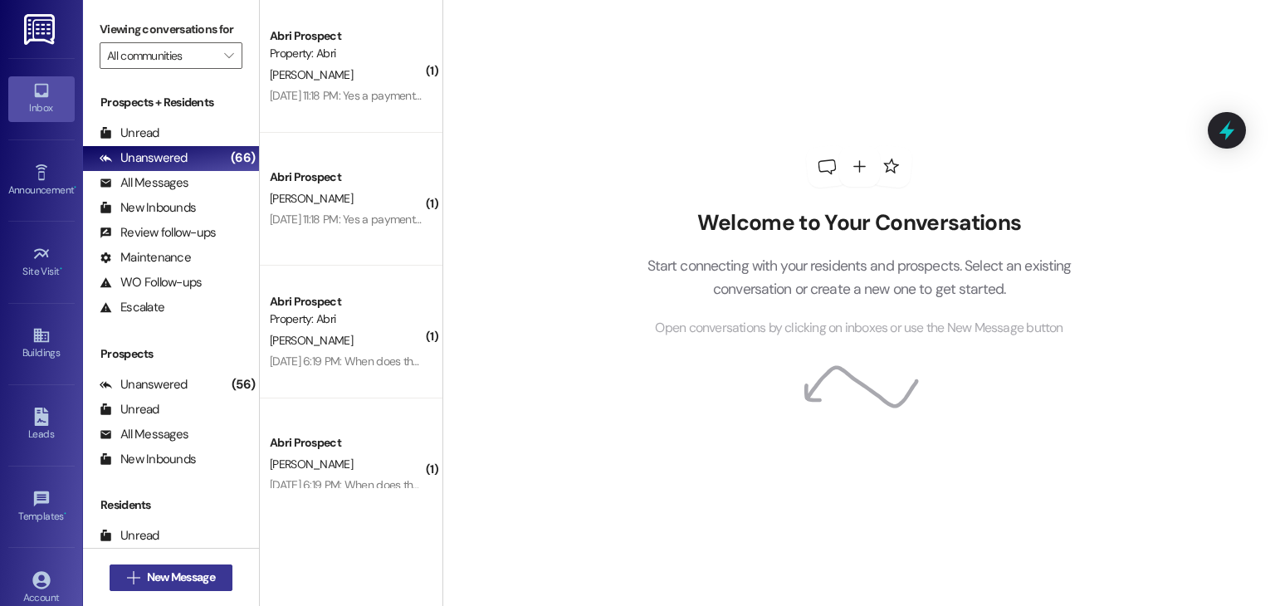
click at [144, 579] on span "New Message" at bounding box center [181, 577] width 75 height 17
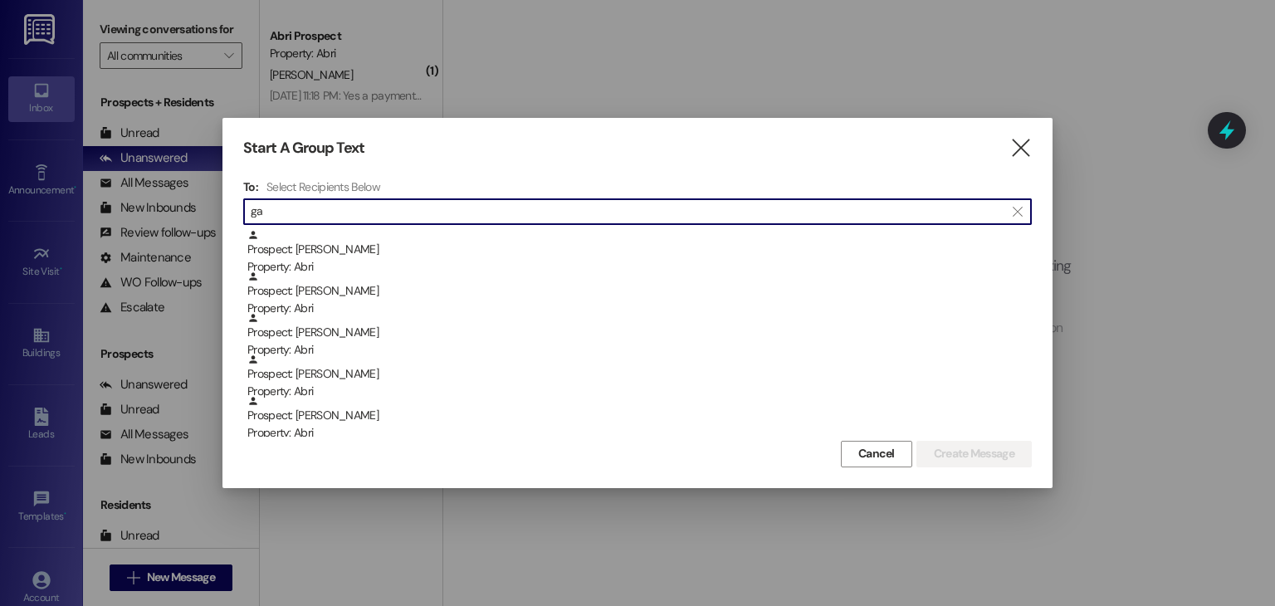
type input "g"
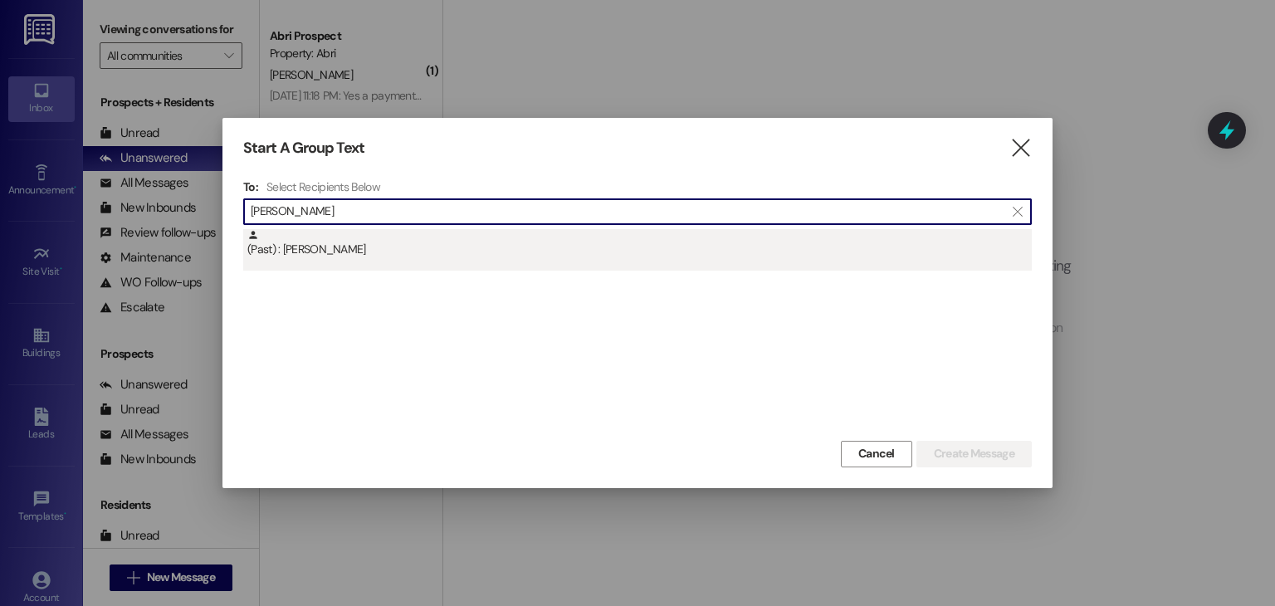
type input "[PERSON_NAME]"
click at [345, 240] on div "(Past) : [PERSON_NAME]" at bounding box center [639, 243] width 784 height 29
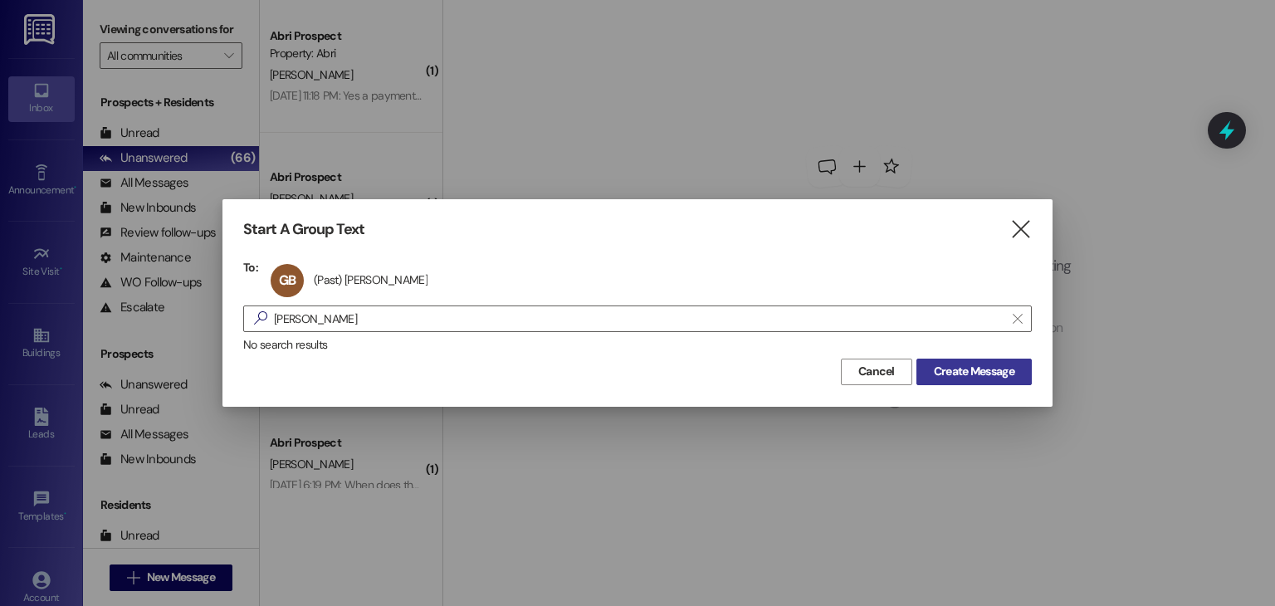
click at [952, 364] on span "Create Message" at bounding box center [974, 371] width 81 height 17
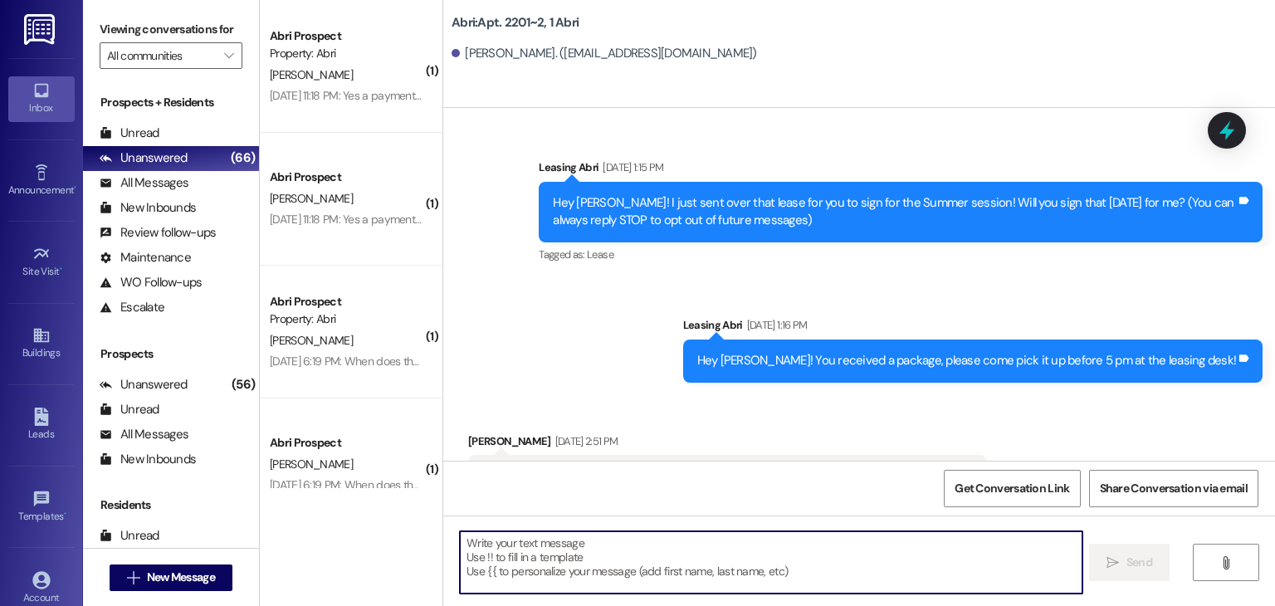
click at [616, 554] on textarea at bounding box center [771, 562] width 622 height 62
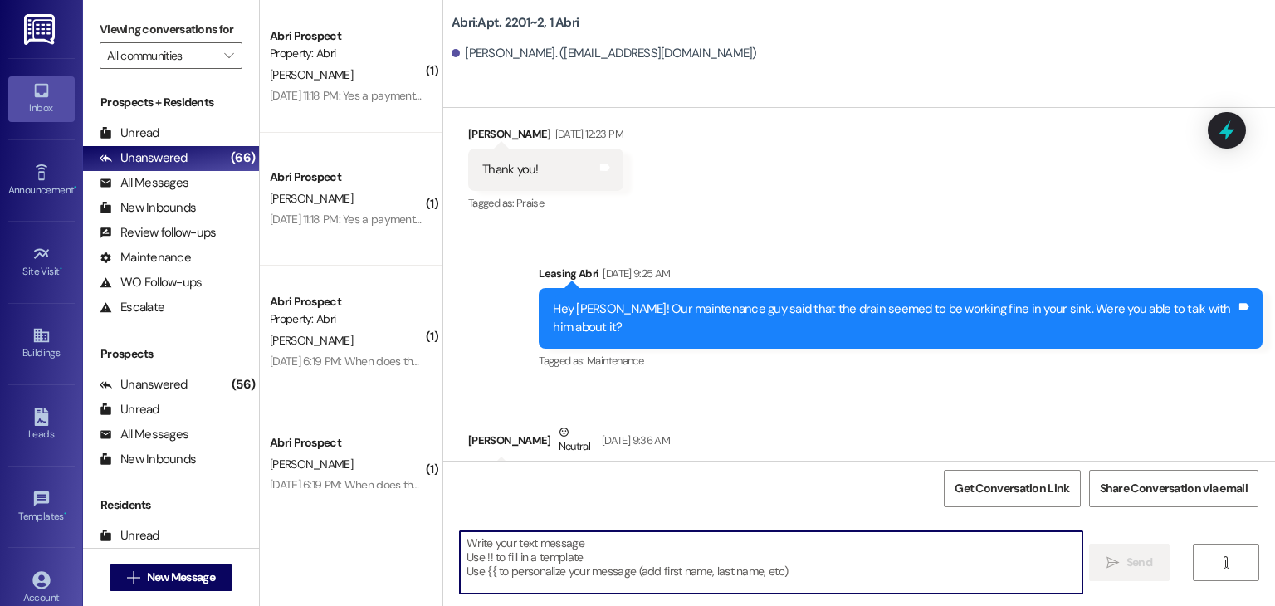
scroll to position [48582, 0]
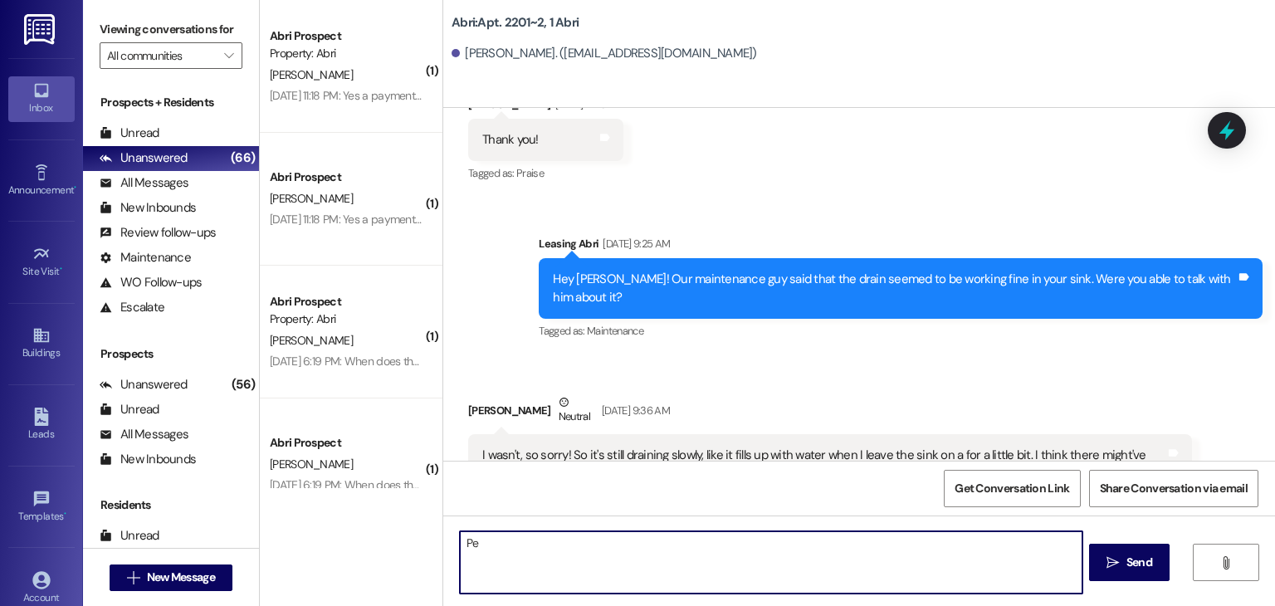
type textarea "P"
type textarea "Thanks for letting us know! We also got a package for ya when you get back !!"
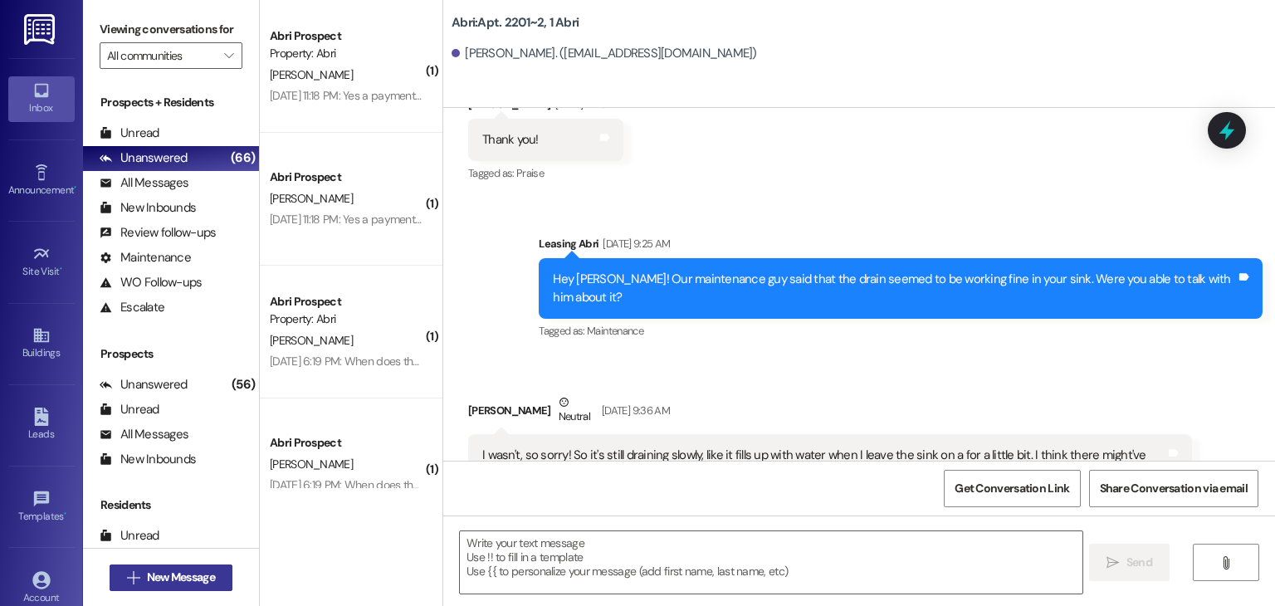
click at [149, 569] on span "New Message" at bounding box center [181, 577] width 68 height 17
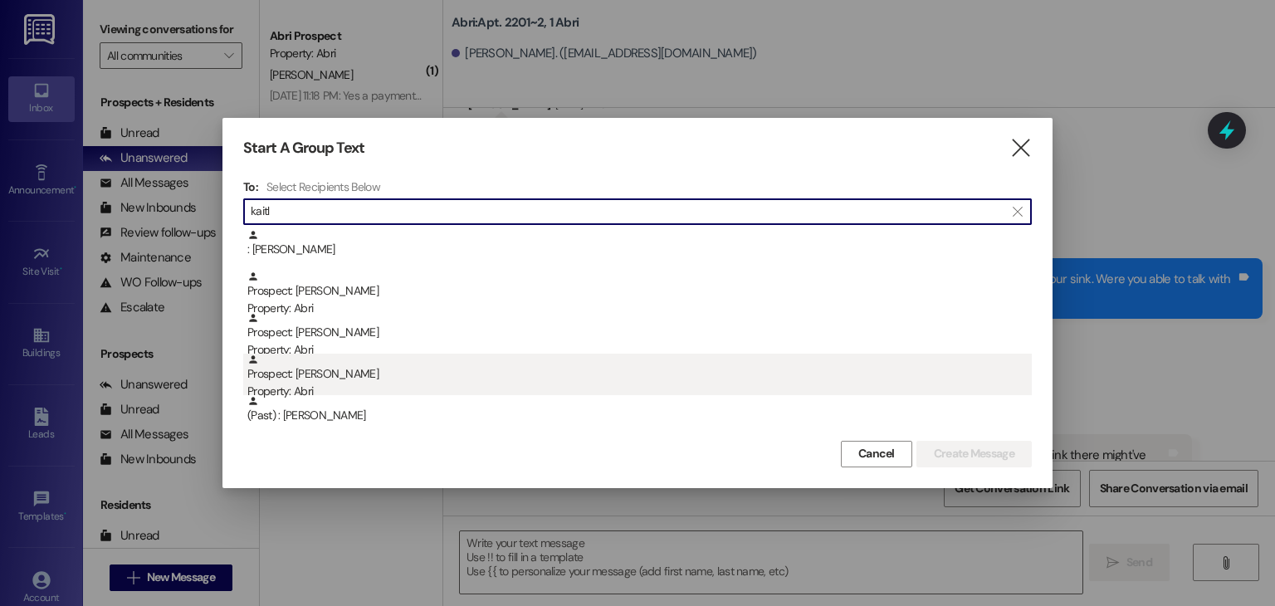
type input "kaitl"
click at [398, 367] on div "Prospect: [PERSON_NAME] Property: Abri" at bounding box center [639, 377] width 784 height 47
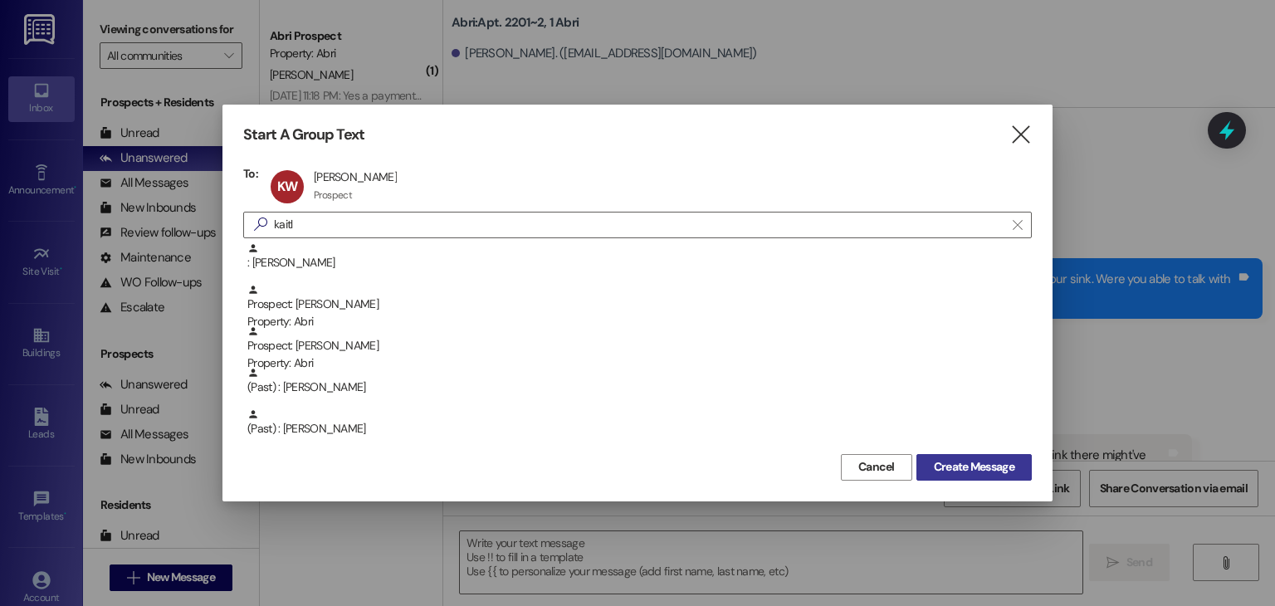
click at [930, 466] on span "Create Message" at bounding box center [973, 466] width 87 height 17
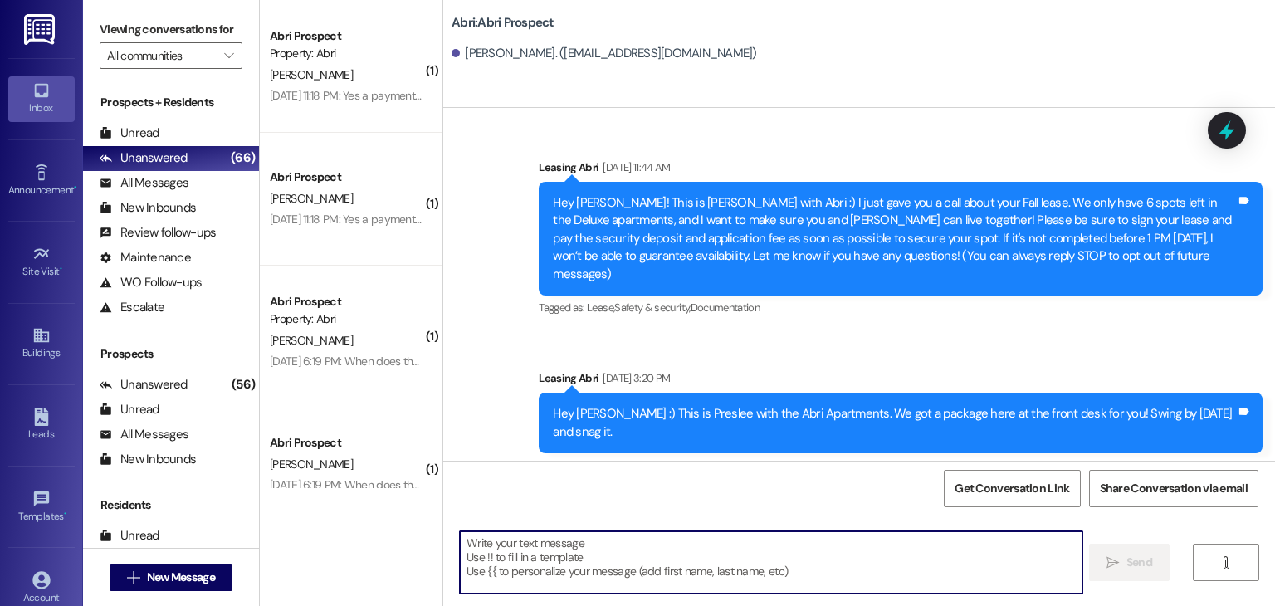
click at [682, 561] on textarea at bounding box center [771, 562] width 622 height 62
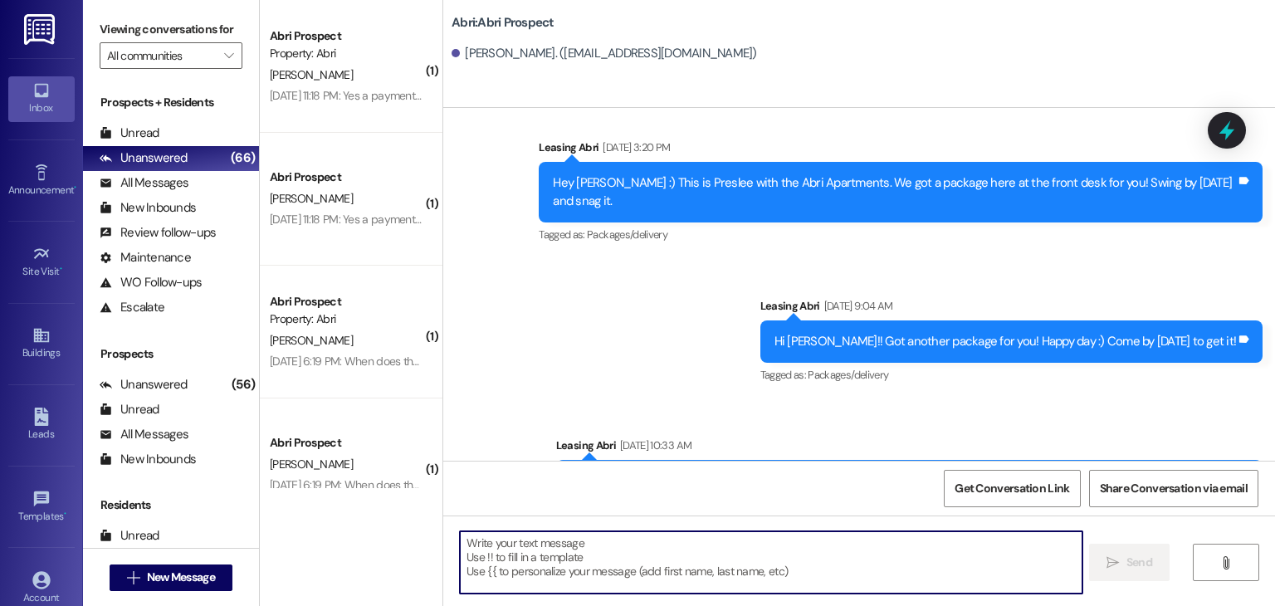
scroll to position [275, 0]
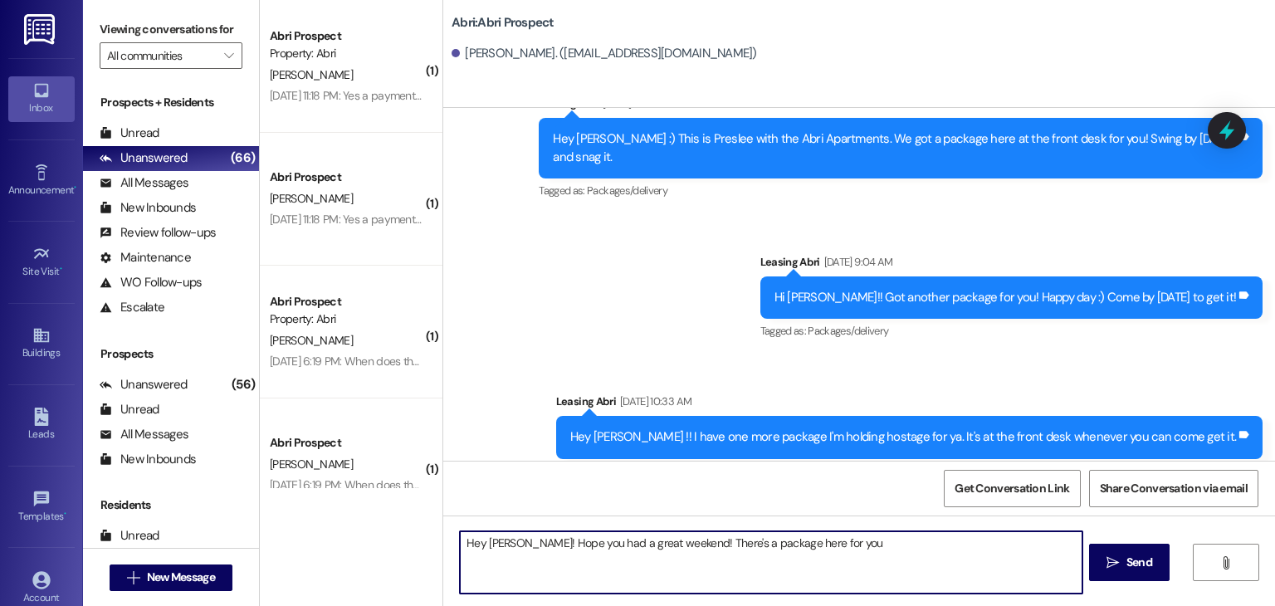
type textarea "Hey [PERSON_NAME]! Hope you had a great weekend! There's a package here for you!"
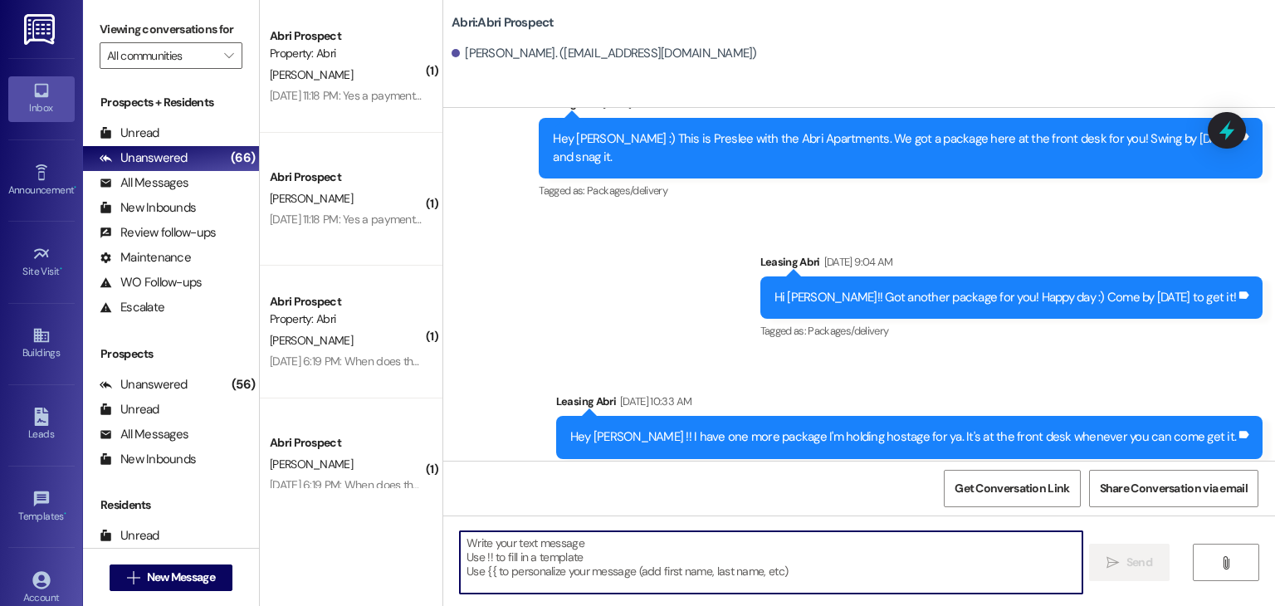
scroll to position [391, 0]
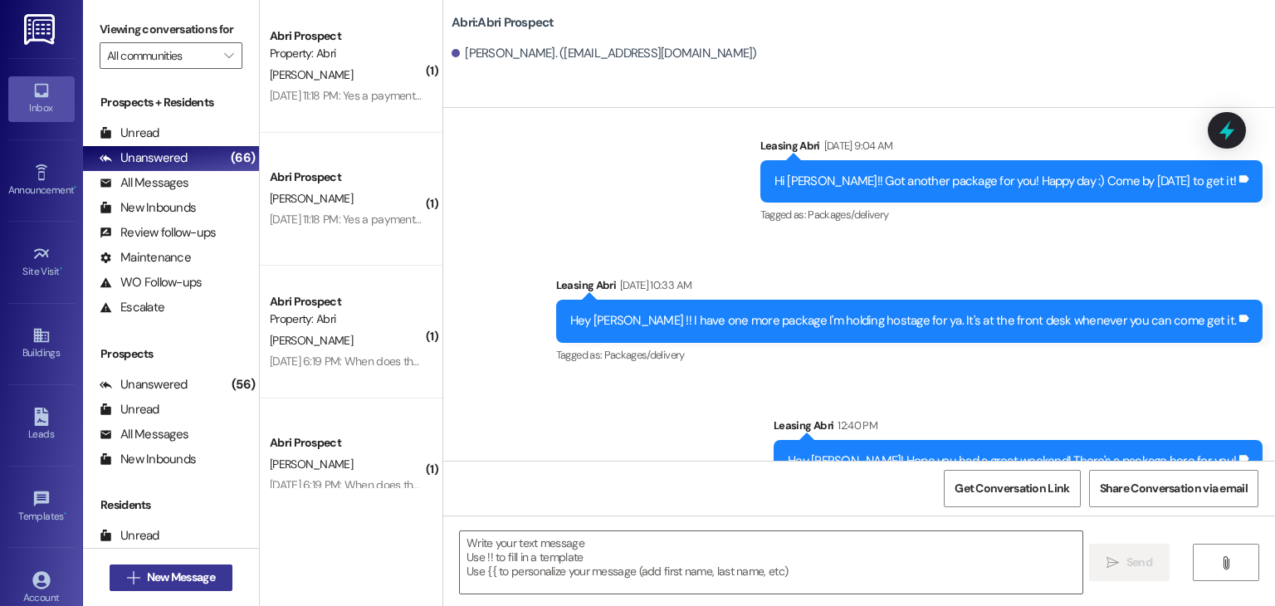
click at [227, 566] on button " New Message" at bounding box center [171, 577] width 123 height 27
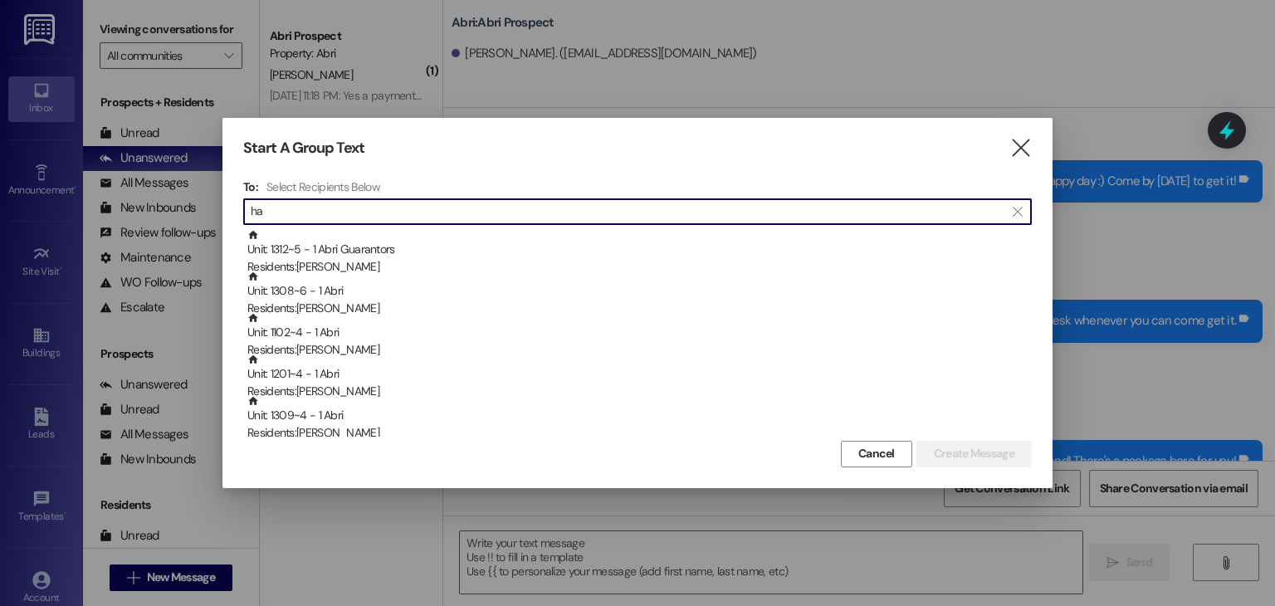
type input "h"
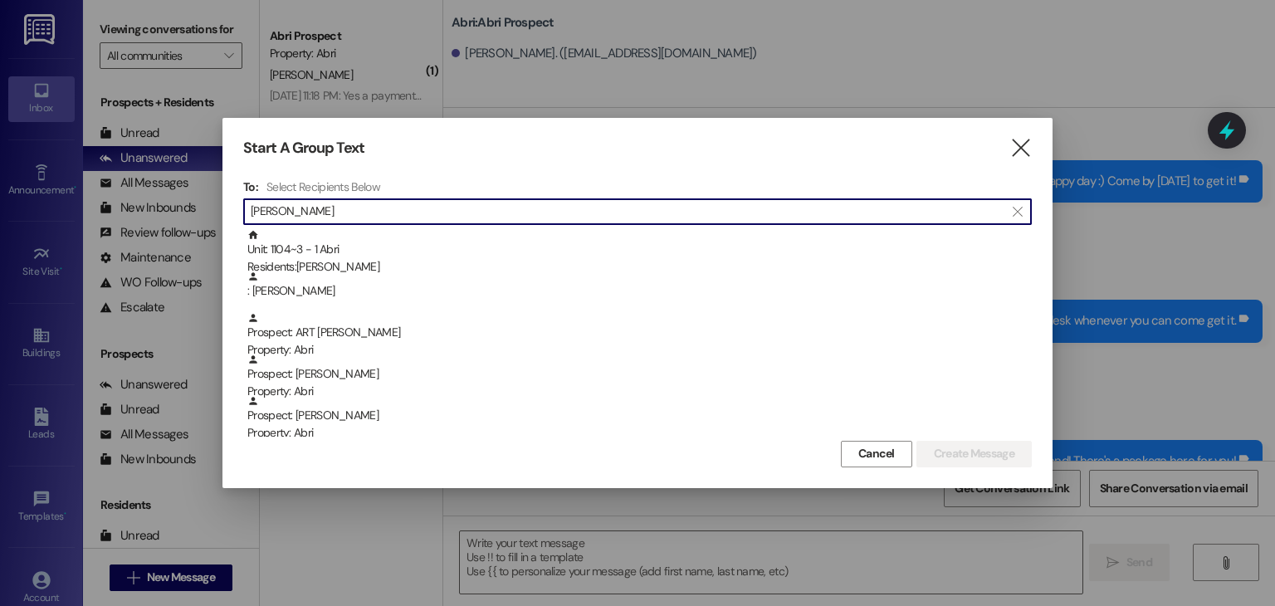
scroll to position [5, 0]
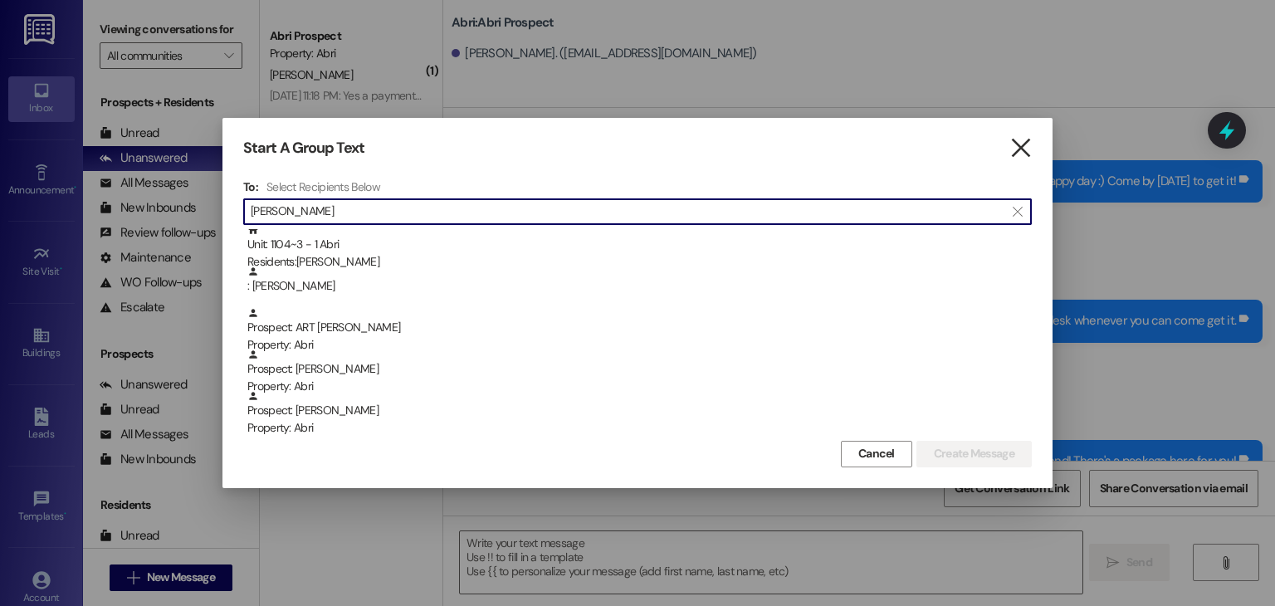
type input "[PERSON_NAME]"
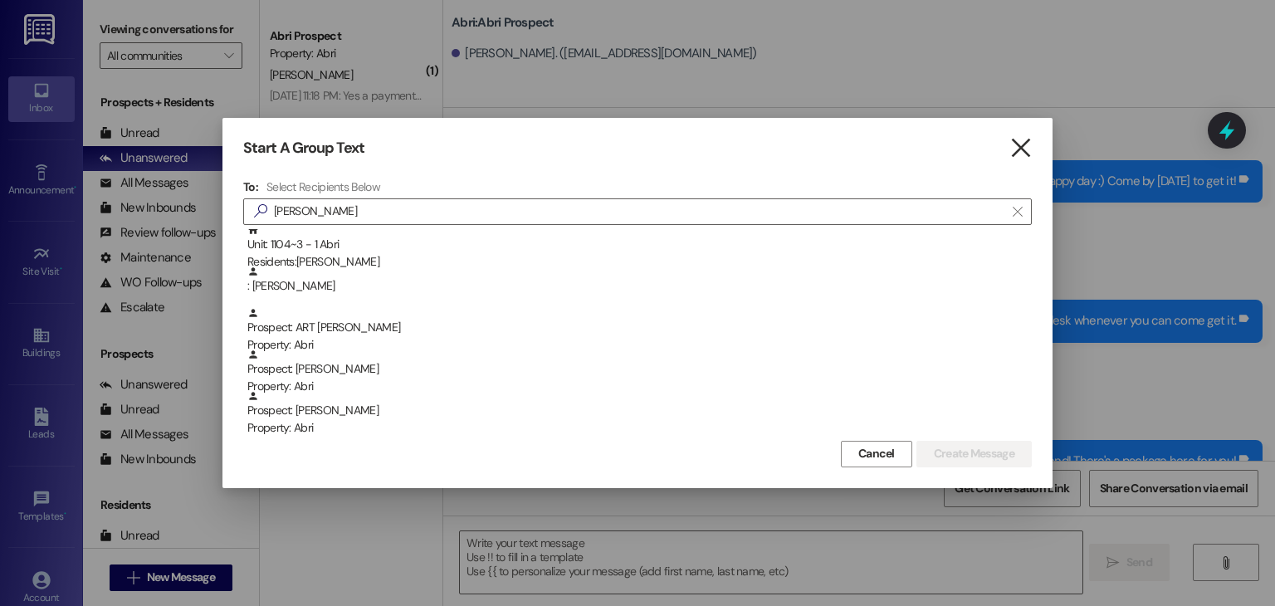
click at [1014, 148] on icon "" at bounding box center [1020, 147] width 22 height 17
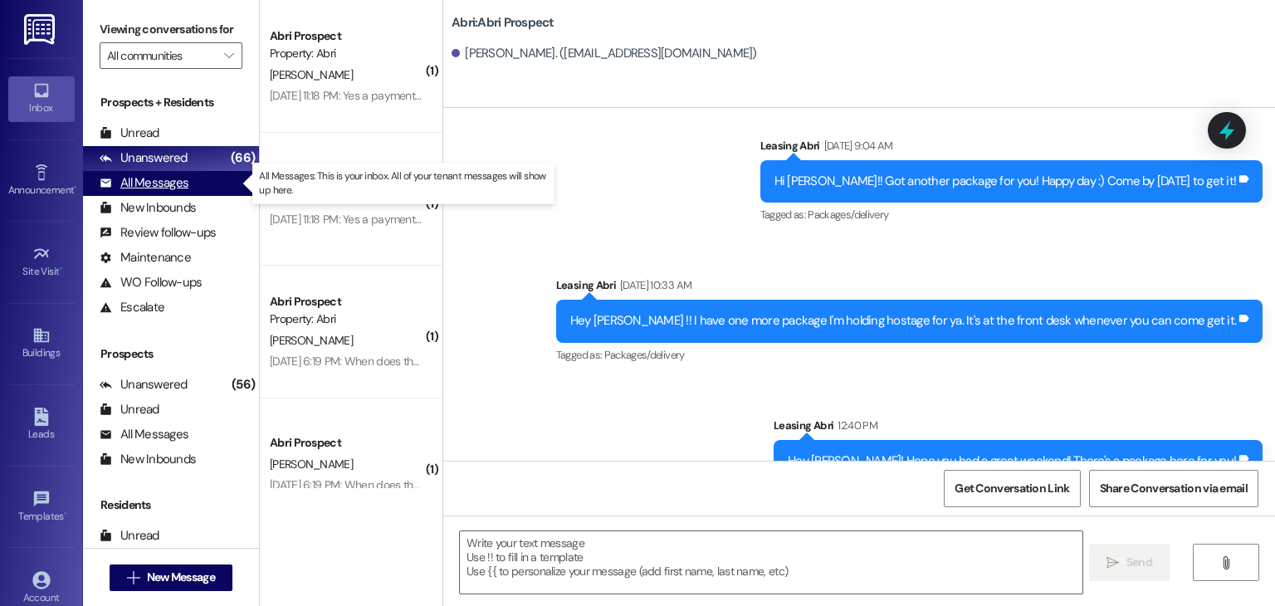
click at [199, 176] on div "All Messages (undefined)" at bounding box center [171, 183] width 176 height 25
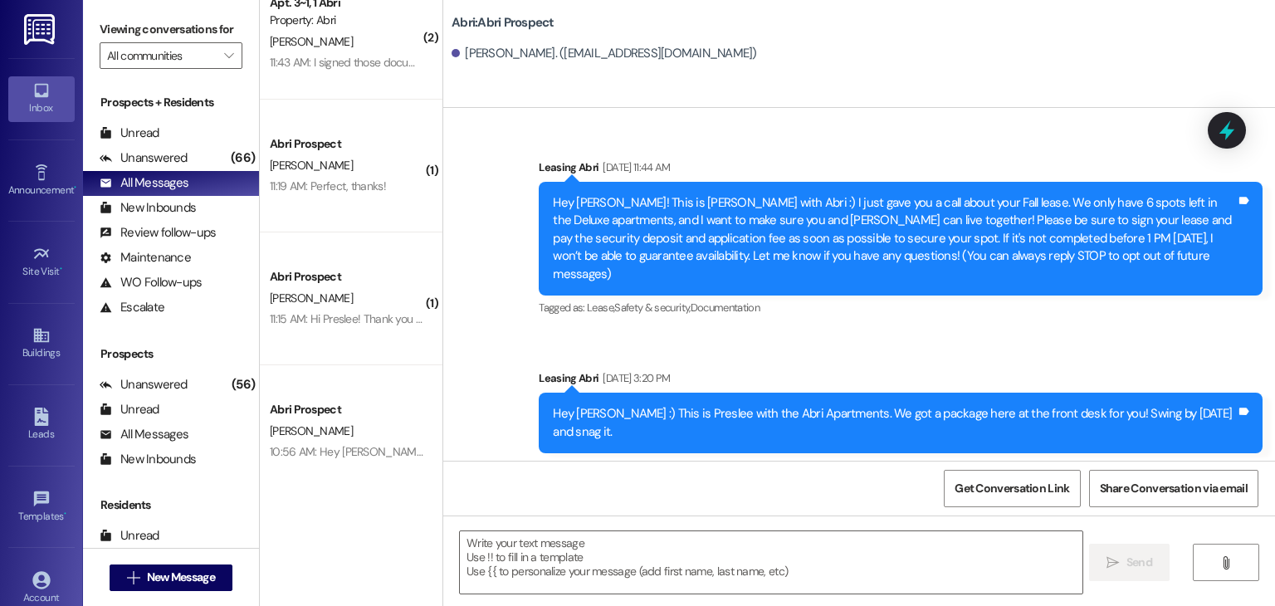
scroll to position [704, 0]
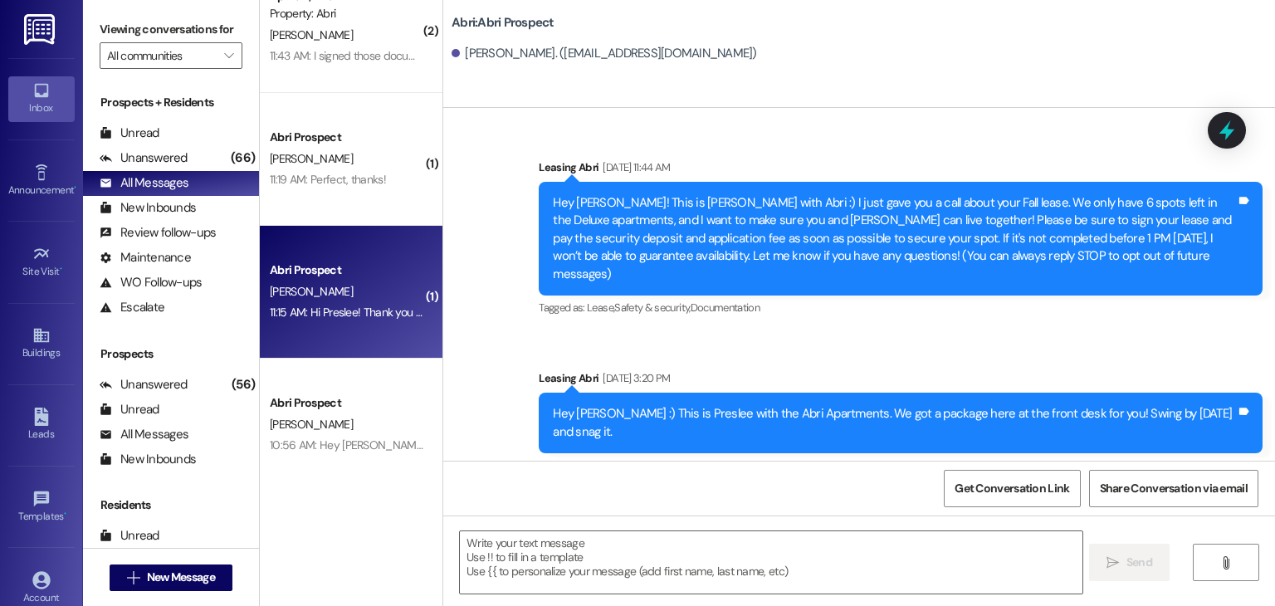
click at [359, 327] on div "Abri Prospect [PERSON_NAME] 11:15 AM: Hi Preslee! Thank you for answering my me…" at bounding box center [351, 292] width 183 height 133
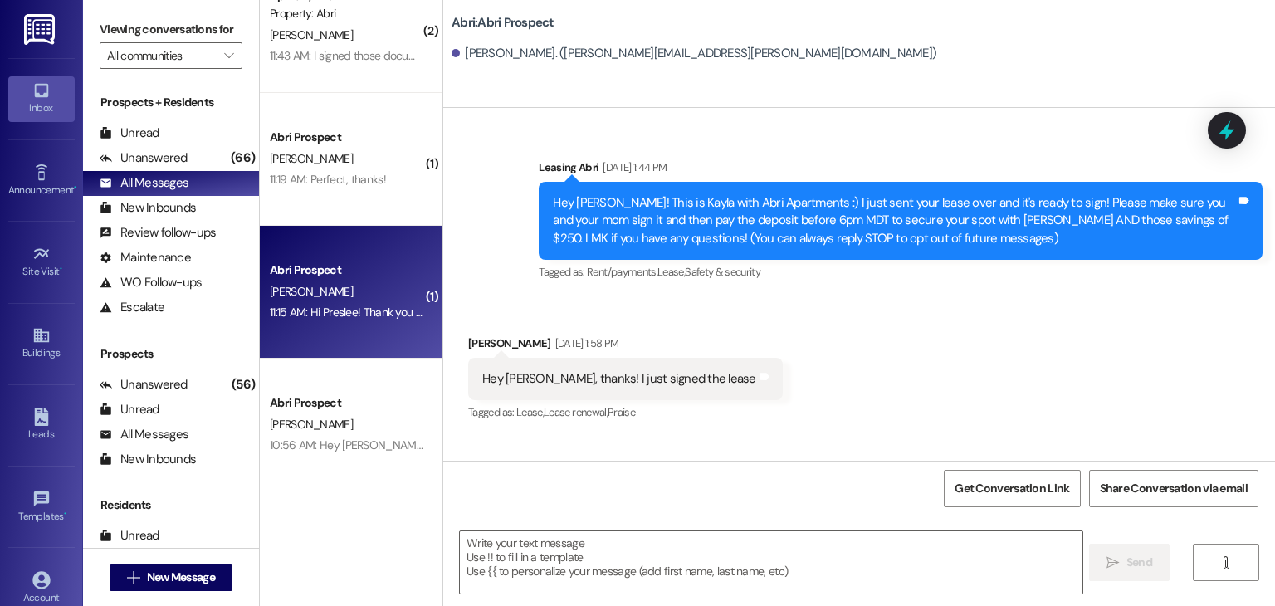
scroll to position [2845, 0]
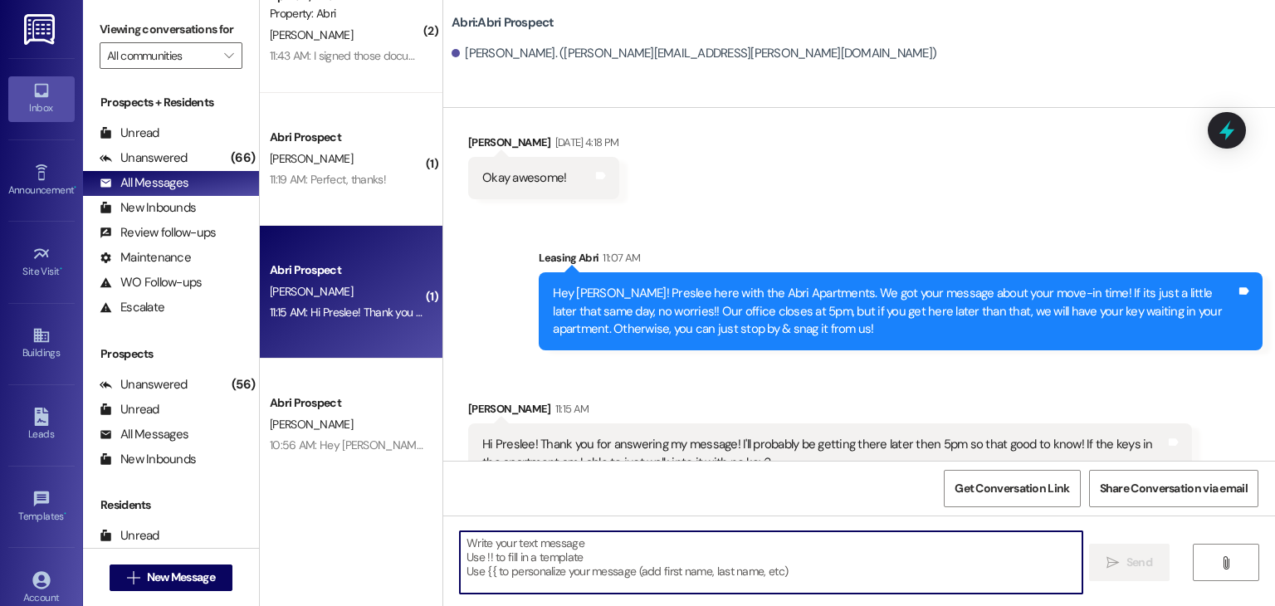
click at [541, 535] on textarea at bounding box center [771, 562] width 622 height 62
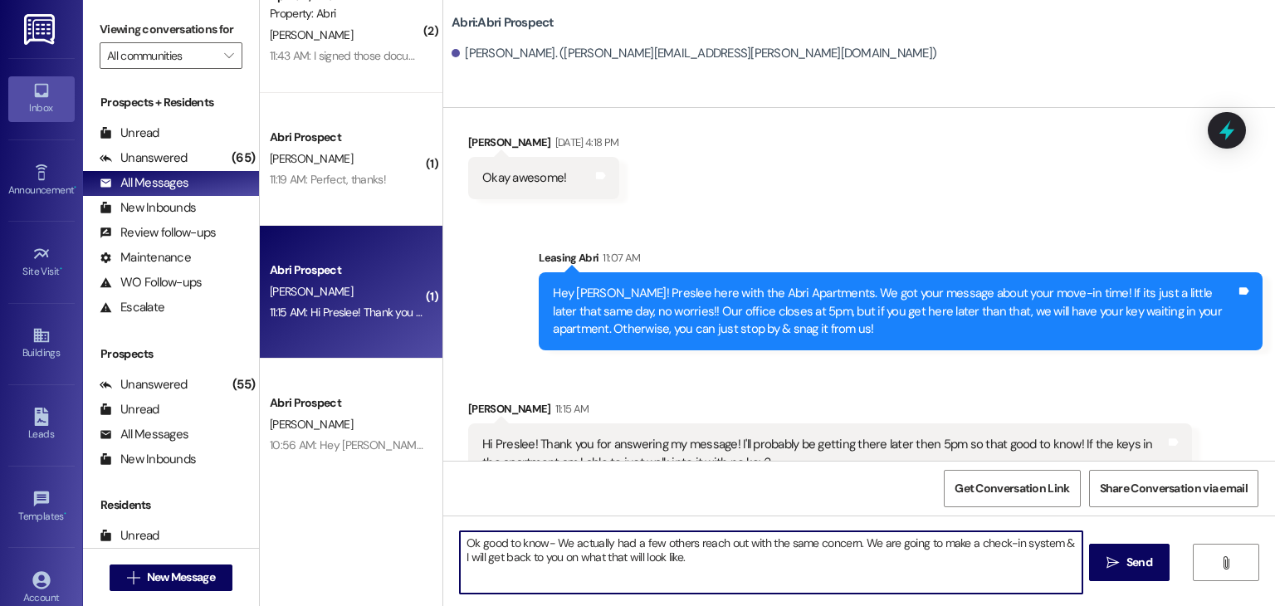
click at [1060, 542] on textarea "Ok good to know- We actually had a few others reach out with the same concern. …" at bounding box center [771, 562] width 622 height 62
click at [911, 572] on textarea "Ok good to know- We actually had a few others reach out with the same concern. …" at bounding box center [771, 562] width 622 height 62
type textarea "Ok good to know- We actually had a few others reach out with the same concern. …"
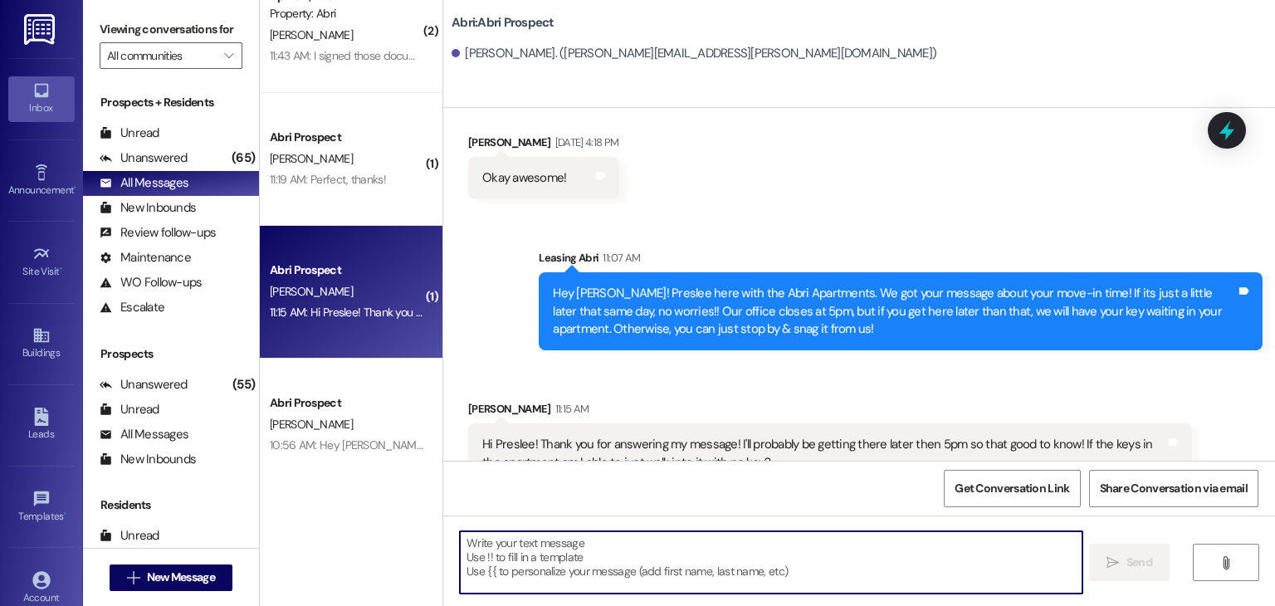
scroll to position [2980, 0]
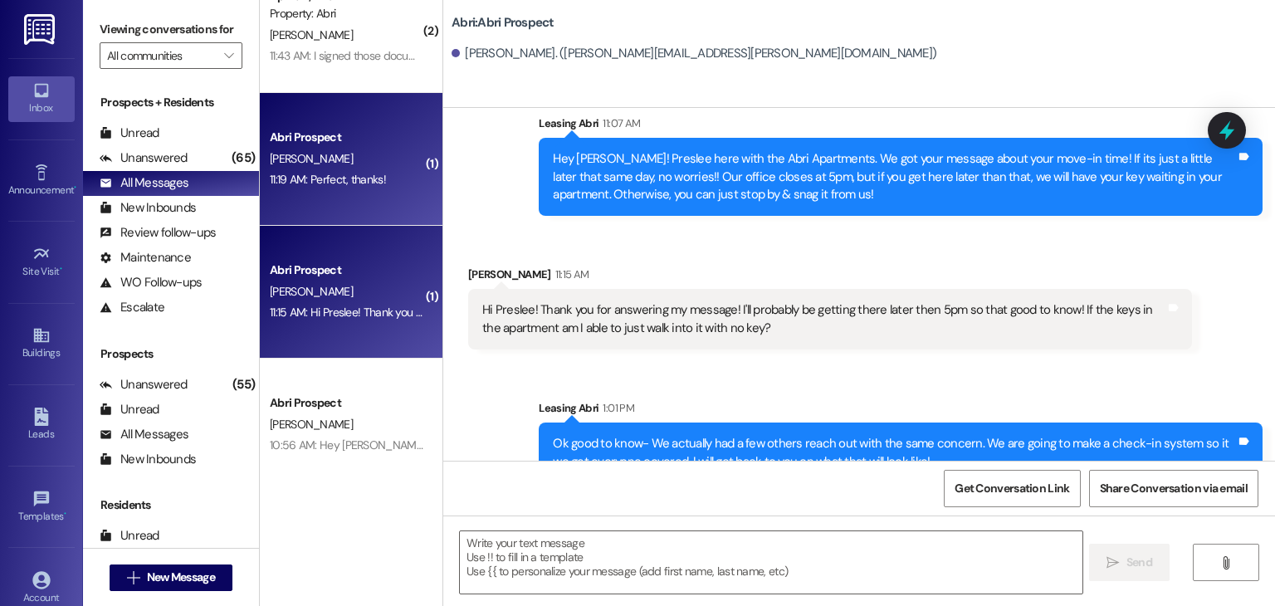
click at [316, 157] on div "[PERSON_NAME]" at bounding box center [346, 159] width 157 height 21
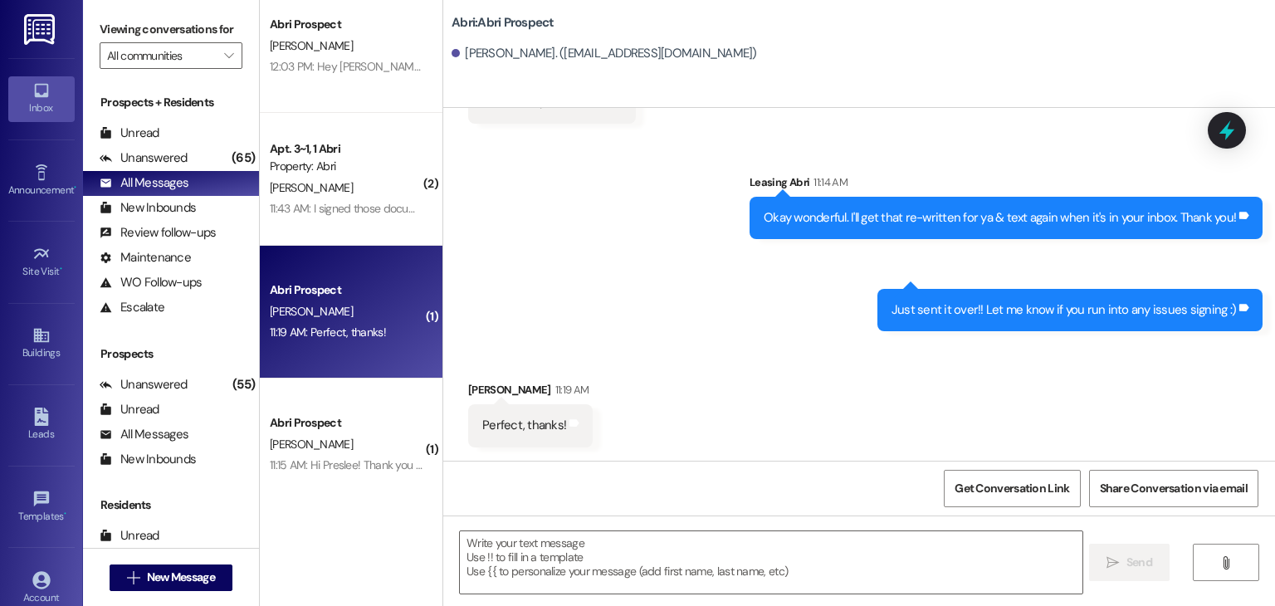
scroll to position [543, 0]
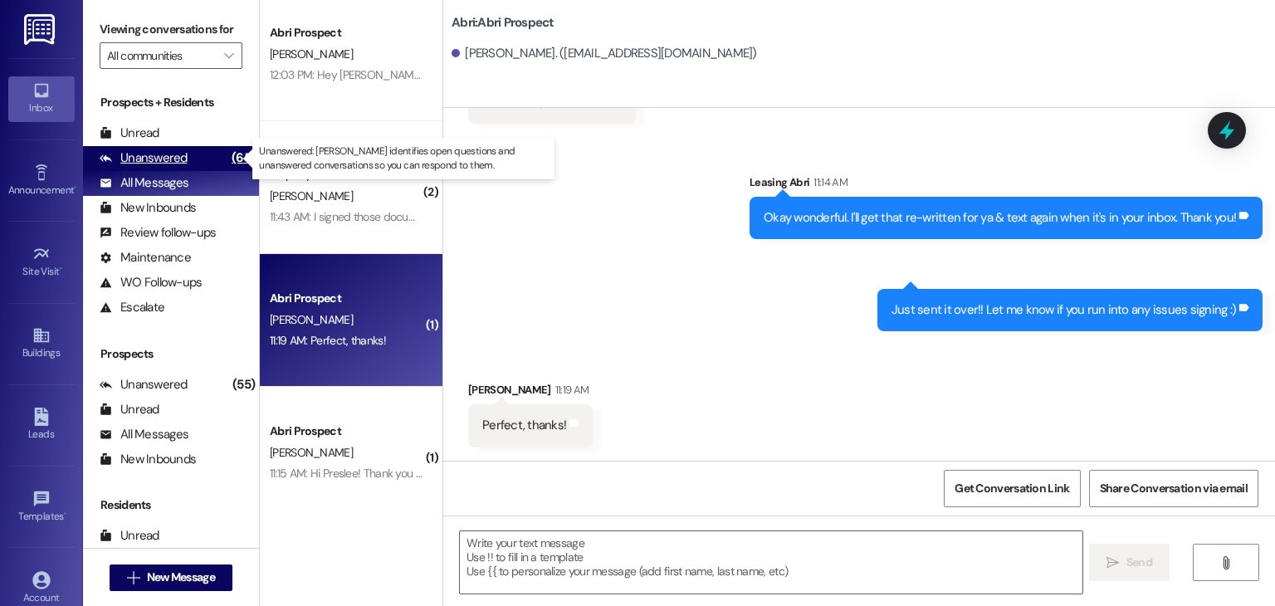
click at [183, 164] on div "Unanswered" at bounding box center [144, 157] width 88 height 17
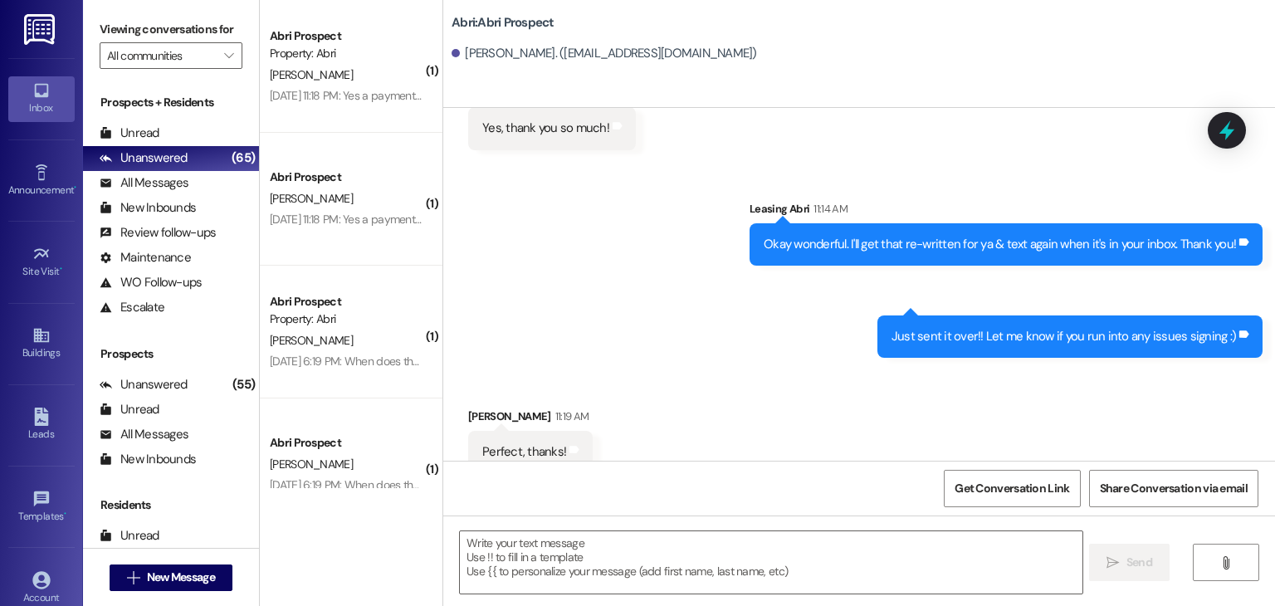
scroll to position [992, 0]
